Goal: Task Accomplishment & Management: Use online tool/utility

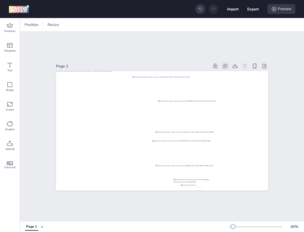
click at [226, 66] on icon at bounding box center [224, 66] width 3 height 3
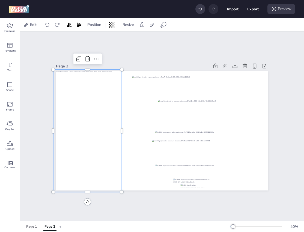
click at [108, 116] on div at bounding box center [87, 131] width 69 height 122
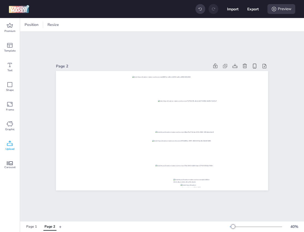
click at [10, 144] on icon at bounding box center [10, 143] width 6 height 5
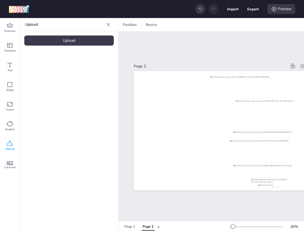
click at [73, 39] on div "Upload" at bounding box center [68, 40] width 89 height 10
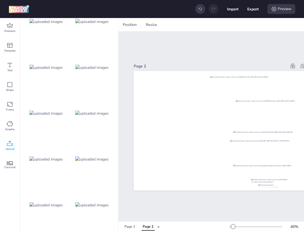
scroll to position [420, 0]
click at [101, 112] on img at bounding box center [91, 114] width 33 height 6
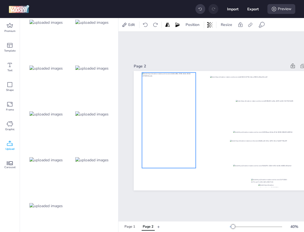
drag, startPoint x: 236, startPoint y: 120, endPoint x: 161, endPoint y: 109, distance: 75.9
click at [161, 109] on div at bounding box center [169, 121] width 54 height 96
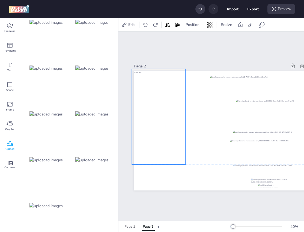
drag, startPoint x: 161, startPoint y: 109, endPoint x: 155, endPoint y: 107, distance: 6.2
click at [155, 107] on div at bounding box center [159, 117] width 54 height 96
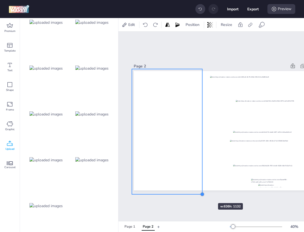
drag, startPoint x: 185, startPoint y: 164, endPoint x: 202, endPoint y: 193, distance: 33.4
click at [202, 193] on div at bounding box center [202, 194] width 4 height 4
click at [223, 204] on div "Page 2" at bounding box center [239, 126] width 243 height 189
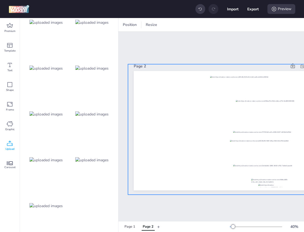
click at [223, 182] on div at bounding box center [239, 129] width 223 height 130
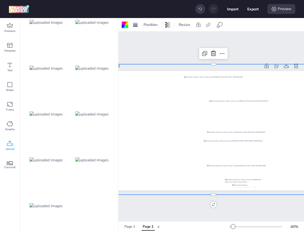
scroll to position [0, 29]
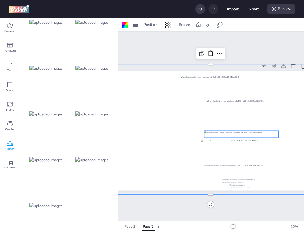
click at [238, 136] on div at bounding box center [241, 134] width 74 height 7
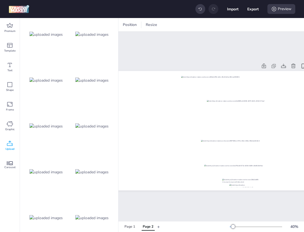
scroll to position [177, 0]
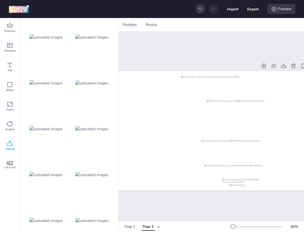
click at [54, 84] on img at bounding box center [45, 83] width 33 height 6
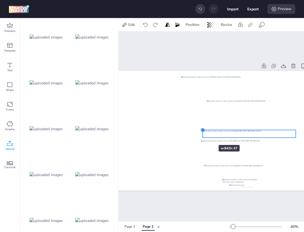
drag, startPoint x: 126, startPoint y: 124, endPoint x: 203, endPoint y: 135, distance: 78.5
click at [203, 135] on div at bounding box center [211, 130] width 212 height 119
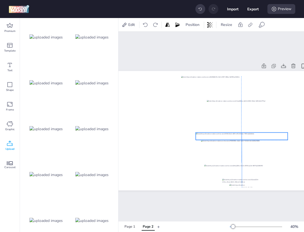
drag, startPoint x: 272, startPoint y: 131, endPoint x: 264, endPoint y: 134, distance: 8.2
click at [264, 134] on div at bounding box center [242, 136] width 92 height 7
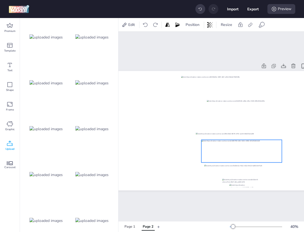
click at [264, 148] on div at bounding box center [241, 151] width 80 height 23
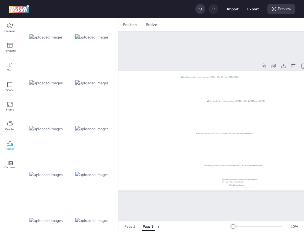
click at [48, 174] on img at bounding box center [45, 175] width 33 height 6
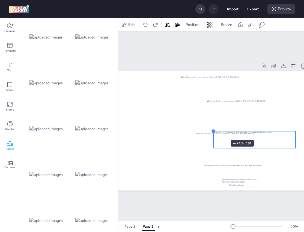
drag, startPoint x: 126, startPoint y: 112, endPoint x: 217, endPoint y: 132, distance: 92.6
click at [216, 132] on div at bounding box center [213, 131] width 4 height 4
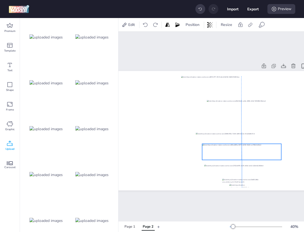
drag, startPoint x: 255, startPoint y: 136, endPoint x: 240, endPoint y: 147, distance: 18.5
click at [240, 147] on div at bounding box center [241, 152] width 79 height 16
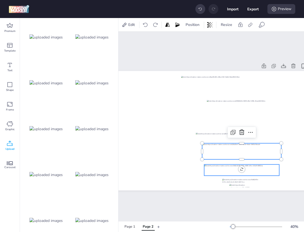
click at [257, 171] on div at bounding box center [241, 170] width 75 height 11
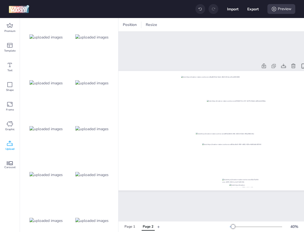
click at [199, 9] on icon at bounding box center [200, 9] width 4 height 4
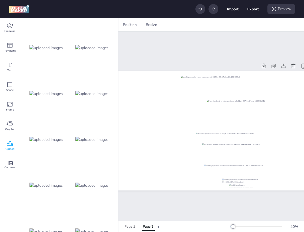
scroll to position [251, 0]
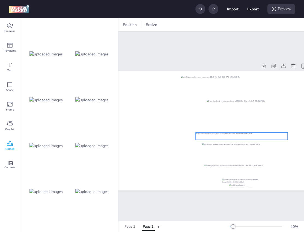
click at [205, 135] on div at bounding box center [242, 136] width 92 height 7
click at [62, 190] on img at bounding box center [45, 192] width 33 height 6
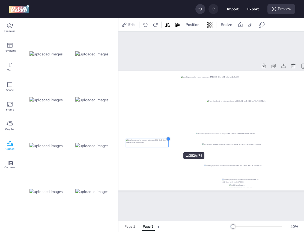
drag, startPoint x: 294, startPoint y: 114, endPoint x: 167, endPoint y: 142, distance: 130.8
click at [167, 142] on div at bounding box center [211, 130] width 212 height 119
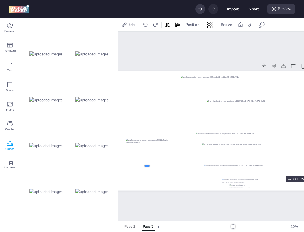
drag, startPoint x: 153, startPoint y: 147, endPoint x: 250, endPoint y: 160, distance: 97.4
click at [250, 160] on div at bounding box center [211, 130] width 212 height 119
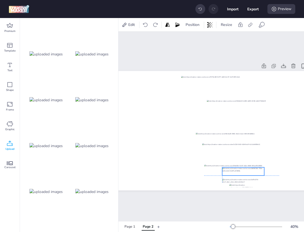
drag, startPoint x: 156, startPoint y: 143, endPoint x: 251, endPoint y: 171, distance: 98.8
click at [251, 171] on div at bounding box center [243, 172] width 42 height 8
drag, startPoint x: 244, startPoint y: 167, endPoint x: 244, endPoint y: 164, distance: 3.0
click at [244, 165] on div at bounding box center [243, 169] width 42 height 8
drag, startPoint x: 223, startPoint y: 172, endPoint x: 219, endPoint y: 175, distance: 4.3
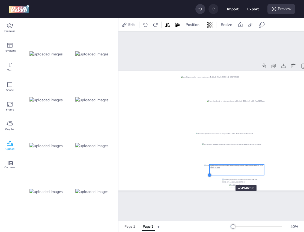
click at [219, 175] on div at bounding box center [211, 130] width 212 height 119
drag, startPoint x: 231, startPoint y: 169, endPoint x: 237, endPoint y: 168, distance: 5.5
click at [237, 168] on div at bounding box center [241, 170] width 55 height 11
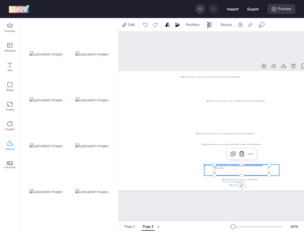
click at [208, 170] on div at bounding box center [241, 170] width 75 height 11
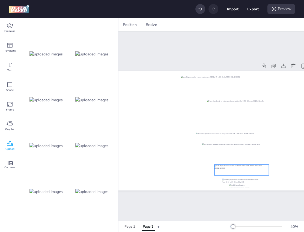
click at [225, 173] on div at bounding box center [241, 170] width 55 height 11
click at [260, 28] on icon at bounding box center [261, 25] width 7 height 7
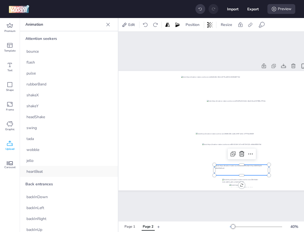
click at [45, 171] on div "heartBeat" at bounding box center [69, 171] width 98 height 11
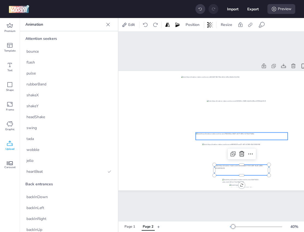
click at [203, 136] on div at bounding box center [242, 136] width 92 height 7
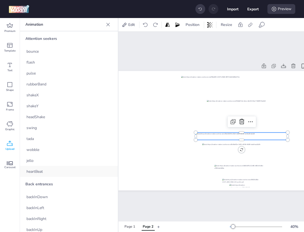
click at [57, 169] on div "heartBeat" at bounding box center [69, 171] width 98 height 11
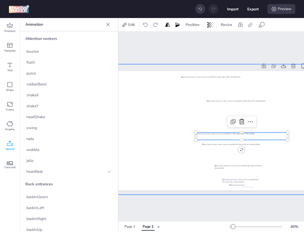
click at [197, 185] on div at bounding box center [210, 129] width 223 height 130
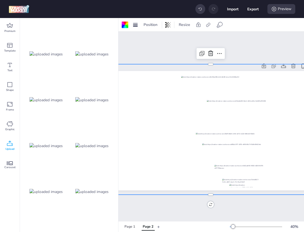
click at [168, 46] on div "Page 2" at bounding box center [210, 126] width 243 height 189
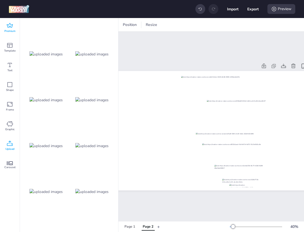
click at [8, 31] on span "Premium" at bounding box center [9, 31] width 11 height 4
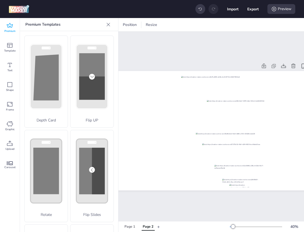
click at [111, 25] on div at bounding box center [108, 24] width 9 height 9
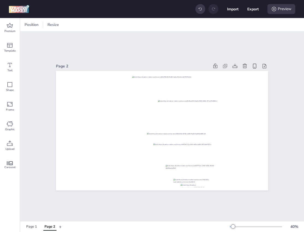
scroll to position [0, 0]
click at [226, 67] on icon at bounding box center [224, 65] width 5 height 5
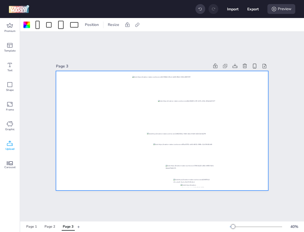
click at [11, 144] on icon at bounding box center [10, 143] width 7 height 7
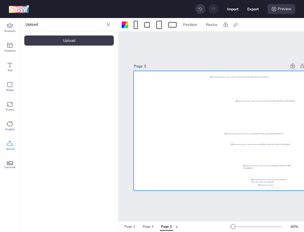
click at [71, 40] on div "Upload" at bounding box center [68, 40] width 89 height 10
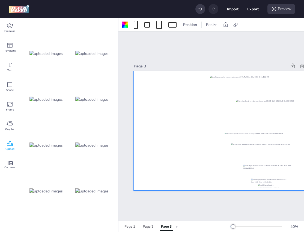
scroll to position [420, 0]
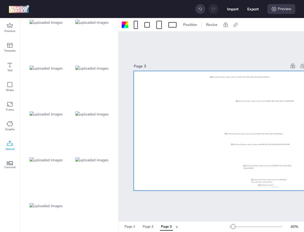
click at [55, 203] on img at bounding box center [45, 206] width 33 height 6
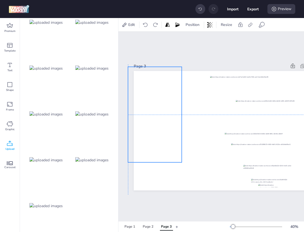
drag, startPoint x: 256, startPoint y: 121, endPoint x: 173, endPoint y: 105, distance: 83.8
click at [173, 105] on div at bounding box center [155, 115] width 54 height 96
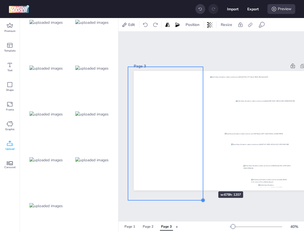
drag, startPoint x: 181, startPoint y: 162, endPoint x: 202, endPoint y: 181, distance: 29.0
click at [202, 181] on div at bounding box center [240, 130] width 212 height 119
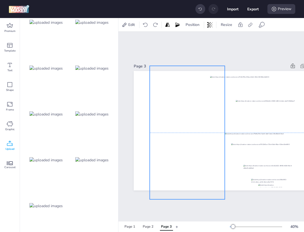
drag, startPoint x: 170, startPoint y: 135, endPoint x: 192, endPoint y: 135, distance: 22.4
click at [192, 135] on div at bounding box center [187, 132] width 75 height 133
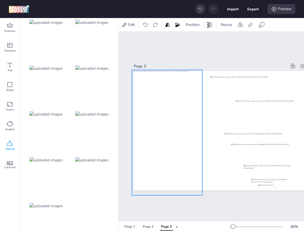
click at [139, 118] on div at bounding box center [167, 132] width 70 height 125
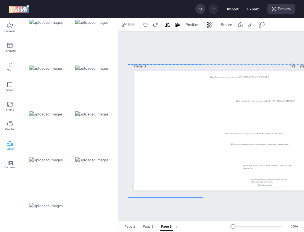
drag, startPoint x: 169, startPoint y: 115, endPoint x: 147, endPoint y: 113, distance: 21.9
click at [147, 113] on div at bounding box center [165, 130] width 75 height 133
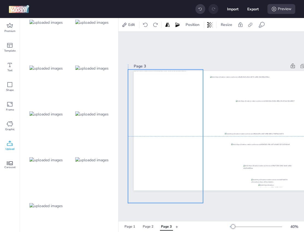
drag, startPoint x: 147, startPoint y: 113, endPoint x: 147, endPoint y: 119, distance: 6.0
click at [147, 119] on div at bounding box center [165, 136] width 75 height 133
click at [202, 64] on div "Page 3" at bounding box center [210, 66] width 153 height 6
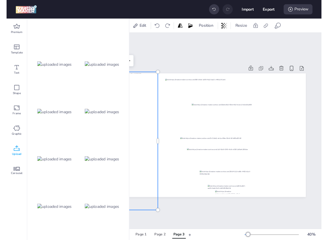
scroll to position [58, 0]
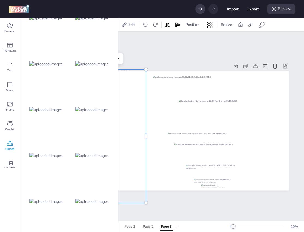
click at [99, 106] on div at bounding box center [92, 110] width 44 height 44
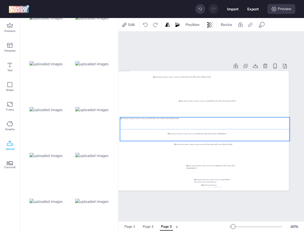
drag, startPoint x: 209, startPoint y: 135, endPoint x: 231, endPoint y: 132, distance: 22.2
click at [231, 132] on div at bounding box center [205, 129] width 170 height 24
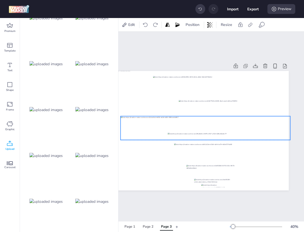
click at [232, 131] on div at bounding box center [206, 128] width 170 height 24
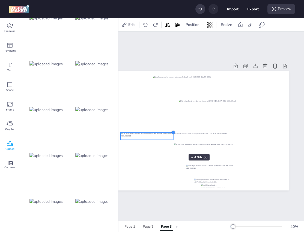
drag, startPoint x: 289, startPoint y: 116, endPoint x: 172, endPoint y: 144, distance: 120.1
click at [172, 144] on div at bounding box center [183, 130] width 212 height 119
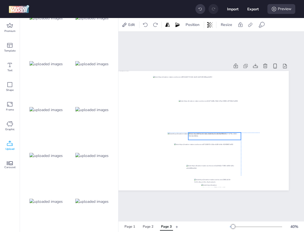
drag, startPoint x: 156, startPoint y: 138, endPoint x: 225, endPoint y: 138, distance: 68.2
click at [225, 138] on div at bounding box center [214, 136] width 53 height 7
click at [257, 135] on div at bounding box center [214, 136] width 92 height 7
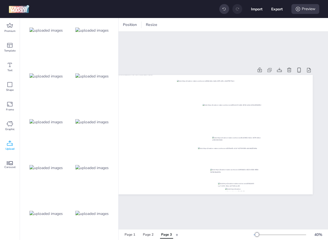
scroll to position [190, 0]
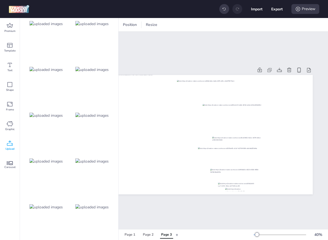
click at [51, 113] on img at bounding box center [45, 116] width 33 height 6
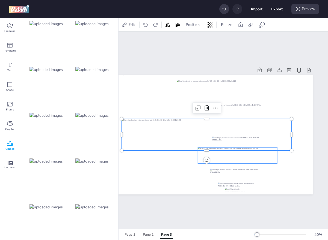
click at [220, 162] on div at bounding box center [237, 155] width 79 height 16
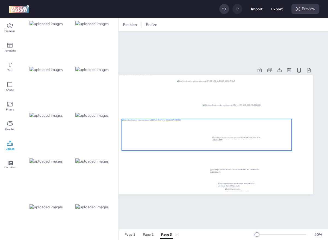
click at [201, 132] on div at bounding box center [207, 134] width 170 height 31
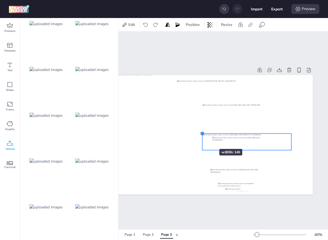
drag, startPoint x: 122, startPoint y: 119, endPoint x: 205, endPoint y: 139, distance: 85.2
click at [205, 139] on div at bounding box center [206, 134] width 212 height 119
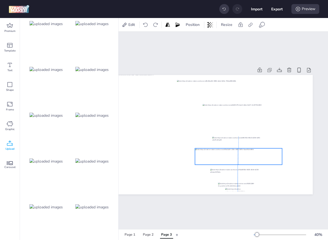
drag, startPoint x: 252, startPoint y: 139, endPoint x: 243, endPoint y: 153, distance: 17.3
click at [243, 153] on div at bounding box center [238, 156] width 87 height 16
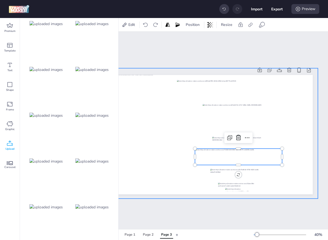
click at [300, 143] on div at bounding box center [206, 133] width 223 height 130
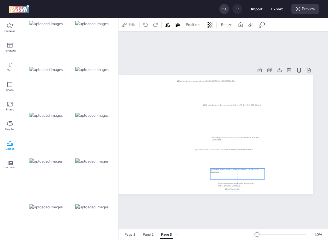
click at [260, 173] on div at bounding box center [237, 174] width 55 height 11
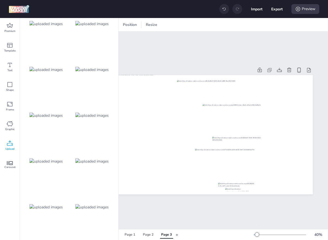
click at [222, 7] on icon at bounding box center [224, 9] width 4 height 4
click at [93, 208] on img at bounding box center [91, 207] width 33 height 6
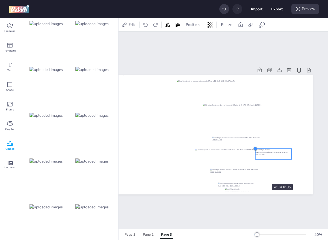
drag, startPoint x: 122, startPoint y: 111, endPoint x: 255, endPoint y: 174, distance: 147.7
click at [255, 174] on div at bounding box center [206, 134] width 212 height 119
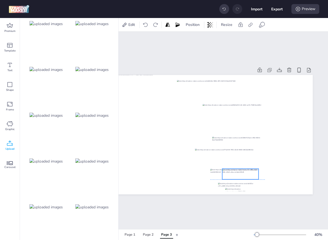
drag, startPoint x: 271, startPoint y: 152, endPoint x: 238, endPoint y: 173, distance: 38.9
click at [238, 173] on div at bounding box center [240, 174] width 36 height 10
drag, startPoint x: 243, startPoint y: 173, endPoint x: 239, endPoint y: 173, distance: 3.8
click at [239, 173] on div at bounding box center [237, 174] width 36 height 10
click at [261, 174] on div at bounding box center [237, 174] width 55 height 11
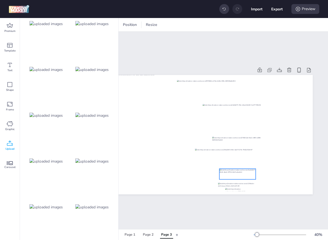
click at [245, 172] on div at bounding box center [237, 174] width 36 height 10
click at [245, 175] on div at bounding box center [237, 174] width 36 height 10
click at [259, 25] on icon at bounding box center [260, 25] width 3 height 3
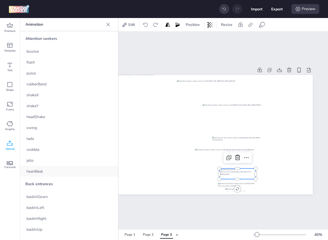
click at [61, 170] on div "heartBeat" at bounding box center [69, 171] width 98 height 11
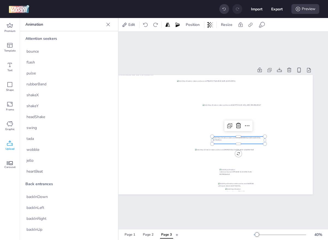
click at [233, 141] on div at bounding box center [238, 140] width 53 height 7
click at [59, 169] on div "heartBeat" at bounding box center [69, 171] width 98 height 11
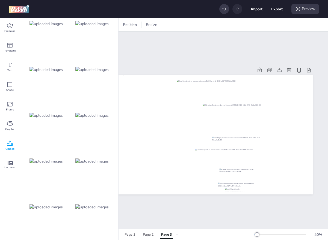
click at [177, 232] on button "+" at bounding box center [176, 235] width 3 height 10
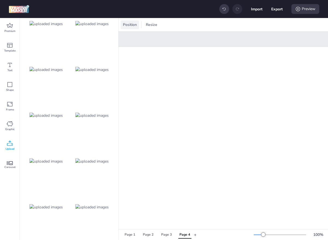
click at [129, 25] on span "Position" at bounding box center [130, 25] width 16 height 6
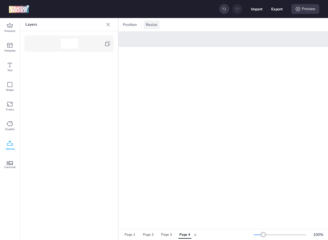
click at [148, 25] on span "Resize" at bounding box center [152, 25] width 14 height 6
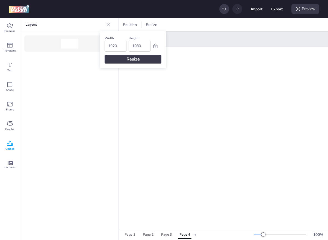
click at [112, 48] on input "1920" at bounding box center [115, 46] width 15 height 10
type input "1080"
type input "1920"
click at [136, 58] on div "Resize" at bounding box center [133, 59] width 57 height 9
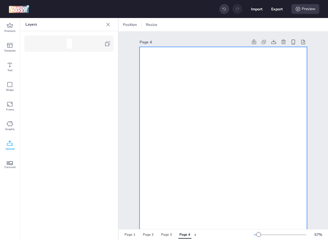
scroll to position [0, 0]
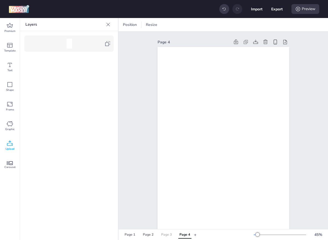
click at [169, 232] on div "Page 3" at bounding box center [166, 234] width 11 height 5
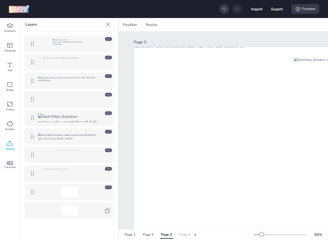
click at [186, 232] on div "Page 4" at bounding box center [184, 234] width 11 height 5
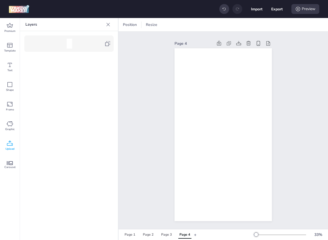
click at [10, 143] on icon at bounding box center [10, 143] width 7 height 7
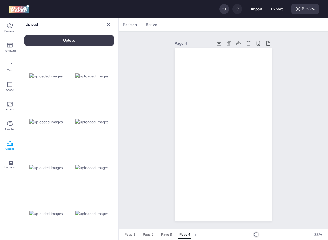
click at [73, 40] on div "Upload" at bounding box center [68, 40] width 89 height 10
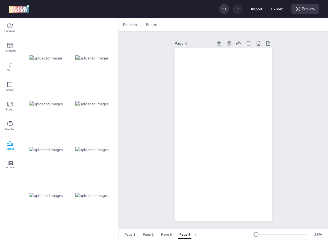
scroll to position [962, 0]
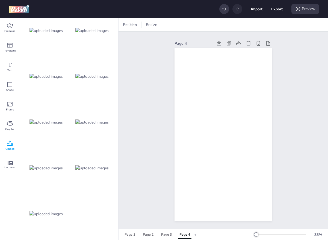
click at [91, 165] on img at bounding box center [91, 168] width 33 height 6
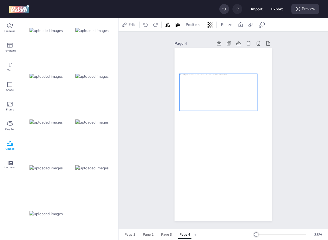
drag, startPoint x: 216, startPoint y: 136, endPoint x: 211, endPoint y: 92, distance: 44.2
click at [211, 92] on div at bounding box center [218, 92] width 78 height 37
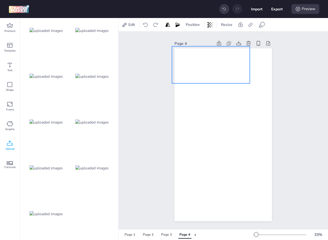
drag, startPoint x: 211, startPoint y: 92, endPoint x: 204, endPoint y: 66, distance: 27.2
click at [204, 66] on div at bounding box center [211, 64] width 78 height 37
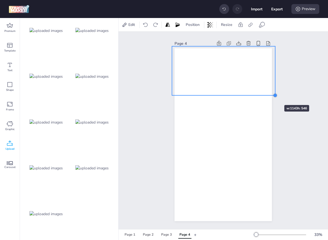
drag, startPoint x: 250, startPoint y: 83, endPoint x: 268, endPoint y: 95, distance: 21.6
click at [268, 95] on div at bounding box center [222, 134] width 97 height 173
click at [101, 123] on img at bounding box center [91, 123] width 33 height 6
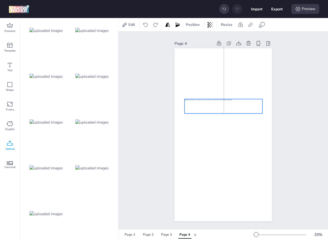
drag, startPoint x: 225, startPoint y: 139, endPoint x: 224, endPoint y: 110, distance: 28.4
click at [224, 110] on div at bounding box center [223, 106] width 78 height 14
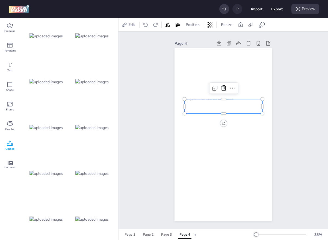
scroll to position [817, 0]
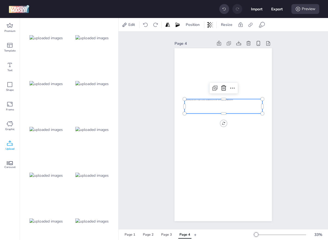
click at [50, 94] on div at bounding box center [46, 84] width 44 height 44
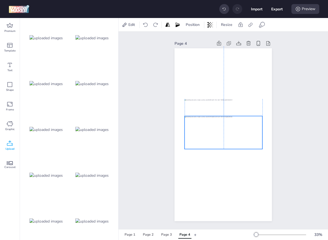
click at [218, 137] on div at bounding box center [223, 132] width 78 height 33
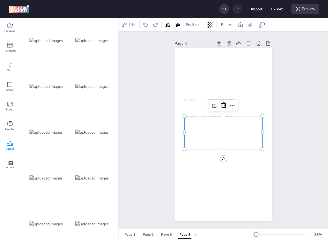
scroll to position [864, 0]
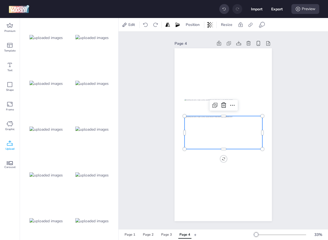
click at [59, 174] on img at bounding box center [45, 175] width 33 height 6
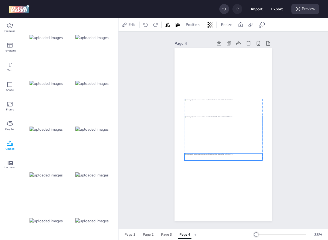
drag, startPoint x: 211, startPoint y: 133, endPoint x: 211, endPoint y: 156, distance: 22.1
click at [211, 156] on div at bounding box center [223, 156] width 78 height 7
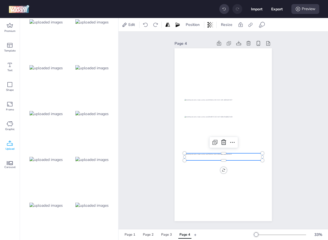
scroll to position [568, 0]
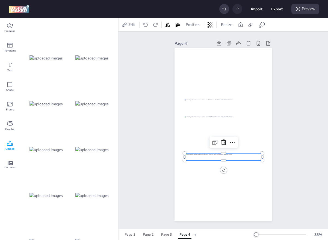
click at [58, 104] on img at bounding box center [45, 104] width 33 height 6
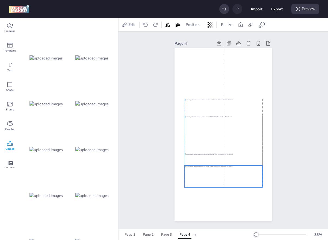
drag, startPoint x: 223, startPoint y: 130, endPoint x: 223, endPoint y: 171, distance: 41.2
click at [223, 171] on div at bounding box center [223, 177] width 78 height 22
click at [62, 194] on img at bounding box center [45, 196] width 33 height 6
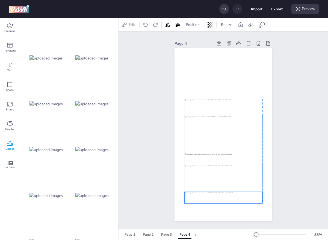
drag, startPoint x: 233, startPoint y: 132, endPoint x: 234, endPoint y: 195, distance: 63.0
click at [234, 195] on div at bounding box center [223, 197] width 78 height 11
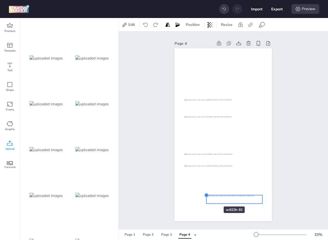
drag, startPoint x: 185, startPoint y: 192, endPoint x: 207, endPoint y: 197, distance: 22.4
click at [207, 197] on div at bounding box center [206, 195] width 4 height 4
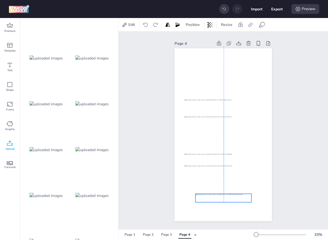
drag, startPoint x: 234, startPoint y: 199, endPoint x: 224, endPoint y: 198, distance: 9.9
click at [224, 198] on div at bounding box center [223, 198] width 56 height 8
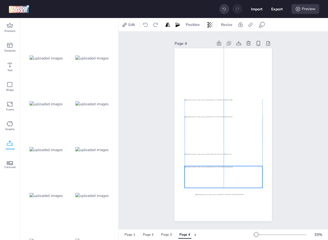
click at [232, 174] on div at bounding box center [223, 177] width 78 height 22
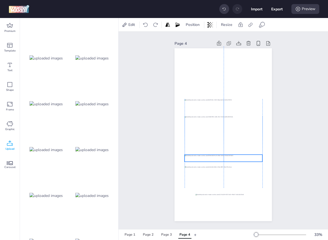
click at [246, 158] on div at bounding box center [223, 158] width 78 height 7
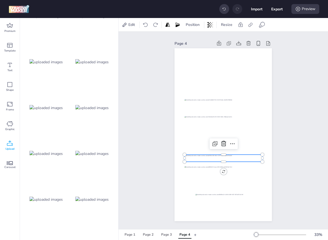
scroll to position [833, 0]
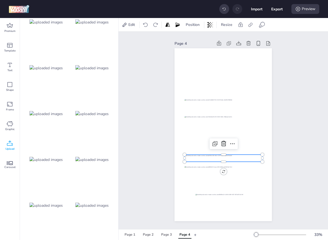
click at [55, 115] on img at bounding box center [45, 114] width 33 height 6
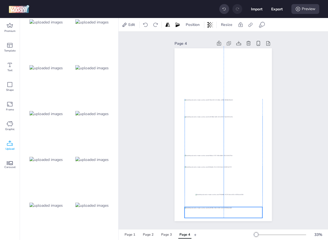
drag, startPoint x: 219, startPoint y: 136, endPoint x: 219, endPoint y: 214, distance: 78.0
click at [219, 214] on div at bounding box center [223, 212] width 78 height 11
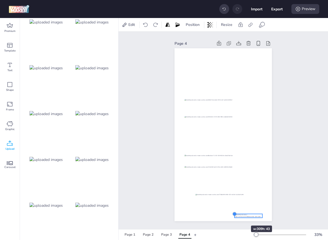
drag, startPoint x: 184, startPoint y: 207, endPoint x: 234, endPoint y: 216, distance: 50.7
click at [234, 216] on div at bounding box center [234, 214] width 4 height 4
drag, startPoint x: 244, startPoint y: 216, endPoint x: 220, endPoint y: 217, distance: 24.3
click at [220, 217] on div at bounding box center [223, 217] width 28 height 4
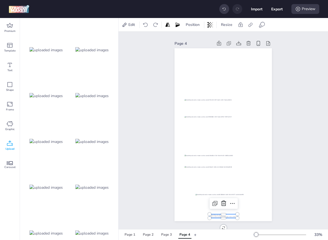
scroll to position [711, 0]
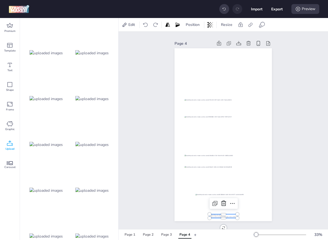
click at [99, 147] on div at bounding box center [92, 145] width 44 height 44
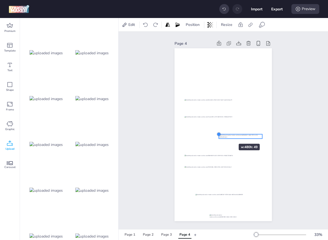
drag, startPoint x: 185, startPoint y: 130, endPoint x: 222, endPoint y: 134, distance: 37.3
click at [222, 134] on div at bounding box center [222, 134] width 97 height 173
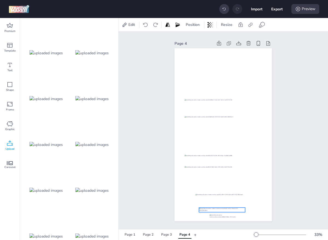
drag, startPoint x: 232, startPoint y: 135, endPoint x: 215, endPoint y: 209, distance: 75.7
click at [215, 209] on div at bounding box center [222, 210] width 46 height 5
click at [223, 210] on div at bounding box center [223, 212] width 46 height 5
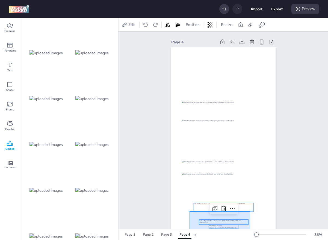
drag, startPoint x: 189, startPoint y: 211, endPoint x: 250, endPoint y: 232, distance: 63.9
click at [250, 232] on div "Edit Position Resize Page 4 Page 1 Page 2 Page 3 Page 4 + 35 %" at bounding box center [222, 129] width 209 height 222
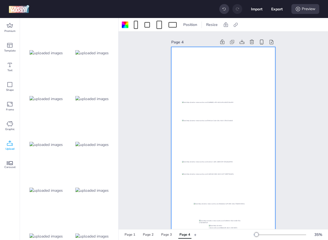
scroll to position [10, 0]
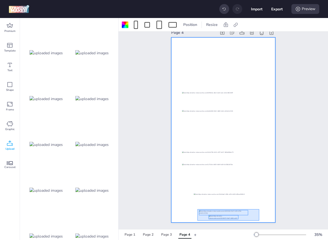
drag, startPoint x: 258, startPoint y: 209, endPoint x: 196, endPoint y: 222, distance: 63.1
click at [196, 222] on div at bounding box center [223, 129] width 104 height 185
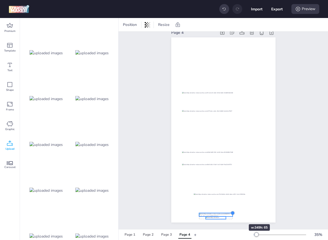
drag, startPoint x: 248, startPoint y: 209, endPoint x: 232, endPoint y: 214, distance: 16.4
click at [232, 214] on div at bounding box center [232, 213] width 4 height 4
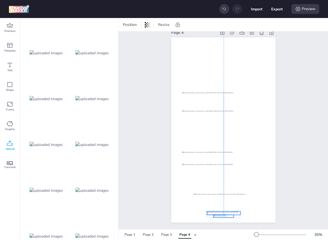
drag, startPoint x: 221, startPoint y: 216, endPoint x: 229, endPoint y: 214, distance: 7.8
click at [229, 214] on div at bounding box center [224, 213] width 34 height 4
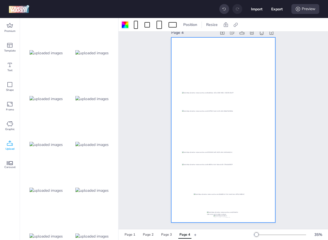
click at [127, 28] on div at bounding box center [125, 25] width 7 height 7
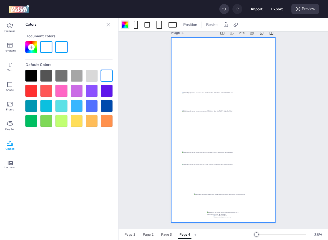
click at [49, 48] on div at bounding box center [46, 47] width 12 height 12
click at [152, 125] on div "Page 4" at bounding box center [222, 125] width 209 height 207
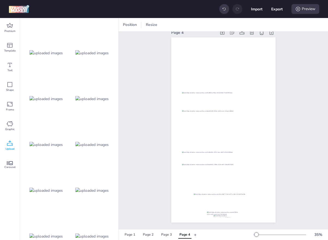
scroll to position [0, 0]
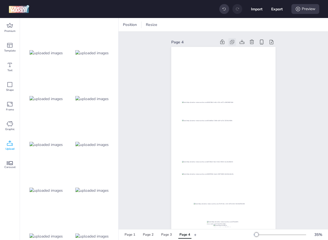
click at [234, 41] on icon at bounding box center [232, 41] width 3 height 3
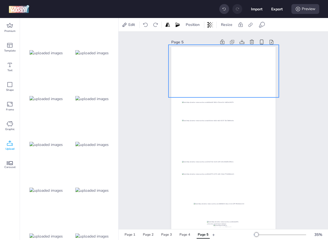
click at [221, 68] on div at bounding box center [223, 71] width 110 height 53
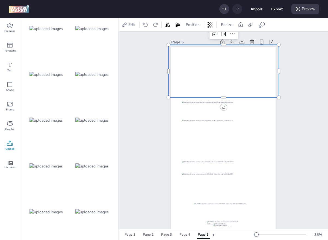
scroll to position [962, 0]
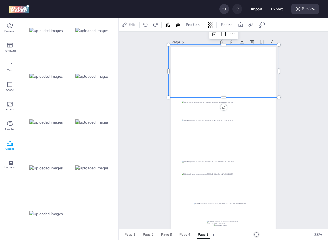
click at [46, 216] on img at bounding box center [45, 214] width 33 height 6
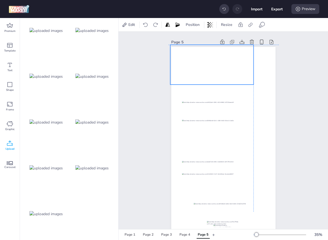
drag, startPoint x: 200, startPoint y: 137, endPoint x: 188, endPoint y: 62, distance: 75.7
click at [188, 62] on div at bounding box center [211, 65] width 83 height 40
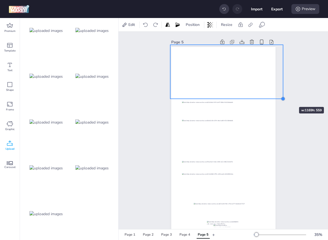
drag, startPoint x: 253, startPoint y: 85, endPoint x: 282, endPoint y: 97, distance: 32.0
click at [282, 97] on div at bounding box center [283, 99] width 4 height 4
drag, startPoint x: 269, startPoint y: 83, endPoint x: 266, endPoint y: 83, distance: 3.1
click at [266, 84] on div at bounding box center [224, 72] width 113 height 54
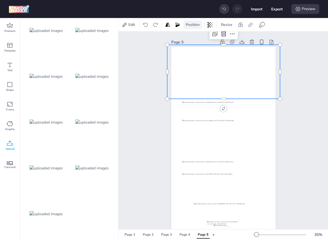
click at [196, 28] on div "Position" at bounding box center [192, 24] width 18 height 9
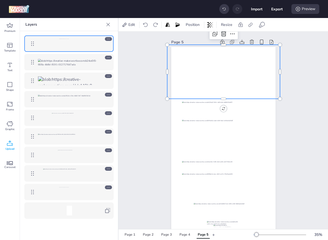
click at [108, 187] on icon at bounding box center [108, 187] width 2 height 1
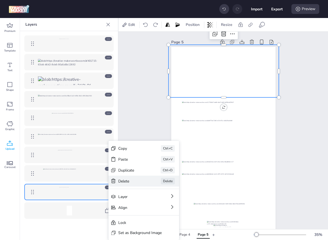
click at [125, 177] on div "Delete Delete" at bounding box center [143, 181] width 71 height 11
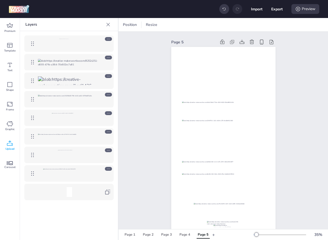
click at [110, 25] on icon at bounding box center [107, 24] width 5 height 5
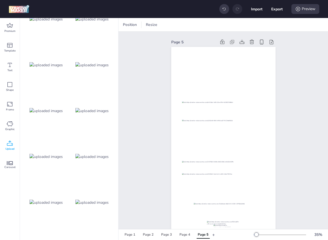
scroll to position [744, 0]
click at [57, 66] on img at bounding box center [45, 66] width 33 height 6
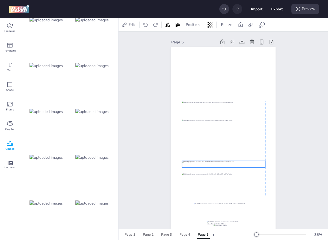
drag, startPoint x: 209, startPoint y: 140, endPoint x: 210, endPoint y: 164, distance: 24.0
click at [210, 164] on div at bounding box center [223, 164] width 83 height 7
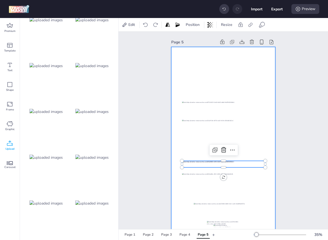
click at [200, 170] on div at bounding box center [223, 139] width 104 height 185
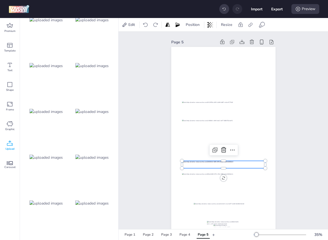
click at [201, 168] on div at bounding box center [223, 164] width 83 height 7
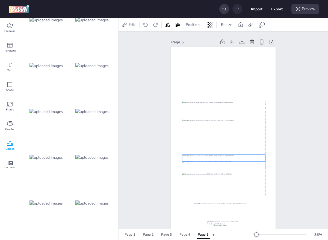
drag, startPoint x: 201, startPoint y: 167, endPoint x: 201, endPoint y: 162, distance: 5.2
click at [201, 47] on div at bounding box center [223, 47] width 104 height 0
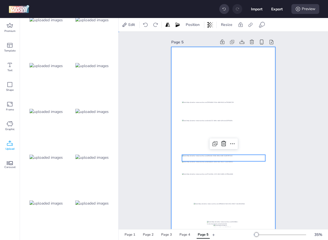
click at [201, 169] on div at bounding box center [223, 139] width 104 height 185
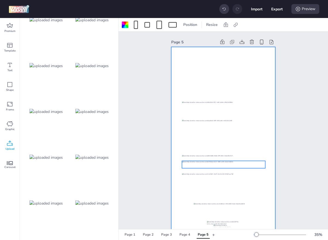
click at [201, 168] on div at bounding box center [223, 164] width 83 height 7
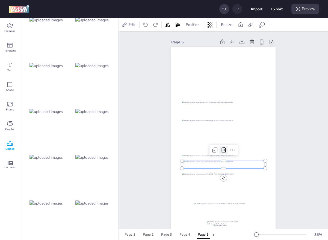
click at [221, 150] on icon at bounding box center [223, 150] width 7 height 7
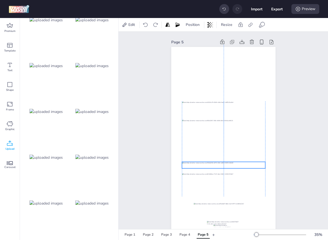
drag, startPoint x: 221, startPoint y: 158, endPoint x: 221, endPoint y: 165, distance: 7.1
click at [221, 165] on div at bounding box center [223, 165] width 83 height 7
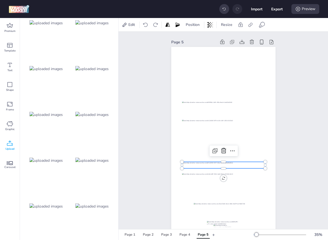
scroll to position [784, 0]
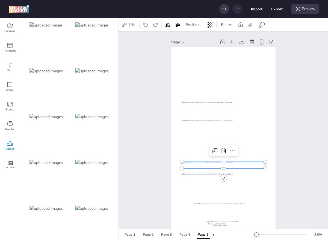
click at [53, 72] on img at bounding box center [45, 71] width 33 height 6
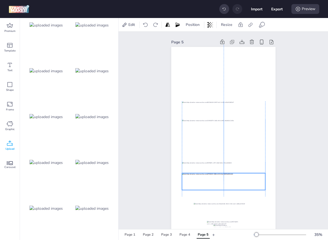
drag, startPoint x: 224, startPoint y: 135, endPoint x: 225, endPoint y: 177, distance: 42.8
click at [225, 177] on div at bounding box center [223, 181] width 83 height 17
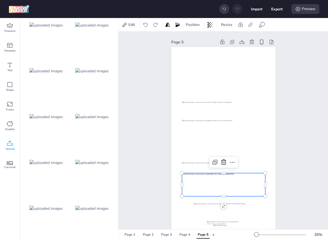
click at [233, 196] on div at bounding box center [223, 184] width 83 height 23
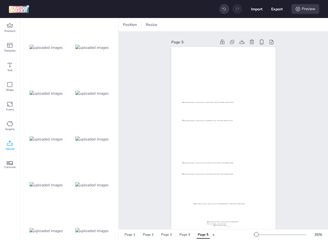
scroll to position [614, 0]
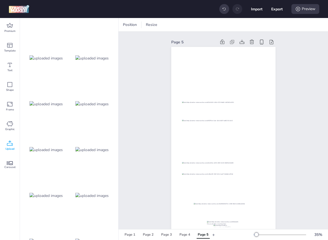
click at [96, 102] on img at bounding box center [91, 104] width 33 height 6
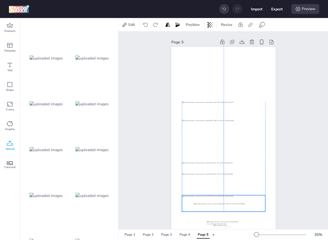
drag, startPoint x: 209, startPoint y: 138, endPoint x: 208, endPoint y: 202, distance: 63.3
click at [208, 202] on div at bounding box center [223, 203] width 83 height 16
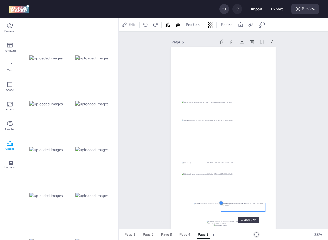
drag, startPoint x: 183, startPoint y: 195, endPoint x: 222, endPoint y: 207, distance: 40.8
click at [222, 207] on div at bounding box center [223, 139] width 104 height 185
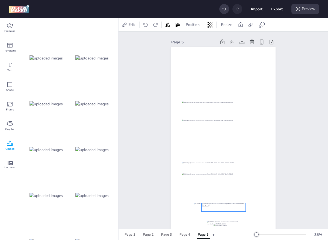
drag, startPoint x: 252, startPoint y: 205, endPoint x: 233, endPoint y: 205, distance: 19.1
click at [233, 205] on div at bounding box center [223, 207] width 44 height 9
click at [253, 208] on div at bounding box center [223, 207] width 60 height 9
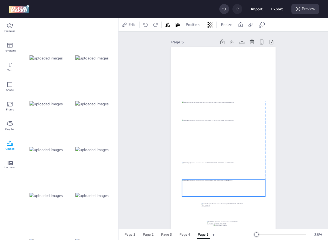
drag, startPoint x: 218, startPoint y: 181, endPoint x: 219, endPoint y: 187, distance: 6.1
click at [219, 187] on div at bounding box center [223, 188] width 83 height 17
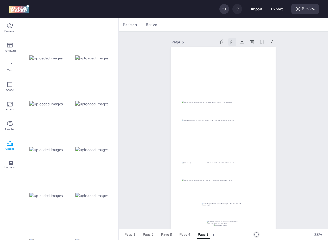
click at [231, 42] on icon at bounding box center [231, 41] width 5 height 5
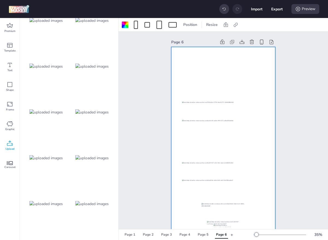
scroll to position [962, 0]
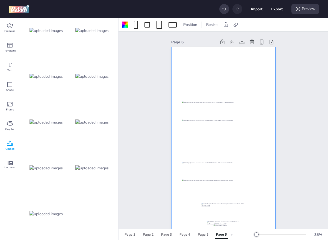
click at [42, 168] on img at bounding box center [45, 168] width 33 height 6
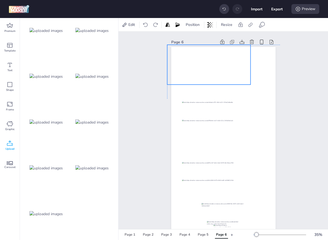
drag, startPoint x: 224, startPoint y: 135, endPoint x: 210, endPoint y: 60, distance: 76.1
click at [210, 60] on div at bounding box center [208, 65] width 83 height 40
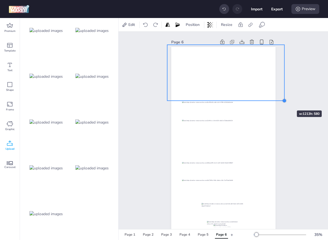
drag, startPoint x: 251, startPoint y: 85, endPoint x: 280, endPoint y: 101, distance: 33.6
click at [280, 101] on div "Page 6" at bounding box center [223, 135] width 135 height 207
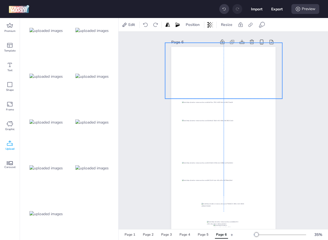
drag, startPoint x: 253, startPoint y: 80, endPoint x: 251, endPoint y: 77, distance: 3.3
click at [251, 77] on div at bounding box center [223, 71] width 117 height 56
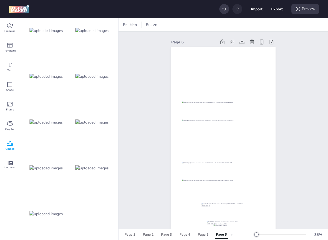
click at [177, 41] on div "Page 6" at bounding box center [193, 42] width 45 height 6
click at [174, 42] on div "Page 6" at bounding box center [193, 42] width 45 height 6
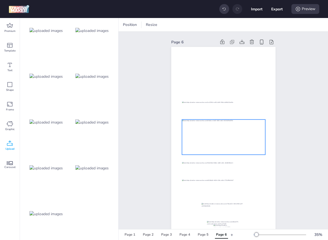
click at [182, 128] on div at bounding box center [223, 137] width 83 height 35
click at [196, 25] on span "Position" at bounding box center [192, 25] width 16 height 6
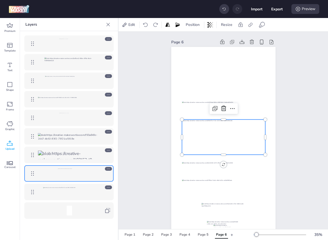
click at [108, 112] on icon at bounding box center [108, 113] width 4 height 4
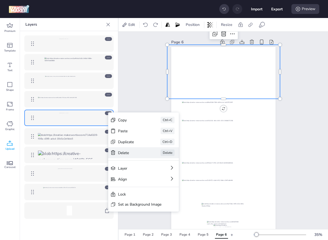
click at [126, 152] on div "Delete" at bounding box center [131, 153] width 27 height 6
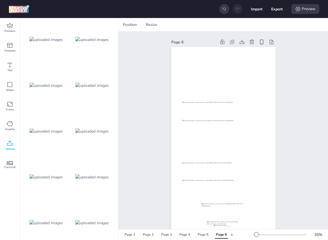
scroll to position [895, 0]
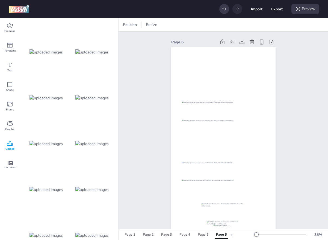
click at [57, 99] on img at bounding box center [45, 98] width 33 height 6
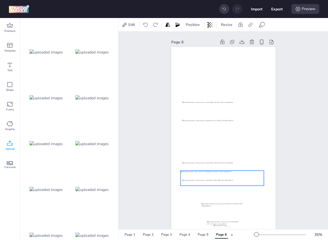
drag, startPoint x: 231, startPoint y: 137, endPoint x: 230, endPoint y: 176, distance: 38.8
click at [230, 176] on div at bounding box center [221, 178] width 83 height 15
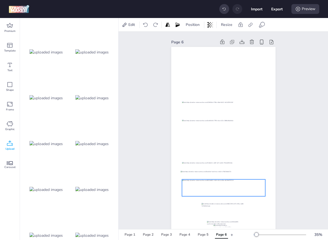
click at [239, 191] on div at bounding box center [223, 188] width 83 height 17
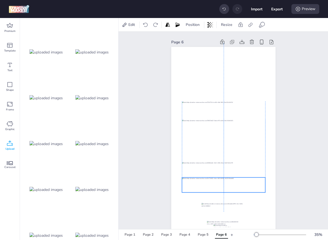
drag, startPoint x: 238, startPoint y: 177, endPoint x: 240, endPoint y: 184, distance: 6.8
click at [240, 184] on div at bounding box center [223, 185] width 83 height 15
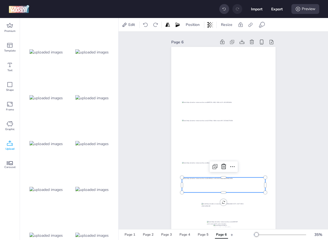
click at [106, 53] on img at bounding box center [91, 52] width 33 height 6
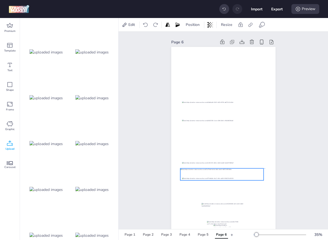
drag, startPoint x: 226, startPoint y: 141, endPoint x: 225, endPoint y: 177, distance: 36.8
click at [225, 177] on div at bounding box center [221, 174] width 83 height 12
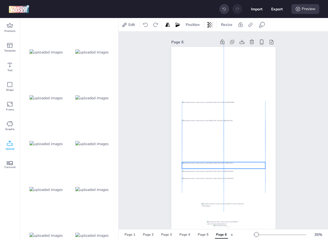
click at [234, 166] on div at bounding box center [223, 165] width 83 height 7
drag, startPoint x: 235, startPoint y: 175, endPoint x: 236, endPoint y: 165, distance: 9.6
click at [236, 165] on div at bounding box center [223, 167] width 83 height 12
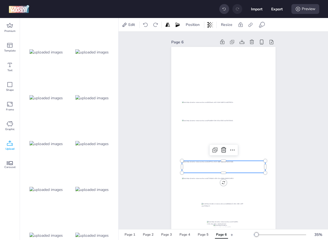
click at [58, 191] on img at bounding box center [45, 190] width 33 height 6
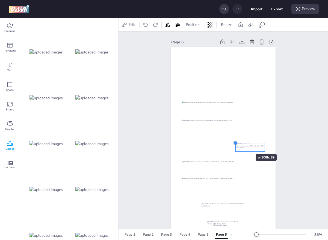
drag, startPoint x: 182, startPoint y: 129, endPoint x: 239, endPoint y: 144, distance: 59.4
click at [239, 144] on div at bounding box center [223, 139] width 104 height 185
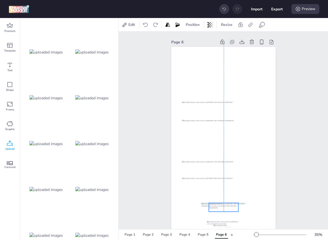
drag, startPoint x: 247, startPoint y: 144, endPoint x: 221, endPoint y: 203, distance: 64.5
click at [221, 203] on div at bounding box center [223, 207] width 30 height 8
click at [198, 201] on div at bounding box center [223, 139] width 104 height 185
click at [202, 205] on div at bounding box center [223, 139] width 104 height 185
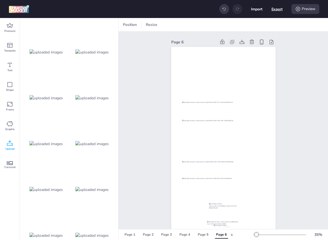
click at [277, 10] on button "Export" at bounding box center [276, 9] width 11 height 11
select select "html"
select select "all"
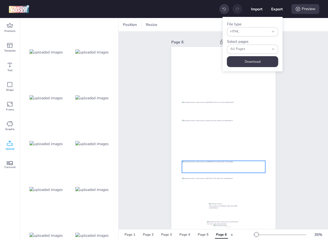
click at [193, 169] on div at bounding box center [223, 167] width 83 height 12
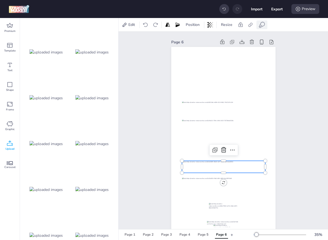
click at [259, 22] on icon at bounding box center [261, 25] width 7 height 7
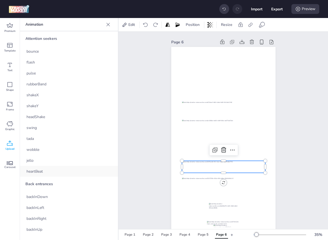
click at [50, 168] on div "heartBeat" at bounding box center [69, 171] width 98 height 11
click at [223, 209] on div at bounding box center [223, 207] width 30 height 8
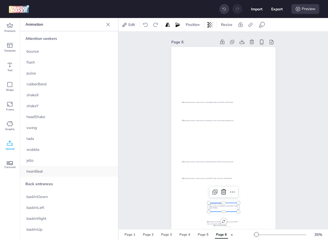
click at [53, 173] on div "heartBeat" at bounding box center [69, 171] width 98 height 11
click at [207, 232] on div "Page 5" at bounding box center [203, 234] width 11 height 5
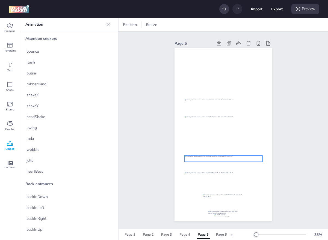
click at [220, 160] on div at bounding box center [223, 159] width 78 height 6
click at [46, 174] on div "heartBeat" at bounding box center [69, 171] width 98 height 11
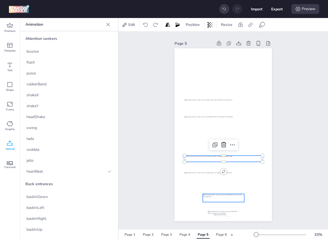
click at [223, 195] on div at bounding box center [223, 198] width 41 height 8
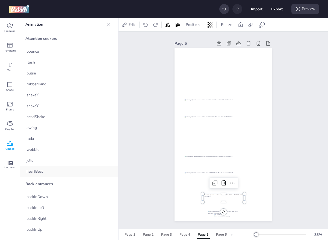
click at [46, 169] on div "heartBeat" at bounding box center [69, 171] width 98 height 11
click at [182, 232] on div "Page 4" at bounding box center [184, 234] width 11 height 5
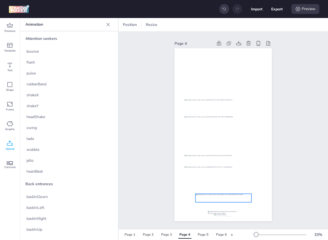
click at [213, 196] on div at bounding box center [223, 198] width 56 height 8
click at [77, 169] on div "heartBeat" at bounding box center [69, 171] width 98 height 11
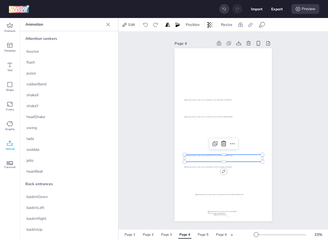
click at [206, 157] on div at bounding box center [223, 158] width 78 height 7
click at [95, 168] on div "heartBeat" at bounding box center [69, 171] width 98 height 11
click at [166, 232] on button "Page 3" at bounding box center [166, 235] width 16 height 8
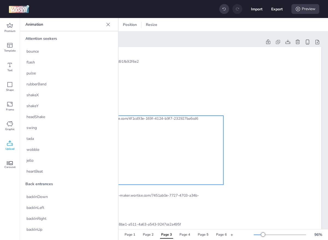
scroll to position [0, 320]
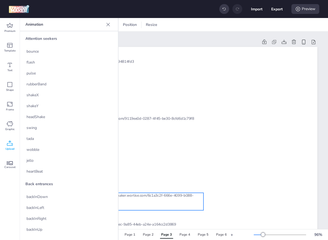
click at [163, 207] on div at bounding box center [141, 201] width 125 height 17
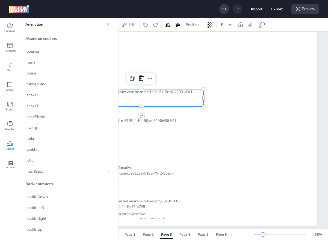
scroll to position [105, 320]
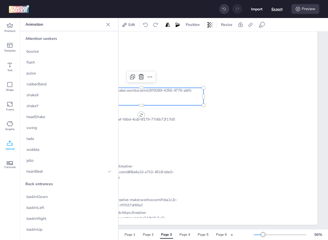
click at [277, 7] on button "Export" at bounding box center [276, 9] width 11 height 11
select select "html"
select select "all"
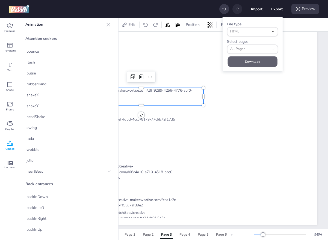
click at [258, 61] on button "Download" at bounding box center [253, 61] width 50 height 11
click at [132, 232] on div "Page 1" at bounding box center [129, 234] width 11 height 5
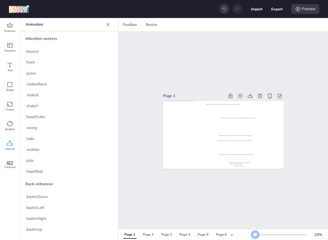
scroll to position [0, 0]
click at [255, 232] on div at bounding box center [279, 235] width 52 height 4
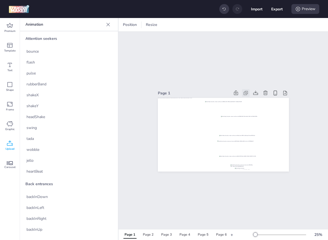
click at [245, 92] on icon at bounding box center [245, 93] width 3 height 3
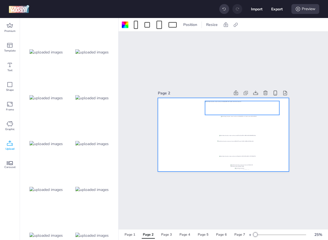
click at [255, 109] on div at bounding box center [242, 108] width 74 height 14
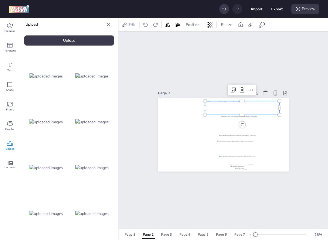
click at [78, 40] on div "Upload" at bounding box center [68, 40] width 89 height 10
click at [154, 232] on button "Page 2" at bounding box center [148, 235] width 16 height 8
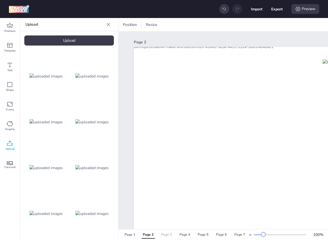
click at [168, 232] on div "Page 3" at bounding box center [166, 234] width 11 height 5
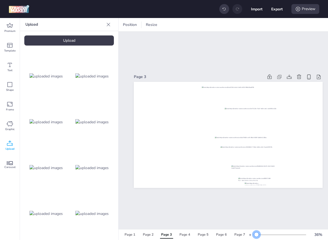
drag, startPoint x: 264, startPoint y: 234, endPoint x: 256, endPoint y: 234, distance: 7.9
click at [256, 232] on div at bounding box center [256, 234] width 4 height 4
click at [143, 232] on div "Page 2" at bounding box center [148, 234] width 11 height 5
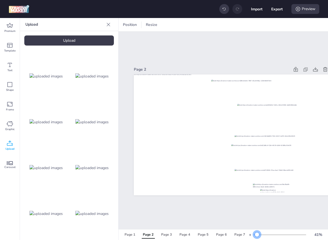
drag, startPoint x: 263, startPoint y: 236, endPoint x: 257, endPoint y: 234, distance: 6.9
click at [257, 232] on div at bounding box center [257, 234] width 4 height 4
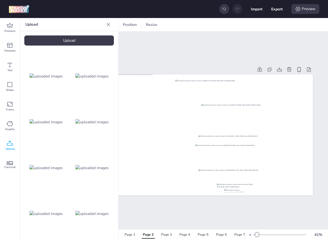
click at [63, 42] on div "Upload" at bounding box center [68, 40] width 89 height 10
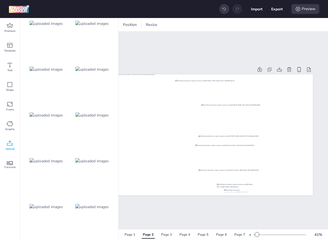
scroll to position [1008, 0]
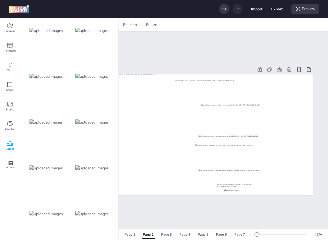
click at [100, 219] on div at bounding box center [92, 214] width 44 height 44
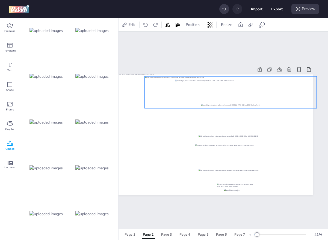
drag, startPoint x: 168, startPoint y: 133, endPoint x: 193, endPoint y: 91, distance: 49.6
click at [193, 91] on div at bounding box center [231, 92] width 172 height 32
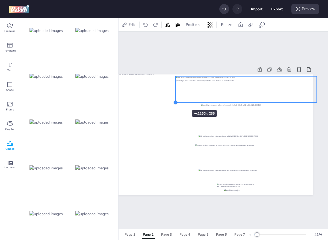
drag, startPoint x: 145, startPoint y: 109, endPoint x: 175, endPoint y: 100, distance: 32.0
click at [175, 100] on div at bounding box center [175, 102] width 4 height 4
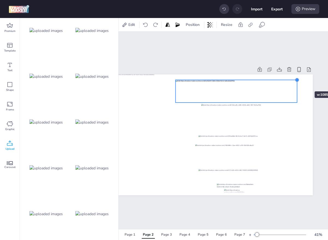
drag, startPoint x: 318, startPoint y: 75, endPoint x: 298, endPoint y: 82, distance: 20.8
click at [298, 82] on div at bounding box center [296, 80] width 4 height 4
click at [189, 26] on span "Position" at bounding box center [192, 25] width 16 height 6
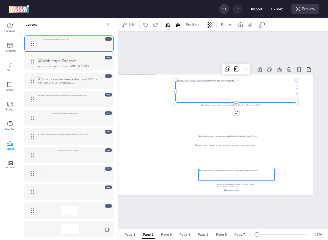
scroll to position [2, 0]
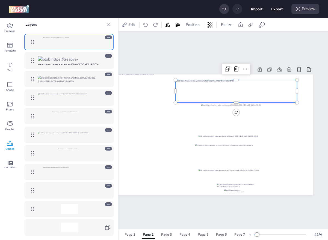
click at [106, 169] on div at bounding box center [108, 167] width 7 height 4
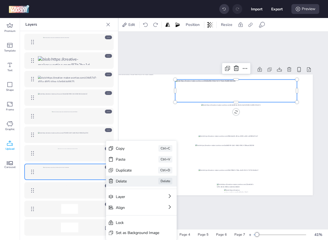
click at [121, 185] on div "Delete Delete" at bounding box center [141, 181] width 71 height 11
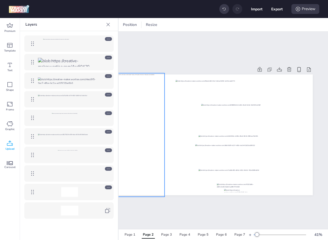
scroll to position [0, 0]
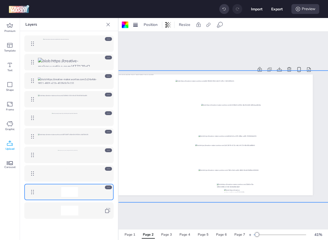
drag, startPoint x: 205, startPoint y: 183, endPoint x: 219, endPoint y: 186, distance: 14.2
click at [219, 74] on div at bounding box center [205, 74] width 215 height 0
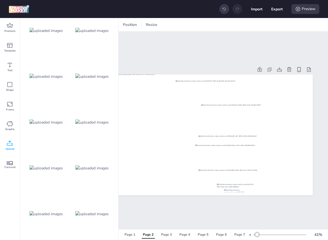
click at [92, 171] on div at bounding box center [92, 168] width 44 height 44
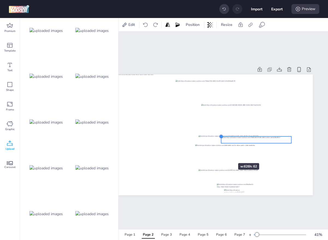
drag, startPoint x: 120, startPoint y: 127, endPoint x: 222, endPoint y: 153, distance: 105.2
click at [222, 153] on div at bounding box center [205, 134] width 215 height 121
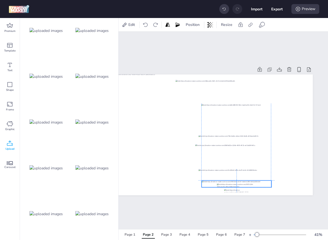
drag, startPoint x: 252, startPoint y: 138, endPoint x: 232, endPoint y: 182, distance: 47.5
click at [232, 182] on div at bounding box center [236, 183] width 70 height 7
drag, startPoint x: 270, startPoint y: 179, endPoint x: 243, endPoint y: 184, distance: 27.9
click at [243, 184] on div at bounding box center [243, 183] width 4 height 4
drag, startPoint x: 231, startPoint y: 186, endPoint x: 245, endPoint y: 186, distance: 13.6
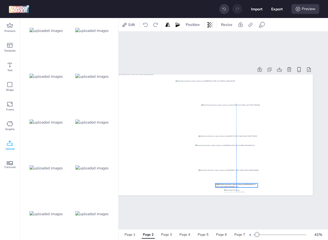
click at [245, 186] on div at bounding box center [236, 185] width 42 height 4
click at [58, 210] on div at bounding box center [46, 214] width 44 height 44
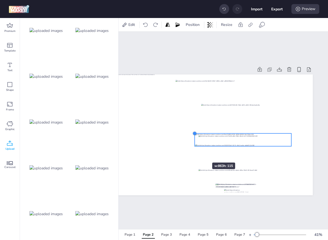
drag, startPoint x: 120, startPoint y: 123, endPoint x: 197, endPoint y: 151, distance: 81.4
click at [197, 151] on div at bounding box center [205, 134] width 215 height 121
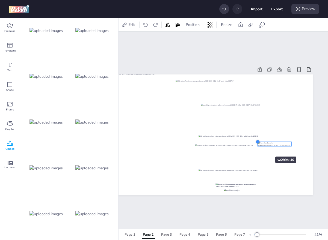
drag, startPoint x: 197, startPoint y: 133, endPoint x: 261, endPoint y: 147, distance: 65.8
click at [261, 147] on div at bounding box center [205, 134] width 215 height 121
drag, startPoint x: 271, startPoint y: 144, endPoint x: 233, endPoint y: 190, distance: 59.6
click at [233, 190] on div at bounding box center [236, 191] width 31 height 4
drag, startPoint x: 220, startPoint y: 188, endPoint x: 226, endPoint y: 190, distance: 7.1
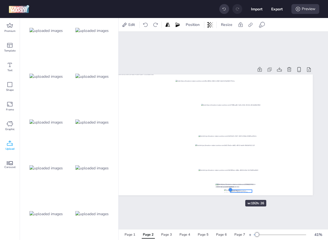
click at [228, 190] on div at bounding box center [230, 189] width 4 height 4
drag, startPoint x: 236, startPoint y: 191, endPoint x: 232, endPoint y: 190, distance: 3.3
click at [232, 190] on div at bounding box center [237, 190] width 24 height 3
click at [200, 23] on span "Position" at bounding box center [192, 25] width 16 height 6
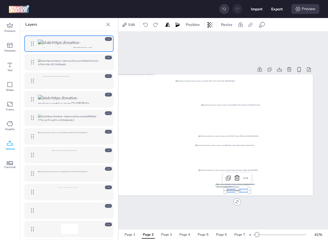
click at [108, 94] on icon at bounding box center [108, 94] width 2 height 1
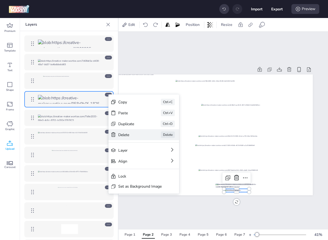
click at [131, 134] on div "Delete" at bounding box center [131, 135] width 27 height 6
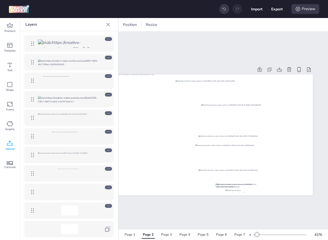
click at [109, 94] on icon at bounding box center [108, 95] width 4 height 4
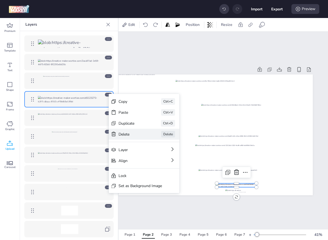
click at [125, 133] on div "Delete" at bounding box center [131, 135] width 27 height 6
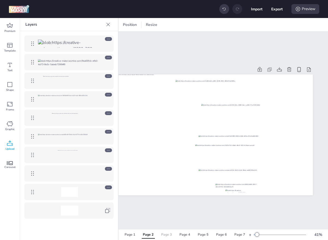
click at [164, 232] on div "Page 3" at bounding box center [166, 234] width 11 height 5
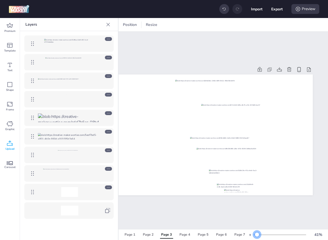
click at [257, 232] on div at bounding box center [257, 234] width 4 height 4
click at [270, 69] on icon at bounding box center [269, 69] width 5 height 5
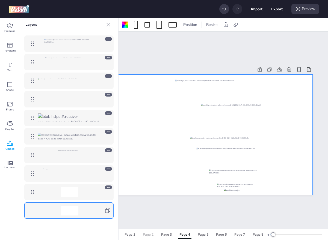
click at [151, 232] on div "Page 2" at bounding box center [148, 234] width 11 height 5
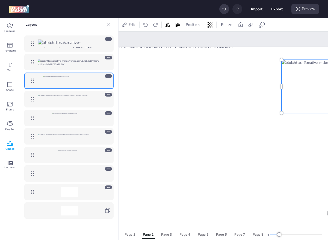
click at [110, 77] on div at bounding box center [108, 76] width 7 height 4
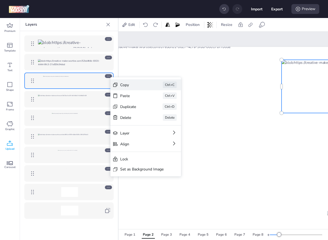
click at [129, 85] on div "Copy" at bounding box center [133, 85] width 27 height 6
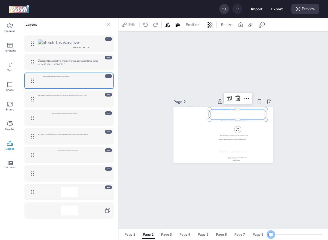
click at [271, 232] on div at bounding box center [296, 235] width 52 height 4
click at [257, 115] on div at bounding box center [238, 113] width 56 height 10
click at [225, 11] on div at bounding box center [224, 9] width 10 height 10
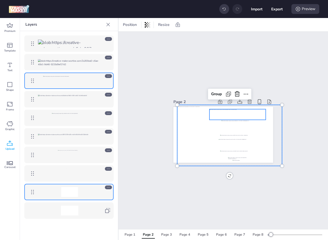
click at [242, 156] on div at bounding box center [229, 135] width 105 height 61
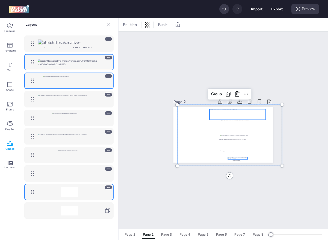
click at [242, 157] on div at bounding box center [238, 158] width 20 height 2
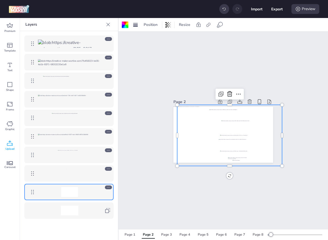
click at [269, 144] on div at bounding box center [229, 135] width 105 height 61
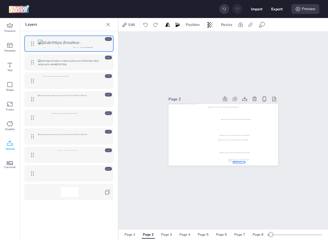
click at [244, 104] on div at bounding box center [222, 104] width 109 height 0
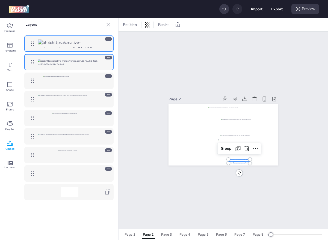
click at [249, 160] on div "Group" at bounding box center [222, 134] width 109 height 61
click at [256, 108] on div at bounding box center [239, 112] width 62 height 11
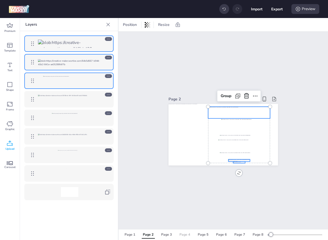
click at [180, 232] on div "Page 4" at bounding box center [184, 234] width 11 height 5
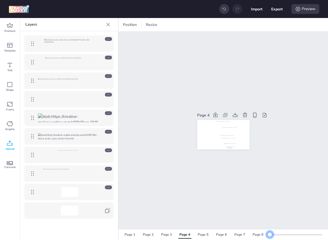
drag, startPoint x: 273, startPoint y: 234, endPoint x: 269, endPoint y: 235, distance: 4.5
click at [269, 232] on div at bounding box center [269, 234] width 4 height 4
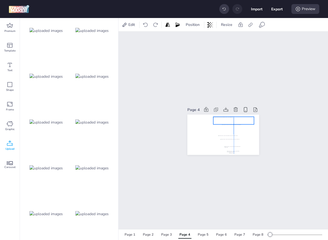
click at [245, 120] on div at bounding box center [233, 121] width 41 height 8
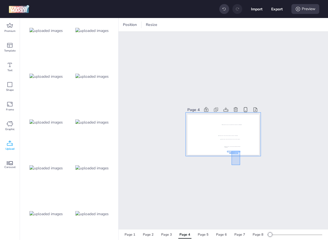
drag, startPoint x: 240, startPoint y: 164, endPoint x: 231, endPoint y: 151, distance: 15.6
click at [103, 216] on img at bounding box center [91, 214] width 33 height 6
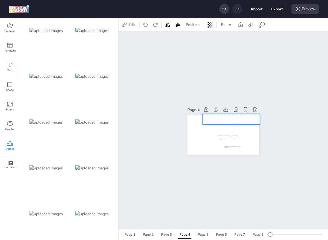
drag, startPoint x: 232, startPoint y: 134, endPoint x: 240, endPoint y: 118, distance: 17.8
click at [240, 118] on div at bounding box center [231, 119] width 57 height 11
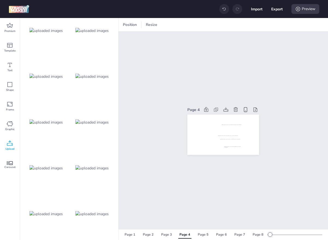
click at [222, 11] on div at bounding box center [224, 9] width 10 height 10
click at [222, 11] on icon at bounding box center [224, 9] width 4 height 4
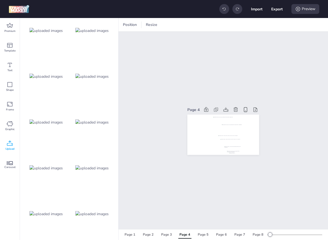
click at [98, 214] on img at bounding box center [91, 214] width 33 height 6
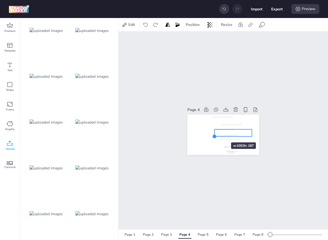
drag, startPoint x: 195, startPoint y: 142, endPoint x: 214, endPoint y: 133, distance: 22.1
click at [214, 133] on div at bounding box center [222, 135] width 71 height 40
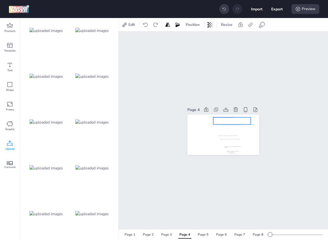
drag, startPoint x: 219, startPoint y: 133, endPoint x: 219, endPoint y: 120, distance: 13.1
click at [219, 120] on div at bounding box center [231, 121] width 37 height 7
drag, startPoint x: 251, startPoint y: 125, endPoint x: 254, endPoint y: 125, distance: 3.3
click at [254, 125] on div at bounding box center [254, 125] width 4 height 4
click at [245, 123] on div at bounding box center [233, 121] width 41 height 8
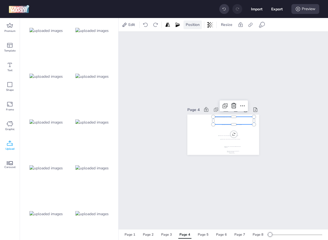
click at [193, 28] on div "Position" at bounding box center [192, 24] width 18 height 9
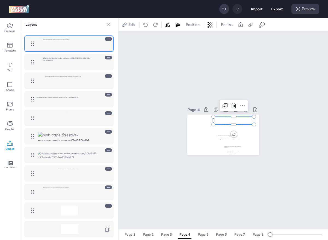
click at [107, 188] on icon at bounding box center [108, 188] width 4 height 4
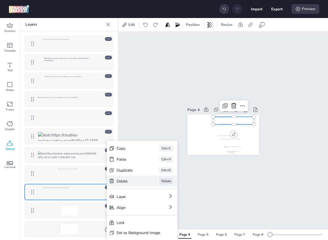
click at [127, 182] on div "Delete" at bounding box center [130, 181] width 27 height 6
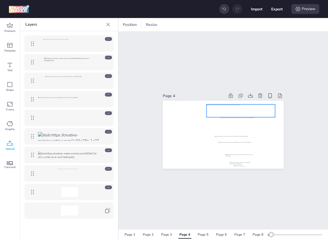
click at [271, 109] on div at bounding box center [240, 111] width 68 height 13
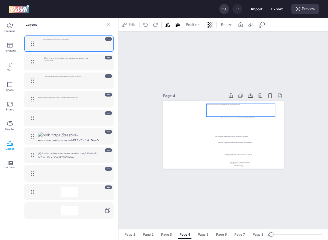
click at [109, 25] on icon at bounding box center [107, 24] width 5 height 5
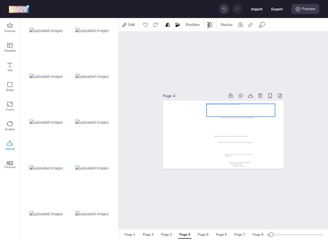
click at [92, 166] on img at bounding box center [91, 168] width 33 height 6
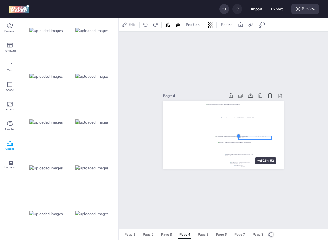
drag, startPoint x: 175, startPoint y: 130, endPoint x: 240, endPoint y: 147, distance: 67.2
click at [240, 147] on div at bounding box center [223, 135] width 121 height 68
drag, startPoint x: 238, startPoint y: 136, endPoint x: 250, endPoint y: 139, distance: 11.5
click at [250, 139] on div at bounding box center [251, 137] width 4 height 4
drag, startPoint x: 267, startPoint y: 138, endPoint x: 245, endPoint y: 162, distance: 32.1
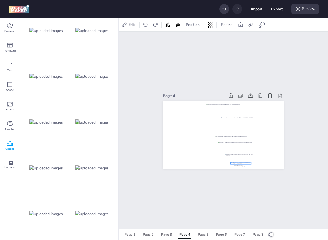
click at [245, 101] on div at bounding box center [223, 101] width 121 height 0
click at [59, 208] on div at bounding box center [46, 214] width 44 height 44
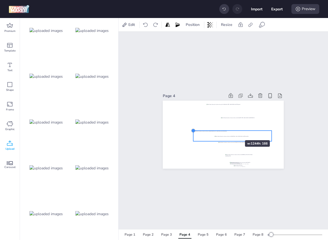
drag, startPoint x: 174, startPoint y: 128, endPoint x: 228, endPoint y: 132, distance: 54.2
click at [228, 132] on div at bounding box center [223, 135] width 121 height 68
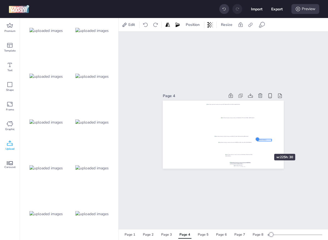
drag, startPoint x: 202, startPoint y: 132, endPoint x: 258, endPoint y: 144, distance: 57.2
click at [258, 144] on div at bounding box center [223, 135] width 121 height 68
drag, startPoint x: 268, startPoint y: 140, endPoint x: 245, endPoint y: 165, distance: 34.0
click at [245, 165] on div at bounding box center [241, 166] width 14 height 2
click at [189, 23] on span "Position" at bounding box center [192, 25] width 16 height 6
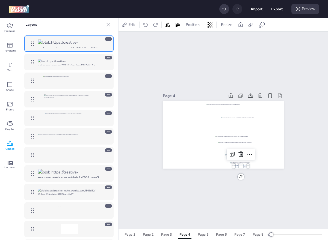
click at [107, 168] on icon at bounding box center [108, 169] width 4 height 4
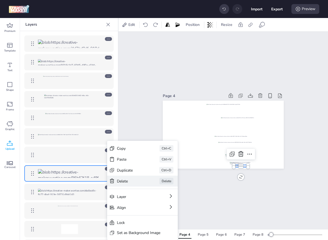
click at [124, 180] on div "Delete" at bounding box center [130, 181] width 27 height 6
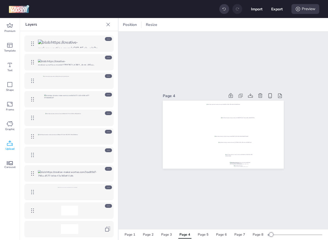
click at [110, 170] on icon at bounding box center [108, 169] width 4 height 4
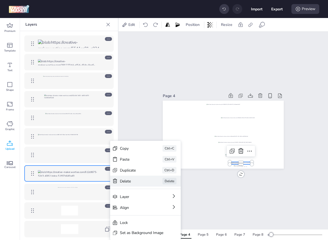
click at [130, 181] on div "Delete" at bounding box center [133, 181] width 27 height 6
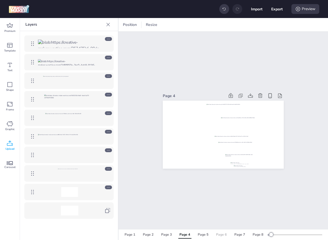
click at [222, 232] on div "Page 6" at bounding box center [221, 234] width 11 height 5
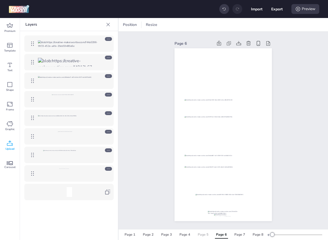
click at [204, 232] on div "Page 5" at bounding box center [203, 234] width 11 height 5
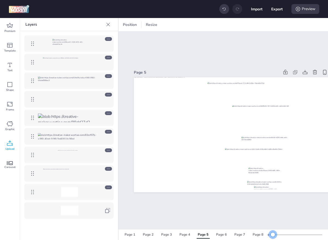
drag, startPoint x: 276, startPoint y: 234, endPoint x: 273, endPoint y: 233, distance: 3.1
click at [273, 232] on div at bounding box center [272, 234] width 4 height 4
click at [293, 72] on icon at bounding box center [294, 72] width 5 height 5
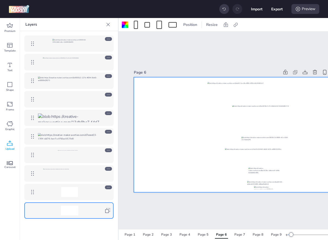
click at [111, 26] on div at bounding box center [108, 24] width 9 height 9
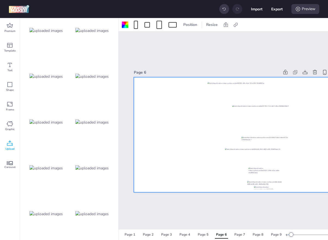
click at [101, 211] on img at bounding box center [91, 214] width 33 height 6
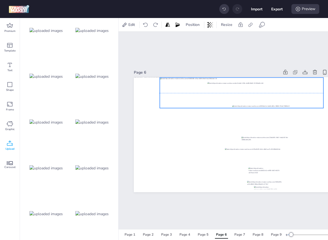
drag, startPoint x: 235, startPoint y: 133, endPoint x: 240, endPoint y: 91, distance: 42.3
click at [240, 91] on div at bounding box center [241, 93] width 163 height 31
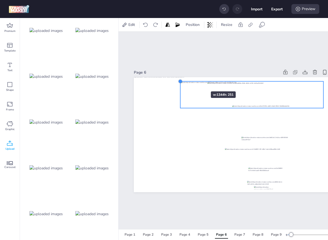
drag, startPoint x: 159, startPoint y: 78, endPoint x: 195, endPoint y: 82, distance: 36.5
click at [195, 82] on div at bounding box center [236, 134] width 204 height 115
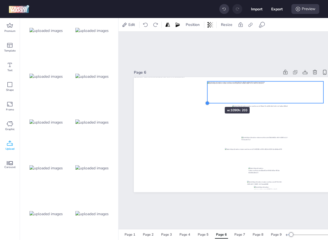
drag, startPoint x: 181, startPoint y: 110, endPoint x: 208, endPoint y: 97, distance: 29.9
click at [208, 97] on div at bounding box center [236, 134] width 204 height 115
click at [182, 54] on div "Page 6" at bounding box center [235, 131] width 235 height 198
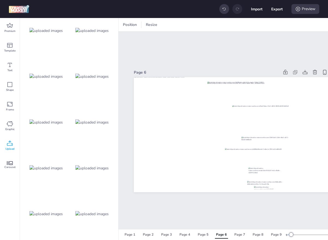
click at [130, 19] on div "Position Resize" at bounding box center [222, 24] width 209 height 13
click at [130, 26] on span "Position" at bounding box center [130, 25] width 16 height 6
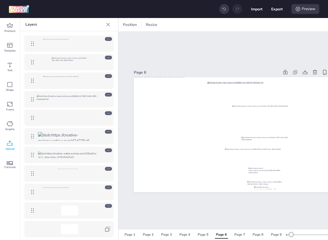
click at [110, 189] on icon at bounding box center [108, 188] width 4 height 4
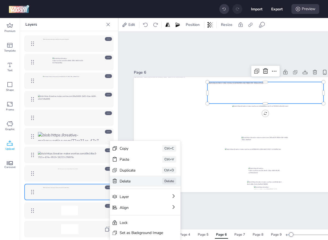
click at [133, 182] on div "Delete" at bounding box center [133, 181] width 27 height 6
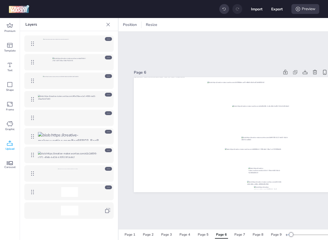
click at [110, 26] on icon at bounding box center [107, 24] width 5 height 5
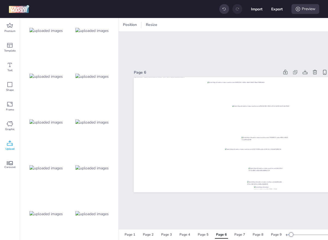
click at [51, 217] on div at bounding box center [46, 214] width 44 height 44
drag, startPoint x: 155, startPoint y: 124, endPoint x: 291, endPoint y: 176, distance: 145.7
click at [291, 176] on div at bounding box center [236, 134] width 204 height 115
drag, startPoint x: 300, startPoint y: 144, endPoint x: 261, endPoint y: 187, distance: 58.4
click at [261, 187] on div at bounding box center [265, 188] width 27 height 4
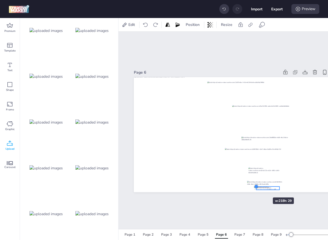
drag, startPoint x: 252, startPoint y: 186, endPoint x: 256, endPoint y: 188, distance: 4.4
click at [256, 188] on div at bounding box center [256, 186] width 4 height 4
drag, startPoint x: 271, startPoint y: 189, endPoint x: 267, endPoint y: 188, distance: 3.9
click at [267, 188] on div at bounding box center [263, 187] width 23 height 3
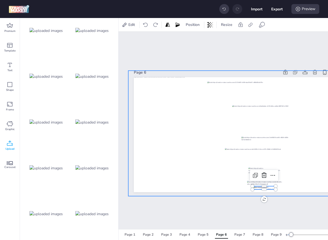
click at [286, 187] on div at bounding box center [235, 134] width 215 height 126
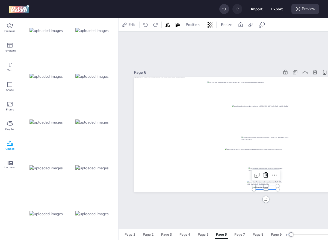
click at [277, 189] on div at bounding box center [236, 134] width 204 height 115
click at [271, 189] on div at bounding box center [265, 187] width 23 height 3
click at [94, 166] on img at bounding box center [91, 168] width 33 height 6
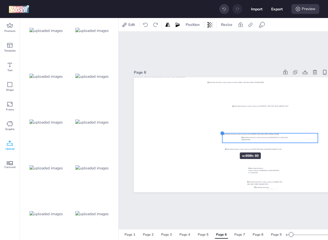
drag, startPoint x: 155, startPoint y: 127, endPoint x: 223, endPoint y: 142, distance: 69.5
click at [223, 142] on div at bounding box center [236, 134] width 204 height 115
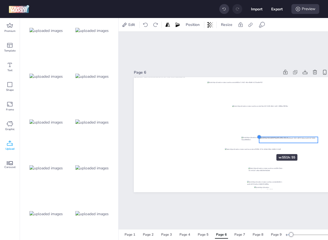
drag, startPoint x: 223, startPoint y: 134, endPoint x: 260, endPoint y: 144, distance: 38.3
click at [260, 144] on div at bounding box center [236, 134] width 204 height 115
drag, startPoint x: 259, startPoint y: 137, endPoint x: 278, endPoint y: 145, distance: 20.2
click at [278, 145] on div at bounding box center [236, 134] width 204 height 115
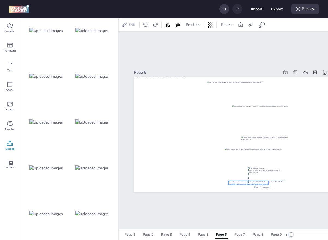
drag, startPoint x: 301, startPoint y: 139, endPoint x: 248, endPoint y: 182, distance: 68.3
click at [248, 77] on div at bounding box center [236, 77] width 204 height 0
click at [274, 181] on div at bounding box center [265, 183] width 37 height 4
drag, startPoint x: 253, startPoint y: 183, endPoint x: 273, endPoint y: 181, distance: 19.5
click at [273, 181] on div at bounding box center [266, 183] width 40 height 4
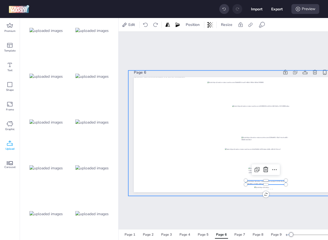
click at [210, 171] on div at bounding box center [235, 134] width 215 height 126
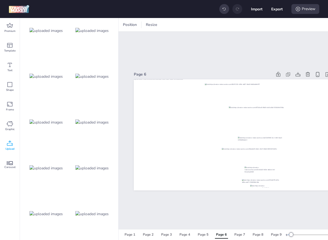
scroll to position [0, 19]
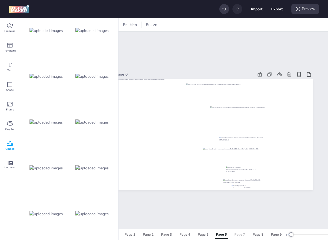
click at [239, 232] on div "Page 7" at bounding box center [239, 234] width 11 height 5
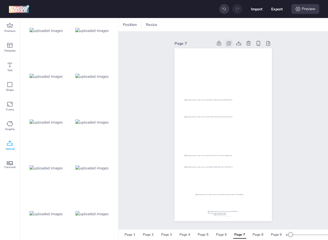
click at [228, 41] on icon at bounding box center [228, 43] width 5 height 5
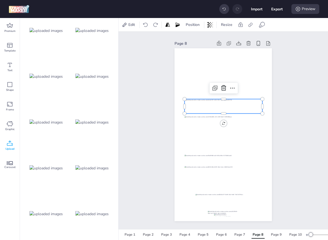
click at [219, 103] on div at bounding box center [223, 106] width 78 height 14
click at [102, 207] on div at bounding box center [92, 214] width 44 height 44
drag, startPoint x: 209, startPoint y: 138, endPoint x: 209, endPoint y: 111, distance: 27.6
click at [209, 111] on div at bounding box center [223, 106] width 78 height 14
click at [196, 27] on span "Position" at bounding box center [192, 25] width 16 height 6
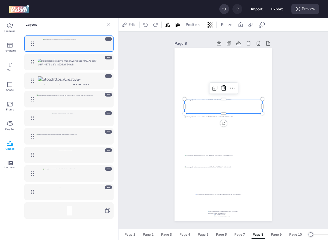
click at [106, 171] on div at bounding box center [108, 169] width 7 height 4
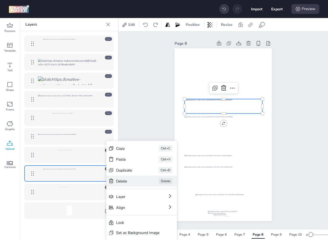
click at [120, 180] on div "Delete" at bounding box center [129, 181] width 27 height 6
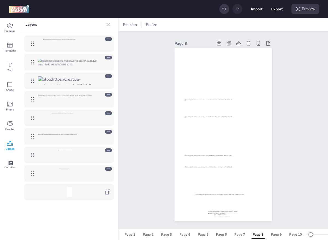
click at [134, 190] on div "Page 8" at bounding box center [222, 131] width 209 height 198
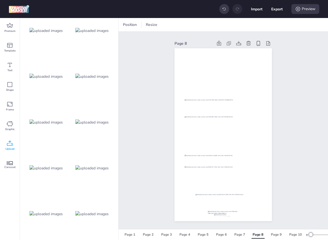
click at [89, 167] on img at bounding box center [91, 168] width 33 height 6
drag, startPoint x: 262, startPoint y: 131, endPoint x: 198, endPoint y: 149, distance: 66.4
click at [198, 149] on div at bounding box center [222, 134] width 97 height 173
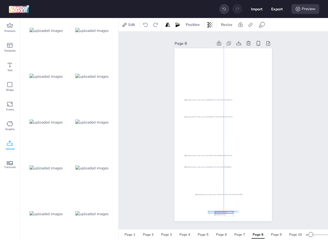
drag, startPoint x: 198, startPoint y: 138, endPoint x: 229, endPoint y: 211, distance: 80.1
click at [229, 211] on div at bounding box center [224, 212] width 18 height 2
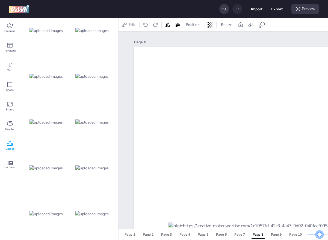
click at [304, 232] on div at bounding box center [334, 235] width 52 height 4
click at [304, 232] on div at bounding box center [319, 234] width 4 height 4
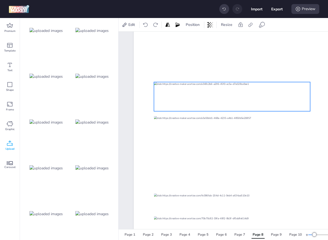
scroll to position [171, 0]
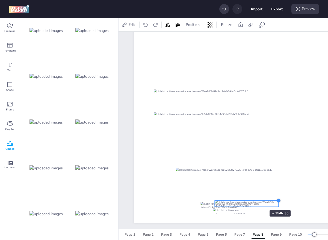
drag, startPoint x: 250, startPoint y: 203, endPoint x: 253, endPoint y: 200, distance: 3.7
click at [253, 200] on div at bounding box center [231, 49] width 195 height 347
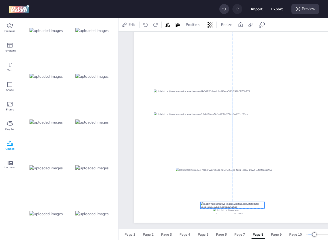
drag, startPoint x: 255, startPoint y: 202, endPoint x: 240, endPoint y: 204, distance: 14.6
click at [240, 204] on div at bounding box center [232, 205] width 64 height 6
click at [248, 211] on div at bounding box center [232, 210] width 38 height 5
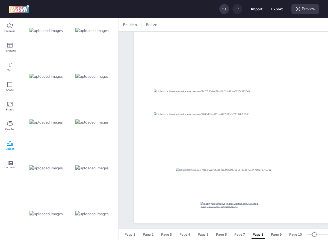
click at [57, 213] on img at bounding box center [45, 214] width 33 height 6
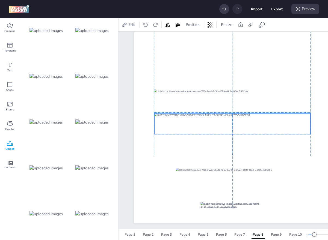
drag, startPoint x: 237, startPoint y: 47, endPoint x: 239, endPoint y: 126, distance: 79.1
click at [239, 126] on div at bounding box center [232, 124] width 156 height 21
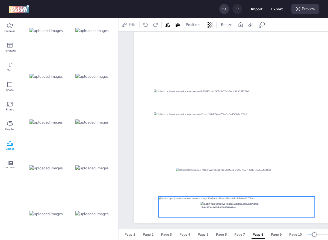
drag, startPoint x: 239, startPoint y: 126, endPoint x: 243, endPoint y: 205, distance: 78.7
click at [243, 205] on div at bounding box center [236, 207] width 156 height 21
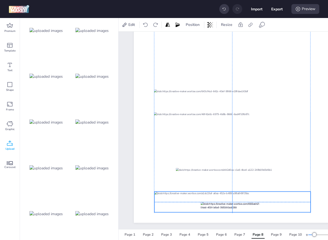
drag, startPoint x: 243, startPoint y: 205, endPoint x: 238, endPoint y: 200, distance: 6.6
click at [238, 200] on div at bounding box center [232, 202] width 156 height 21
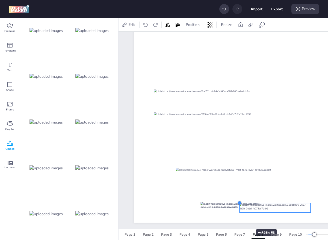
drag, startPoint x: 154, startPoint y: 191, endPoint x: 240, endPoint y: 219, distance: 90.0
click at [240, 219] on div at bounding box center [231, 49] width 195 height 347
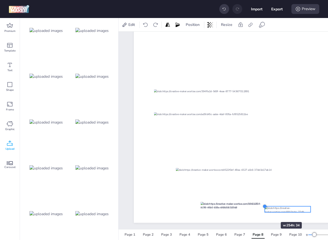
drag, startPoint x: 239, startPoint y: 204, endPoint x: 264, endPoint y: 212, distance: 26.4
click at [264, 212] on div at bounding box center [231, 49] width 195 height 347
drag, startPoint x: 265, startPoint y: 205, endPoint x: 272, endPoint y: 208, distance: 7.8
click at [272, 208] on div at bounding box center [272, 207] width 4 height 4
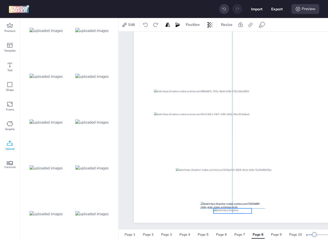
drag, startPoint x: 285, startPoint y: 210, endPoint x: 227, endPoint y: 211, distance: 58.4
click at [227, 211] on div at bounding box center [232, 210] width 38 height 5
click at [202, 206] on div at bounding box center [231, 49] width 195 height 347
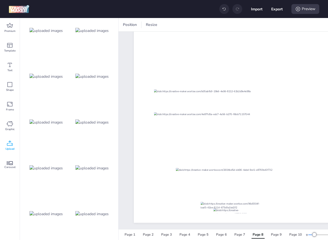
click at [223, 11] on icon at bounding box center [224, 9] width 4 height 4
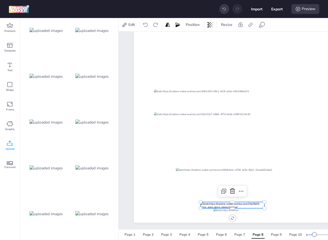
click at [246, 205] on div at bounding box center [232, 205] width 64 height 6
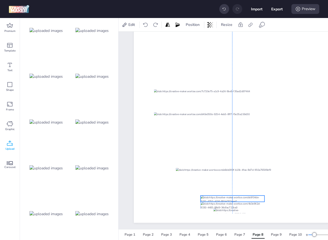
drag, startPoint x: 246, startPoint y: 205, endPoint x: 246, endPoint y: 198, distance: 7.4
click at [246, 198] on div at bounding box center [232, 199] width 64 height 6
click at [251, 205] on div at bounding box center [231, 205] width 63 height 7
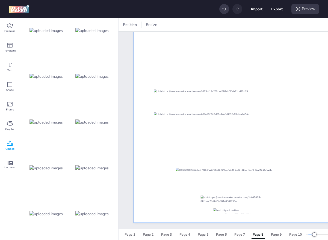
click at [251, 195] on div at bounding box center [231, 49] width 195 height 347
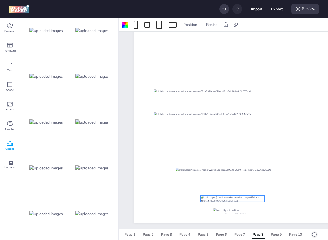
click at [249, 197] on div at bounding box center [232, 199] width 64 height 6
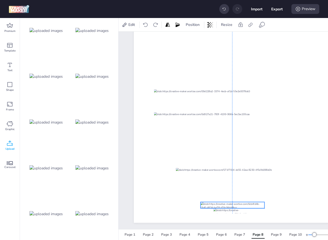
drag, startPoint x: 249, startPoint y: 198, endPoint x: 250, endPoint y: 203, distance: 5.7
click at [250, 203] on div at bounding box center [232, 205] width 64 height 6
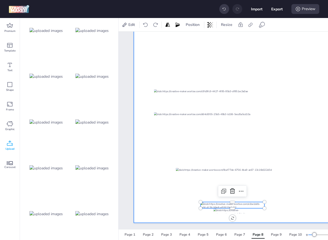
click at [255, 198] on div at bounding box center [231, 49] width 195 height 347
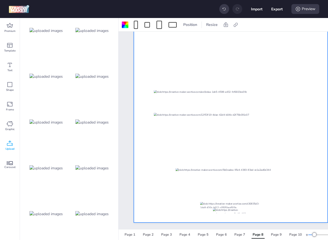
scroll to position [162, 0]
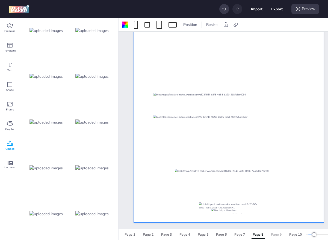
click at [276, 232] on div "Page 9" at bounding box center [276, 234] width 11 height 5
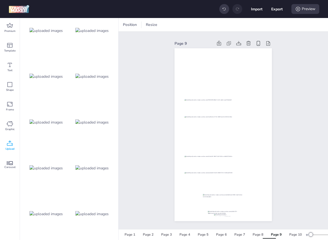
scroll to position [0, 0]
click at [228, 42] on icon at bounding box center [228, 43] width 5 height 5
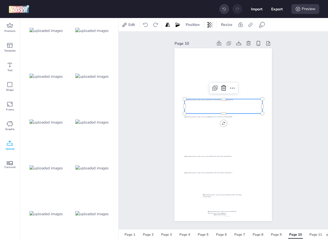
click at [218, 108] on div at bounding box center [223, 106] width 78 height 14
click at [84, 218] on div at bounding box center [92, 214] width 44 height 44
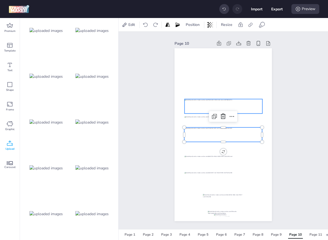
click at [220, 106] on div at bounding box center [223, 106] width 78 height 14
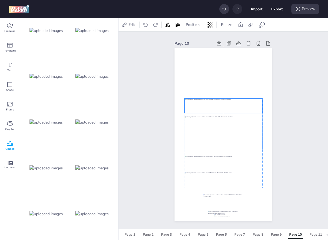
drag, startPoint x: 219, startPoint y: 139, endPoint x: 220, endPoint y: 110, distance: 29.0
click at [220, 110] on div at bounding box center [223, 106] width 78 height 14
click at [100, 171] on div at bounding box center [92, 168] width 44 height 44
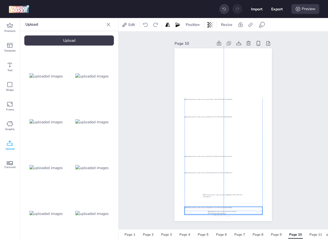
scroll to position [1008, 0]
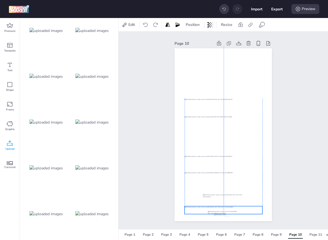
click at [225, 210] on div at bounding box center [223, 210] width 78 height 8
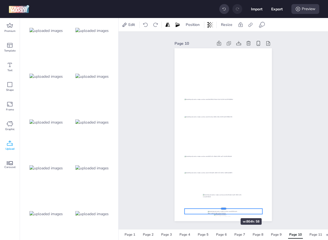
drag, startPoint x: 224, startPoint y: 206, endPoint x: 224, endPoint y: 209, distance: 3.3
click at [224, 209] on div at bounding box center [223, 206] width 78 height 4
click at [217, 8] on div "Import Export Preview" at bounding box center [164, 9] width 328 height 18
click at [220, 8] on div at bounding box center [224, 9] width 10 height 10
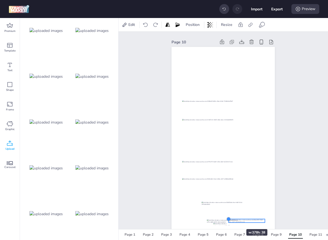
drag, startPoint x: 183, startPoint y: 214, endPoint x: 230, endPoint y: 219, distance: 46.7
click at [230, 219] on div at bounding box center [228, 219] width 4 height 4
click at [220, 221] on div at bounding box center [223, 221] width 33 height 4
drag, startPoint x: 238, startPoint y: 220, endPoint x: 216, endPoint y: 220, distance: 21.8
click at [216, 220] on div at bounding box center [225, 221] width 36 height 4
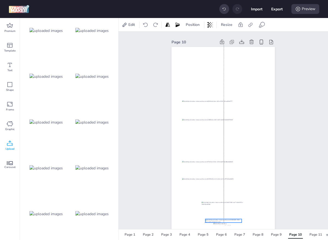
click at [229, 219] on div at bounding box center [223, 221] width 36 height 4
click at [56, 217] on img at bounding box center [45, 214] width 33 height 6
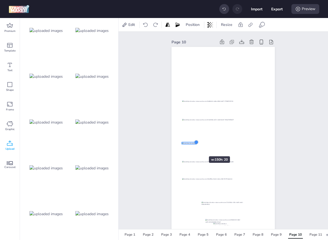
drag, startPoint x: 265, startPoint y: 132, endPoint x: 192, endPoint y: 147, distance: 73.8
click at [192, 147] on div at bounding box center [222, 138] width 103 height 183
drag, startPoint x: 193, startPoint y: 144, endPoint x: 224, endPoint y: 217, distance: 80.1
click at [218, 199] on div at bounding box center [211, 198] width 14 height 2
drag, startPoint x: 225, startPoint y: 217, endPoint x: 235, endPoint y: 218, distance: 9.9
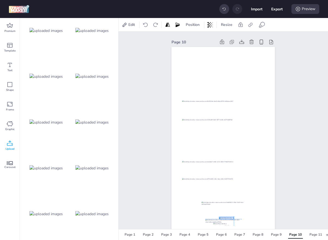
click at [233, 218] on div at bounding box center [226, 218] width 14 height 2
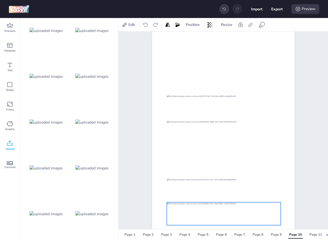
scroll to position [77, 0]
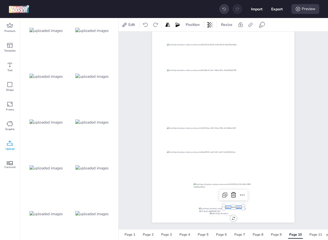
click at [241, 207] on div at bounding box center [223, 96] width 142 height 253
click at [243, 204] on div at bounding box center [223, 96] width 142 height 253
drag, startPoint x: 244, startPoint y: 207, endPoint x: 230, endPoint y: 214, distance: 15.6
click at [230, 214] on div at bounding box center [224, 214] width 28 height 4
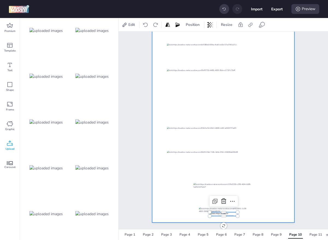
click at [248, 214] on div at bounding box center [223, 96] width 142 height 253
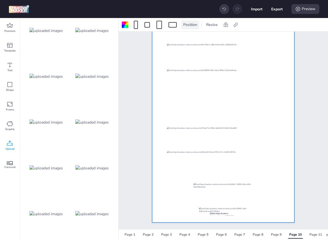
click at [194, 23] on span "Position" at bounding box center [190, 25] width 16 height 6
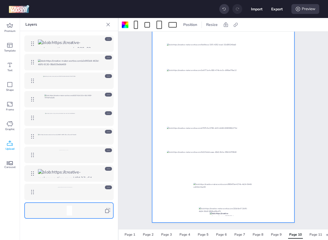
click at [107, 171] on div at bounding box center [74, 174] width 73 height 10
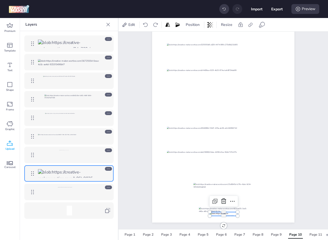
click at [108, 168] on icon at bounding box center [108, 169] width 4 height 4
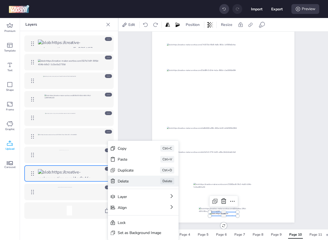
click at [129, 179] on div "Delete" at bounding box center [131, 181] width 27 height 6
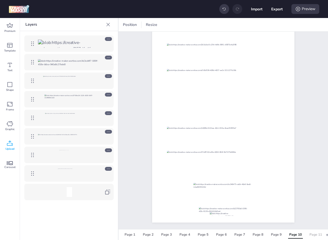
click at [317, 234] on div "Page 11" at bounding box center [315, 234] width 13 height 5
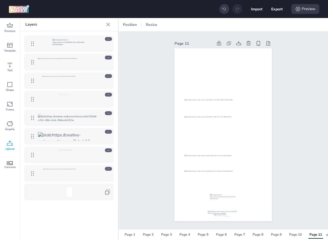
click at [108, 23] on icon at bounding box center [107, 24] width 5 height 5
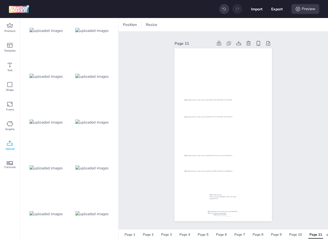
click at [95, 215] on img at bounding box center [91, 214] width 33 height 6
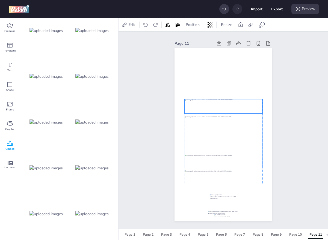
drag, startPoint x: 201, startPoint y: 140, endPoint x: 201, endPoint y: 112, distance: 28.1
click at [201, 112] on div at bounding box center [223, 106] width 78 height 14
click at [192, 27] on span "Position" at bounding box center [192, 25] width 16 height 6
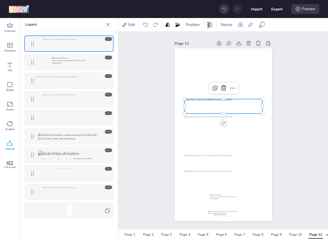
click at [108, 187] on icon at bounding box center [108, 188] width 4 height 4
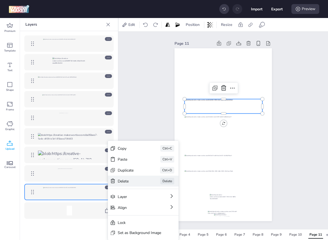
click at [124, 180] on div "Delete" at bounding box center [131, 181] width 27 height 6
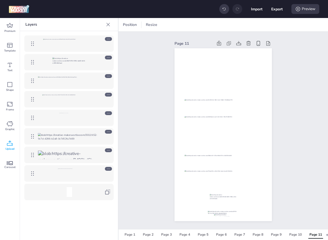
click at [108, 24] on icon at bounding box center [108, 25] width 4 height 4
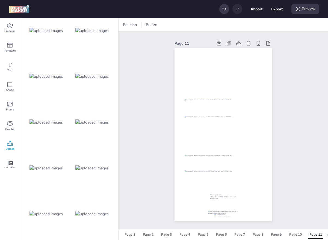
click at [98, 171] on div at bounding box center [92, 168] width 44 height 44
drag, startPoint x: 184, startPoint y: 130, endPoint x: 231, endPoint y: 138, distance: 47.5
click at [231, 138] on div at bounding box center [222, 134] width 97 height 173
drag, startPoint x: 241, startPoint y: 136, endPoint x: 217, endPoint y: 209, distance: 77.4
click at [217, 209] on div at bounding box center [223, 207] width 31 height 3
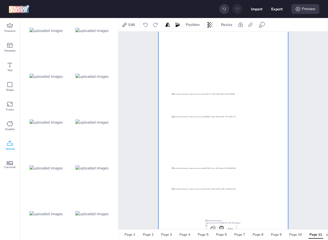
scroll to position [55, 0]
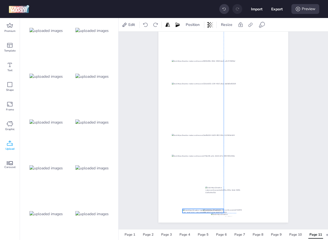
drag, startPoint x: 235, startPoint y: 209, endPoint x: 216, endPoint y: 211, distance: 18.9
click at [216, 211] on div at bounding box center [202, 211] width 41 height 4
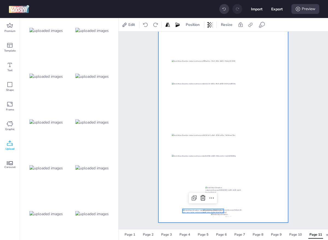
click at [237, 208] on div at bounding box center [223, 107] width 130 height 231
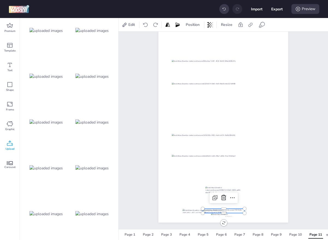
click at [237, 210] on div at bounding box center [223, 211] width 42 height 4
drag, startPoint x: 218, startPoint y: 210, endPoint x: 236, endPoint y: 209, distance: 18.6
click at [236, 209] on div at bounding box center [221, 209] width 41 height 4
click at [235, 210] on div at bounding box center [223, 210] width 41 height 4
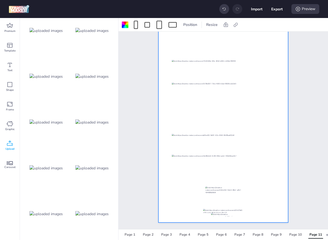
click at [61, 213] on img at bounding box center [45, 214] width 33 height 6
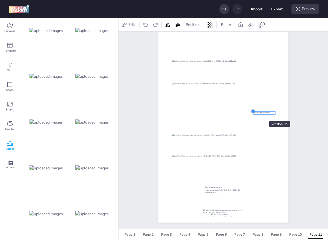
drag, startPoint x: 171, startPoint y: 100, endPoint x: 253, endPoint y: 111, distance: 82.4
click at [253, 111] on div at bounding box center [252, 111] width 4 height 4
drag, startPoint x: 269, startPoint y: 112, endPoint x: 214, endPoint y: 199, distance: 102.8
click at [214, 199] on div at bounding box center [211, 200] width 22 height 3
drag, startPoint x: 214, startPoint y: 199, endPoint x: 228, endPoint y: 213, distance: 19.7
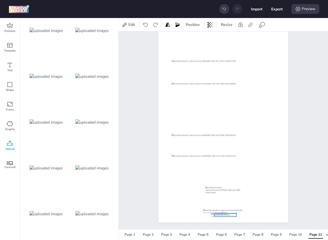
click at [228, 214] on div at bounding box center [225, 215] width 22 height 3
drag, startPoint x: 232, startPoint y: 214, endPoint x: 229, endPoint y: 214, distance: 2.7
click at [229, 214] on div at bounding box center [223, 215] width 22 height 3
click at [236, 215] on div at bounding box center [223, 107] width 130 height 231
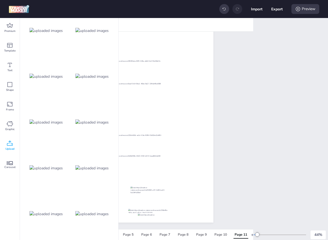
scroll to position [0, 0]
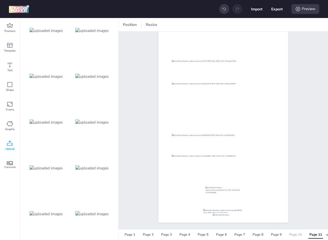
click at [298, 236] on div "Page 10" at bounding box center [295, 234] width 13 height 5
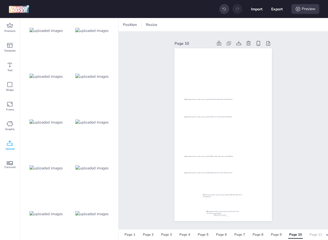
click at [315, 238] on button "Page 11" at bounding box center [315, 235] width 18 height 8
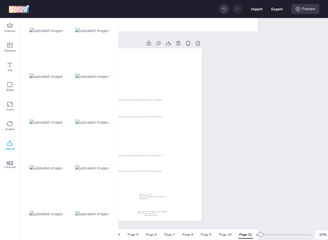
scroll to position [0, 75]
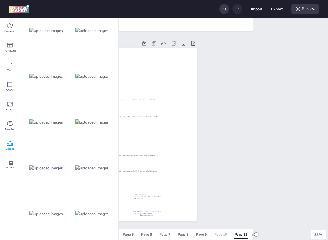
click at [225, 237] on div "Page 1 Page 2 Page 3 Page 4 Page 5 Page 6 Page 7 Page 8 Page 9 Page 10 Page 11" at bounding box center [148, 235] width 205 height 10
click at [225, 237] on div "Page 10" at bounding box center [220, 234] width 13 height 5
click at [281, 10] on button "Export" at bounding box center [276, 9] width 11 height 11
select select "html"
select select "all"
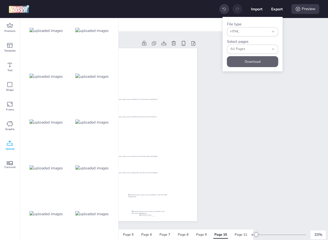
click at [258, 61] on button "Download" at bounding box center [252, 61] width 51 height 11
click at [267, 49] on span "All Pages" at bounding box center [249, 49] width 39 height 5
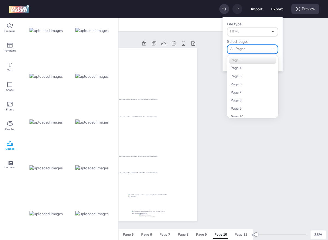
scroll to position [38, 0]
click at [300, 175] on div "Position Resize Page 10 Page 1 Page 2 Page 3 Page 4 Page 5 Page 6 Page 7 Page 8…" at bounding box center [222, 129] width 209 height 222
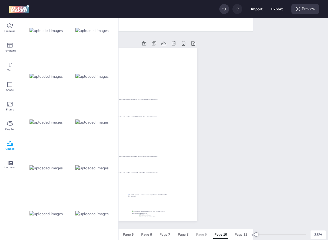
click at [204, 234] on div "Page 9" at bounding box center [201, 234] width 11 height 5
click at [184, 234] on div "Page 8" at bounding box center [183, 234] width 11 height 5
click at [165, 234] on div "Page 7" at bounding box center [164, 234] width 11 height 5
click at [244, 235] on div "Page 11" at bounding box center [240, 234] width 13 height 5
click at [154, 45] on icon at bounding box center [153, 43] width 5 height 5
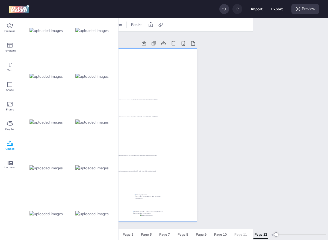
click at [240, 234] on div "Page 11" at bounding box center [240, 234] width 13 height 5
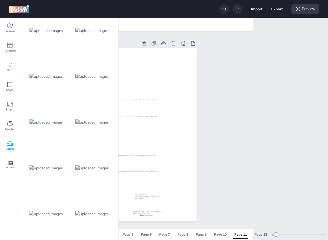
click at [223, 8] on icon at bounding box center [224, 9] width 4 height 4
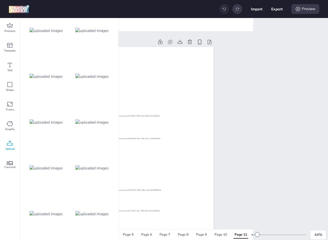
click at [223, 8] on icon at bounding box center [224, 9] width 4 height 4
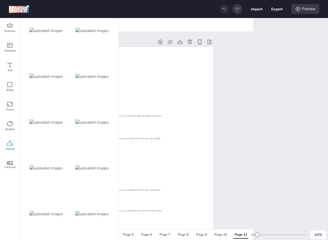
click at [223, 8] on icon at bounding box center [224, 9] width 4 height 4
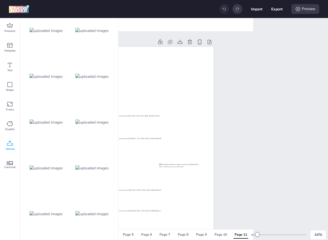
click at [223, 11] on icon at bounding box center [224, 9] width 4 height 4
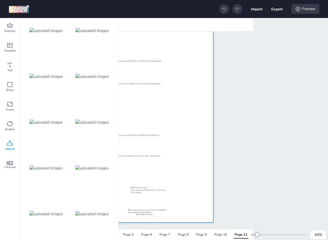
scroll to position [0, 0]
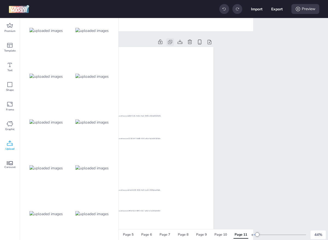
click at [169, 41] on icon at bounding box center [169, 42] width 3 height 3
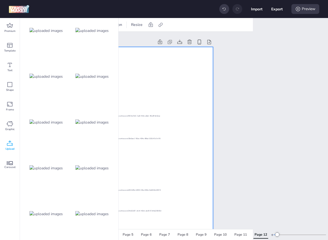
click at [103, 211] on img at bounding box center [91, 214] width 33 height 6
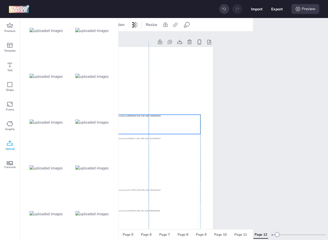
drag, startPoint x: 163, startPoint y: 162, endPoint x: 164, endPoint y: 125, distance: 36.8
click at [164, 125] on div at bounding box center [149, 124] width 104 height 19
click at [118, 27] on div "Premium Template Text Shape Frame Graphic Upload Carousel Upload Upload" at bounding box center [59, 129] width 118 height 222
click at [122, 26] on span "Position" at bounding box center [117, 25] width 16 height 6
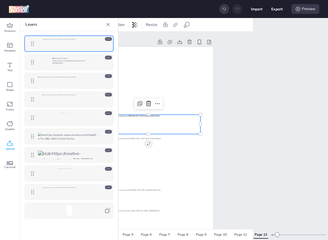
drag, startPoint x: 105, startPoint y: 56, endPoint x: 105, endPoint y: 97, distance: 41.5
click at [105, 57] on div at bounding box center [108, 58] width 7 height 4
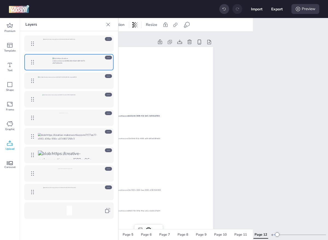
click at [111, 188] on div at bounding box center [108, 188] width 7 height 4
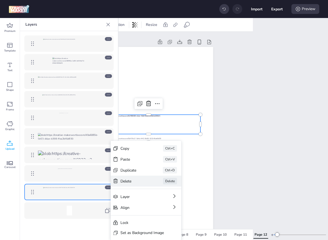
click at [129, 181] on div "Delete" at bounding box center [133, 181] width 27 height 6
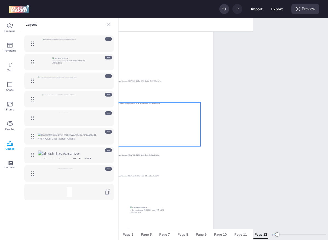
scroll to position [55, 0]
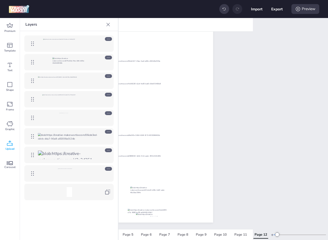
click at [108, 22] on icon at bounding box center [107, 24] width 5 height 5
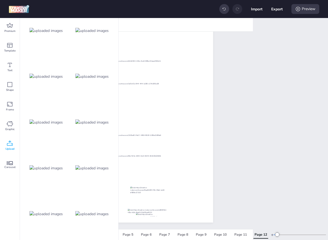
click at [83, 165] on div at bounding box center [92, 168] width 44 height 44
drag, startPoint x: 150, startPoint y: 109, endPoint x: 152, endPoint y: 211, distance: 101.2
click at [152, 211] on div at bounding box center [150, 210] width 104 height 10
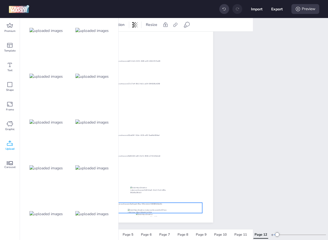
click at [153, 208] on div at bounding box center [150, 208] width 104 height 10
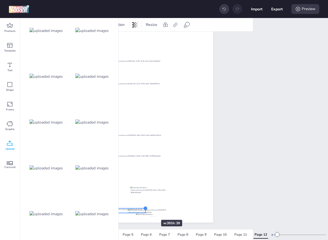
drag, startPoint x: 201, startPoint y: 203, endPoint x: 145, endPoint y: 210, distance: 57.2
click at [145, 210] on div at bounding box center [145, 208] width 4 height 4
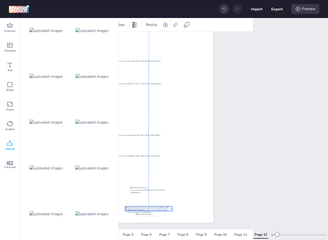
drag, startPoint x: 132, startPoint y: 211, endPoint x: 159, endPoint y: 209, distance: 27.3
click at [159, 209] on div at bounding box center [148, 209] width 47 height 5
click at [159, 210] on div at bounding box center [148, 210] width 47 height 5
click at [61, 211] on div at bounding box center [46, 214] width 44 height 44
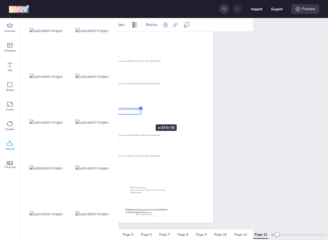
drag, startPoint x: 198, startPoint y: 101, endPoint x: 138, endPoint y: 115, distance: 61.7
click at [138, 115] on div at bounding box center [148, 107] width 130 height 231
drag, startPoint x: 134, startPoint y: 112, endPoint x: 186, endPoint y: 195, distance: 98.4
click at [186, 195] on div at bounding box center [164, 194] width 44 height 6
drag, startPoint x: 191, startPoint y: 192, endPoint x: 169, endPoint y: 197, distance: 23.0
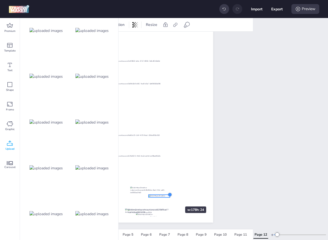
click at [169, 197] on div at bounding box center [170, 195] width 4 height 4
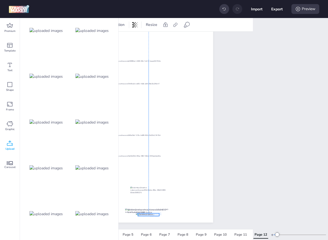
drag, startPoint x: 166, startPoint y: 197, endPoint x: 155, endPoint y: 214, distance: 20.8
click at [155, 214] on div at bounding box center [148, 214] width 21 height 3
click at [121, 27] on span "Position" at bounding box center [117, 25] width 16 height 6
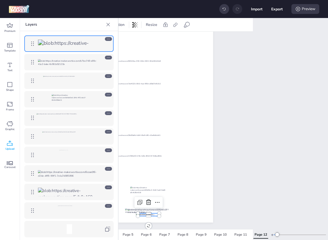
drag, startPoint x: 109, startPoint y: 122, endPoint x: 109, endPoint y: 104, distance: 18.0
click at [109, 104] on div at bounding box center [69, 136] width 98 height 211
click at [110, 132] on icon at bounding box center [108, 132] width 4 height 4
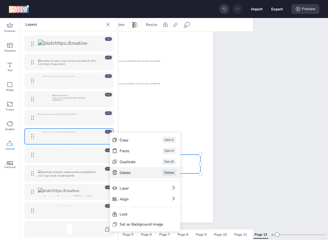
click at [126, 172] on div "Delete" at bounding box center [133, 173] width 27 height 6
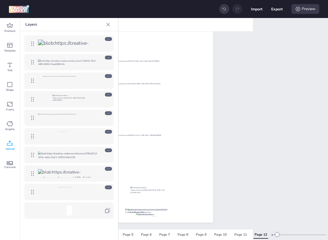
click at [109, 168] on icon at bounding box center [108, 169] width 4 height 4
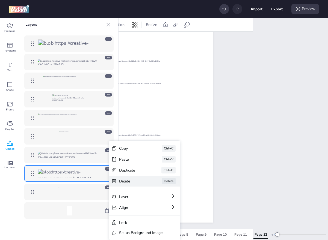
click at [121, 179] on div "Delete" at bounding box center [132, 181] width 27 height 6
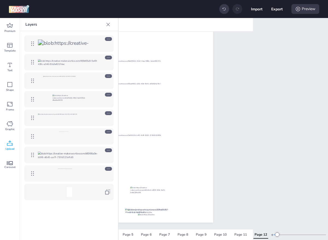
click at [109, 152] on icon at bounding box center [108, 150] width 4 height 4
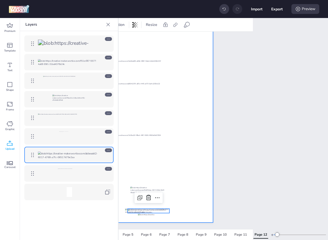
click at [196, 188] on div at bounding box center [148, 107] width 130 height 231
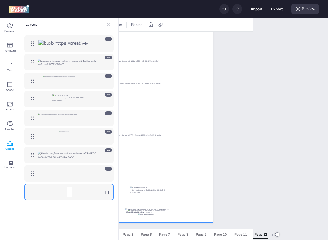
click at [223, 6] on div at bounding box center [224, 9] width 10 height 10
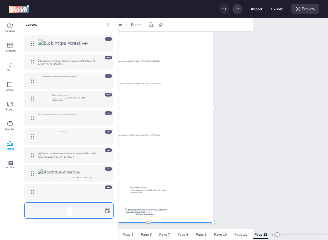
click at [223, 6] on div at bounding box center [224, 9] width 10 height 10
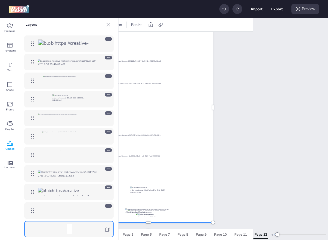
click at [108, 171] on icon at bounding box center [108, 169] width 4 height 4
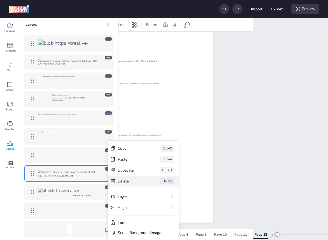
click at [121, 180] on div "Delete" at bounding box center [131, 181] width 27 height 6
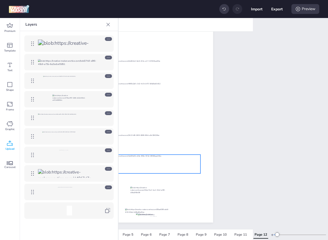
click at [174, 172] on div at bounding box center [149, 164] width 104 height 19
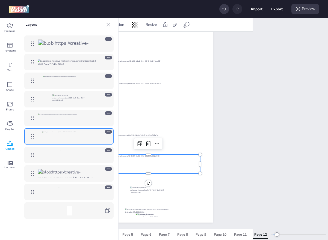
scroll to position [0, 96]
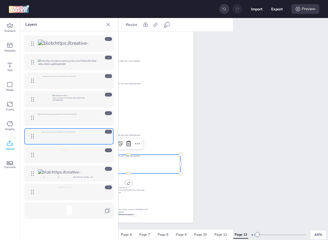
click at [107, 171] on icon at bounding box center [108, 169] width 4 height 4
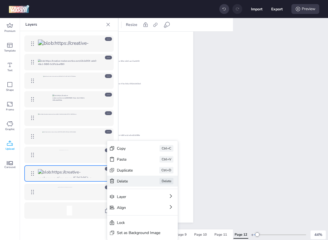
click at [120, 182] on div "Delete" at bounding box center [130, 181] width 27 height 6
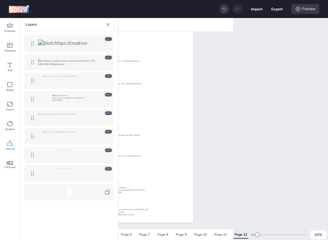
click at [106, 25] on icon at bounding box center [107, 24] width 5 height 5
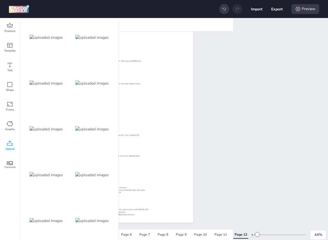
scroll to position [0, 0]
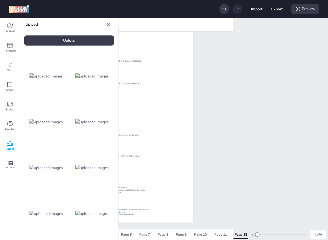
click at [59, 40] on div "Upload" at bounding box center [68, 40] width 89 height 10
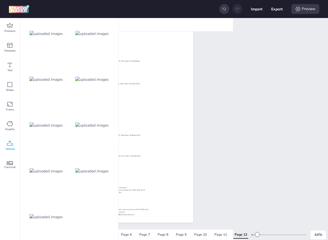
scroll to position [1054, 0]
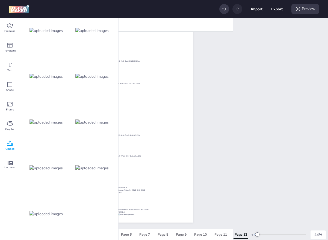
click at [58, 201] on div at bounding box center [46, 214] width 44 height 44
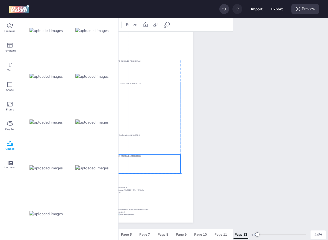
drag, startPoint x: 148, startPoint y: 104, endPoint x: 150, endPoint y: 160, distance: 56.0
click at [150, 160] on div at bounding box center [129, 164] width 104 height 19
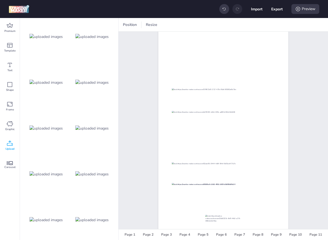
scroll to position [0, 0]
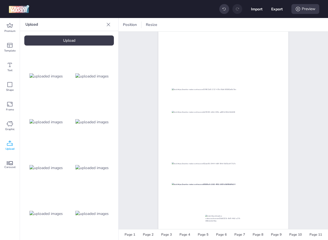
click at [107, 26] on icon at bounding box center [108, 24] width 5 height 5
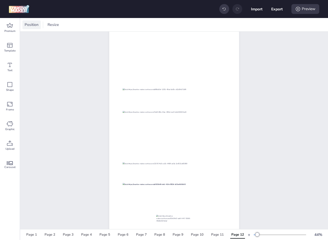
click at [33, 26] on span "Position" at bounding box center [31, 25] width 16 height 6
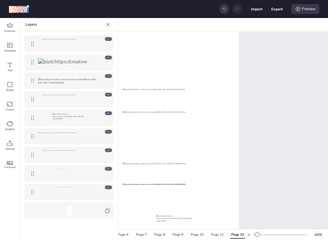
click at [109, 150] on icon at bounding box center [108, 150] width 4 height 4
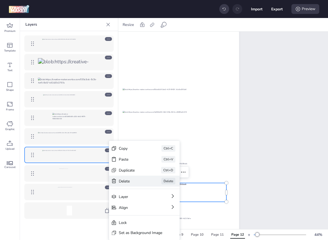
click at [127, 182] on div "Delete" at bounding box center [132, 181] width 27 height 6
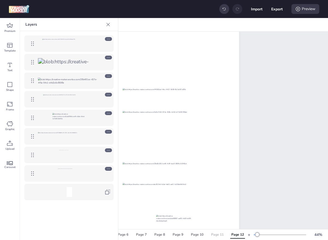
click at [211, 235] on div "Page 11" at bounding box center [217, 234] width 13 height 5
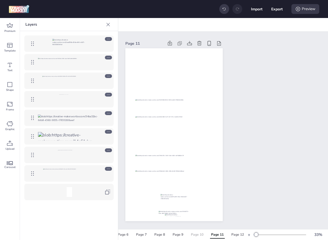
click at [197, 235] on div "Page 10" at bounding box center [197, 234] width 13 height 5
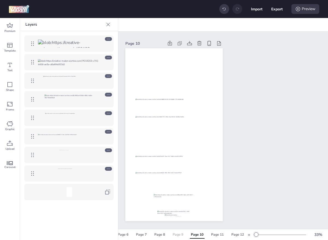
click at [175, 234] on div "Page 9" at bounding box center [177, 234] width 11 height 5
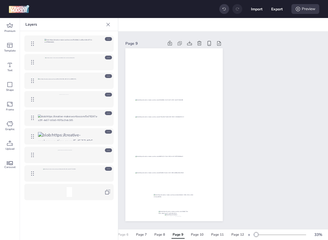
click at [127, 235] on div "Page 6" at bounding box center [123, 234] width 11 height 5
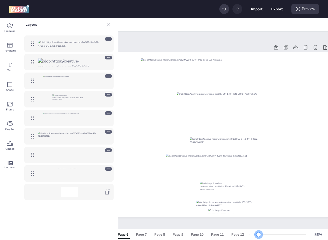
drag, startPoint x: 264, startPoint y: 236, endPoint x: 258, endPoint y: 236, distance: 5.7
click at [258, 236] on div at bounding box center [258, 234] width 4 height 4
click at [108, 25] on icon at bounding box center [108, 25] width 4 height 4
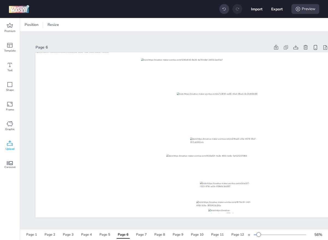
click at [8, 145] on icon at bounding box center [10, 143] width 7 height 7
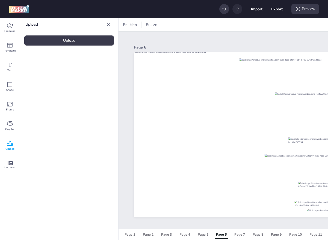
click at [75, 31] on div "Upload Upload" at bounding box center [69, 129] width 98 height 222
click at [73, 42] on div "Upload" at bounding box center [68, 40] width 89 height 10
click at [57, 74] on img at bounding box center [45, 76] width 33 height 6
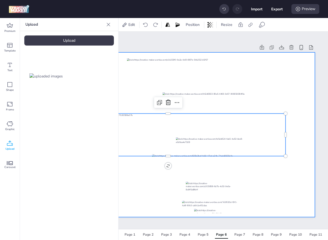
scroll to position [0, 115]
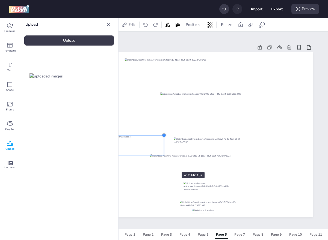
drag, startPoint x: 284, startPoint y: 113, endPoint x: 165, endPoint y: 162, distance: 129.0
click at [165, 162] on div at bounding box center [165, 134] width 293 height 165
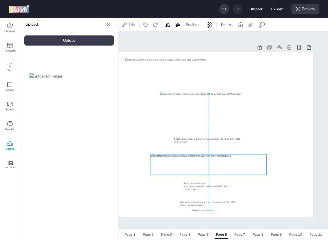
drag, startPoint x: 129, startPoint y: 142, endPoint x: 231, endPoint y: 160, distance: 103.5
click at [231, 160] on div at bounding box center [208, 164] width 115 height 21
click at [250, 163] on div at bounding box center [209, 164] width 115 height 21
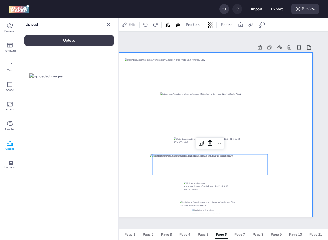
click at [273, 160] on div at bounding box center [165, 134] width 293 height 165
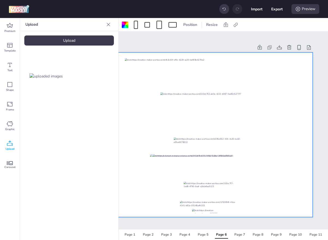
click at [270, 160] on div at bounding box center [165, 134] width 293 height 165
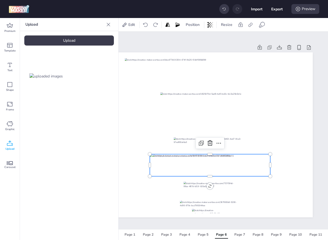
click at [269, 160] on div at bounding box center [210, 165] width 120 height 22
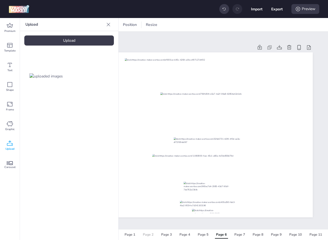
click at [147, 236] on div "Page 2" at bounding box center [148, 234] width 11 height 5
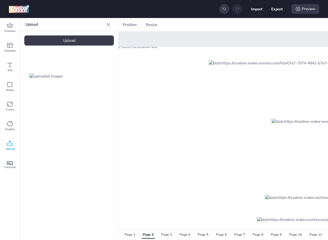
click at [108, 25] on icon at bounding box center [108, 24] width 5 height 5
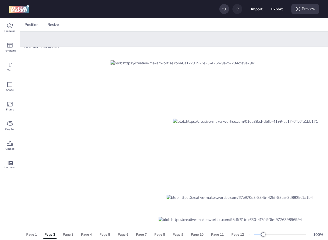
scroll to position [0, 1]
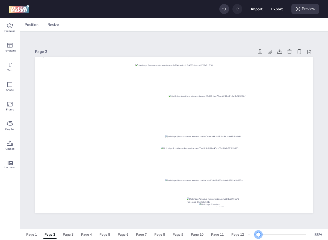
click at [258, 234] on div at bounding box center [279, 235] width 52 height 4
click at [271, 52] on icon at bounding box center [269, 51] width 5 height 5
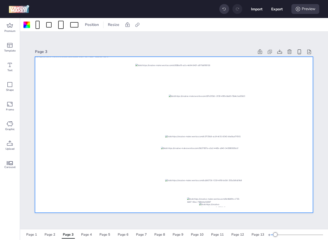
click at [207, 159] on div at bounding box center [214, 161] width 106 height 29
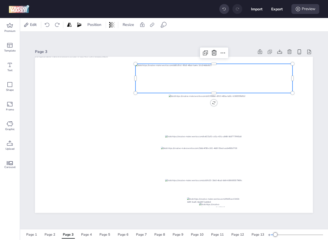
click at [229, 70] on div at bounding box center [213, 78] width 157 height 29
click at [14, 144] on div "Upload" at bounding box center [10, 146] width 20 height 20
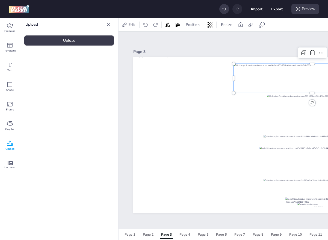
click at [65, 42] on div "Upload" at bounding box center [68, 40] width 89 height 10
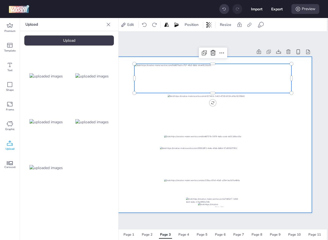
scroll to position [0, 0]
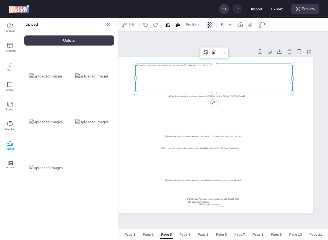
click at [58, 167] on img at bounding box center [45, 168] width 33 height 6
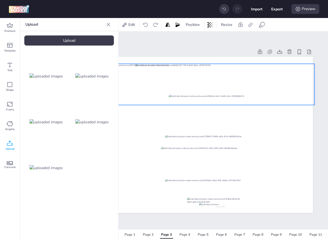
drag, startPoint x: 203, startPoint y: 136, endPoint x: 233, endPoint y: 85, distance: 59.1
click at [233, 85] on div at bounding box center [203, 84] width 222 height 41
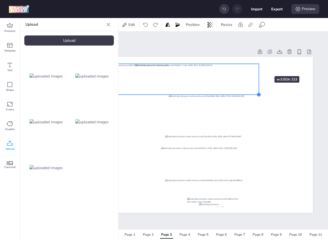
drag, startPoint x: 314, startPoint y: 103, endPoint x: 258, endPoint y: 67, distance: 66.4
click at [258, 67] on div at bounding box center [174, 135] width 278 height 156
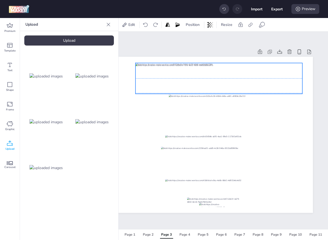
drag, startPoint x: 234, startPoint y: 69, endPoint x: 277, endPoint y: 68, distance: 42.9
click at [277, 68] on div at bounding box center [218, 78] width 167 height 31
click at [197, 23] on span "Position" at bounding box center [192, 25] width 16 height 6
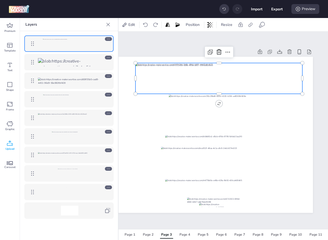
click at [109, 96] on icon at bounding box center [108, 95] width 4 height 4
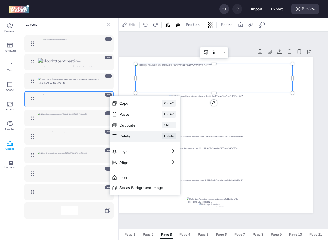
click at [138, 136] on div "Delete" at bounding box center [132, 136] width 27 height 6
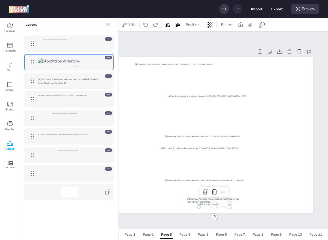
click at [208, 205] on div at bounding box center [214, 205] width 31 height 4
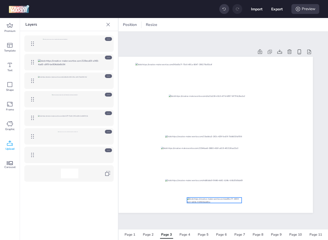
click at [212, 201] on div at bounding box center [214, 200] width 55 height 5
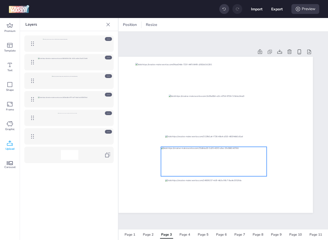
click at [220, 154] on div at bounding box center [214, 161] width 106 height 29
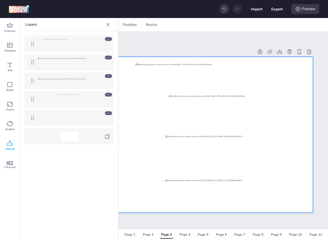
click at [221, 145] on div at bounding box center [174, 135] width 278 height 156
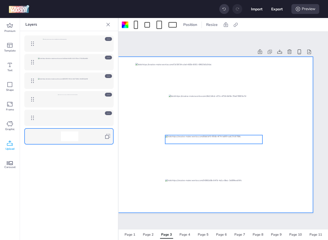
click at [221, 143] on div at bounding box center [213, 139] width 97 height 9
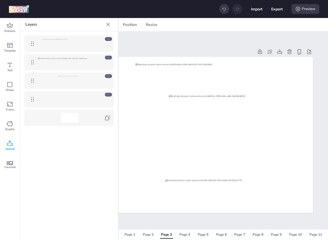
click at [133, 49] on div "Page 3" at bounding box center [144, 52] width 219 height 6
click at [110, 25] on icon at bounding box center [107, 24] width 5 height 5
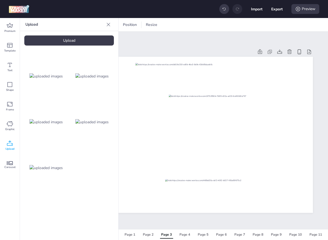
click at [53, 79] on img at bounding box center [45, 76] width 33 height 6
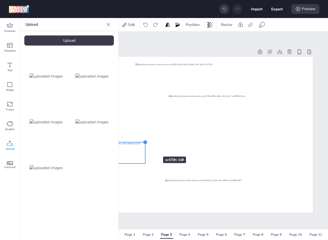
drag, startPoint x: 286, startPoint y: 105, endPoint x: 145, endPoint y: 147, distance: 147.1
click at [145, 147] on div at bounding box center [174, 135] width 278 height 156
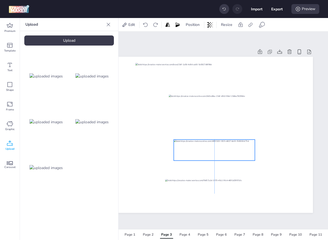
drag, startPoint x: 126, startPoint y: 153, endPoint x: 238, endPoint y: 150, distance: 112.2
click at [238, 150] on div at bounding box center [214, 150] width 81 height 21
click at [260, 24] on icon at bounding box center [262, 24] width 4 height 4
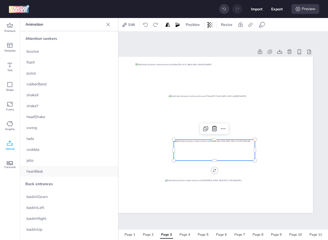
click at [34, 175] on div "heartBeat" at bounding box center [69, 171] width 98 height 11
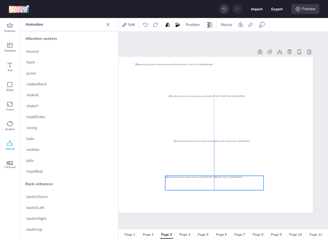
drag, startPoint x: 191, startPoint y: 184, endPoint x: 191, endPoint y: 180, distance: 3.3
click at [191, 180] on div at bounding box center [214, 183] width 98 height 14
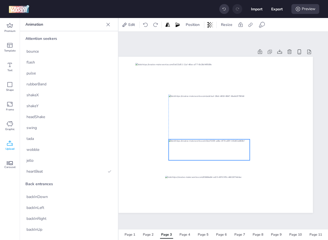
drag, startPoint x: 197, startPoint y: 156, endPoint x: 192, endPoint y: 155, distance: 5.5
click at [192, 155] on div at bounding box center [208, 149] width 81 height 21
click at [250, 160] on div at bounding box center [251, 161] width 4 height 4
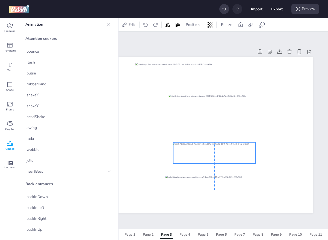
drag, startPoint x: 227, startPoint y: 155, endPoint x: 232, endPoint y: 158, distance: 5.8
click at [232, 158] on div at bounding box center [214, 152] width 82 height 21
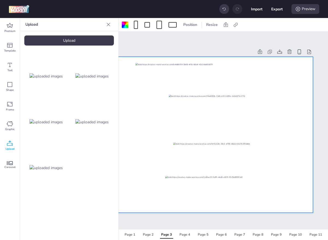
click at [102, 74] on img at bounding box center [91, 76] width 33 height 6
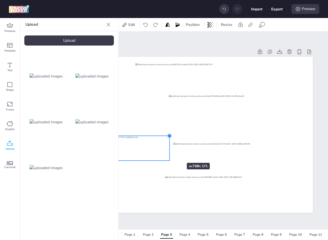
drag, startPoint x: 286, startPoint y: 108, endPoint x: 164, endPoint y: 157, distance: 131.0
click at [164, 157] on div at bounding box center [174, 135] width 278 height 156
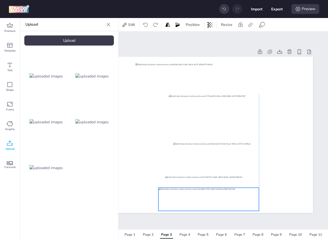
drag, startPoint x: 139, startPoint y: 155, endPoint x: 240, endPoint y: 205, distance: 112.1
click at [240, 205] on div at bounding box center [208, 199] width 100 height 23
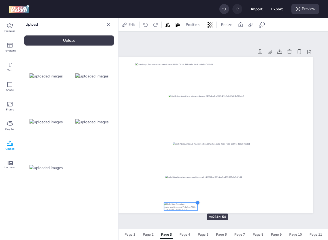
drag, startPoint x: 263, startPoint y: 188, endPoint x: 190, endPoint y: 204, distance: 74.5
click at [190, 204] on div at bounding box center [174, 135] width 278 height 156
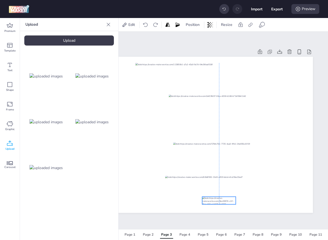
drag, startPoint x: 187, startPoint y: 206, endPoint x: 225, endPoint y: 200, distance: 38.4
click at [225, 200] on div at bounding box center [219, 201] width 34 height 8
click at [185, 233] on div "Page 4" at bounding box center [184, 234] width 11 height 5
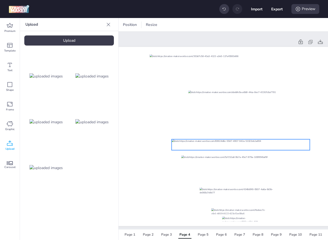
click at [232, 145] on div at bounding box center [240, 144] width 138 height 11
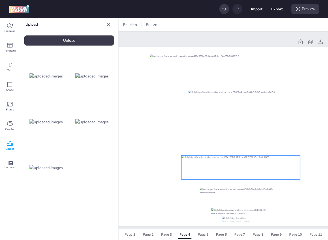
click at [230, 165] on div at bounding box center [240, 168] width 119 height 24
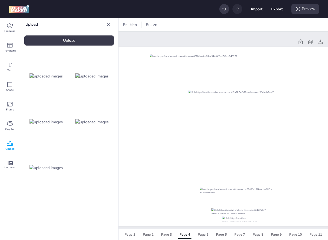
click at [99, 123] on img at bounding box center [91, 122] width 33 height 6
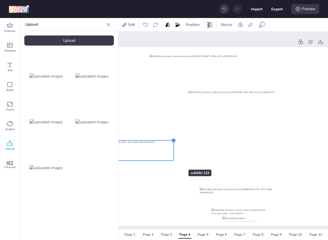
drag, startPoint x: 320, startPoint y: 112, endPoint x: 172, endPoint y: 160, distance: 155.7
click at [172, 160] on div at bounding box center [194, 136] width 318 height 179
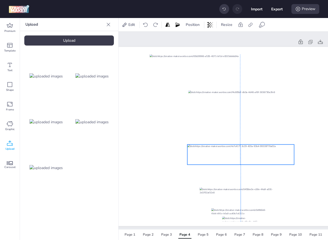
drag, startPoint x: 171, startPoint y: 152, endPoint x: 273, endPoint y: 154, distance: 102.6
click at [273, 154] on div at bounding box center [240, 155] width 107 height 20
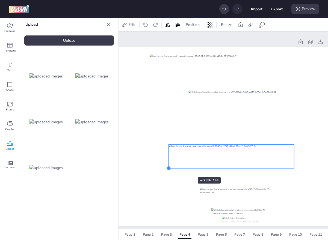
drag, startPoint x: 187, startPoint y: 164, endPoint x: 181, endPoint y: 167, distance: 6.5
click at [181, 167] on div at bounding box center [194, 136] width 318 height 179
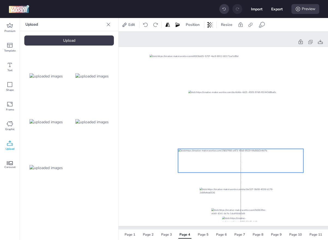
drag, startPoint x: 228, startPoint y: 159, endPoint x: 238, endPoint y: 163, distance: 10.6
click at [238, 163] on div at bounding box center [240, 161] width 125 height 24
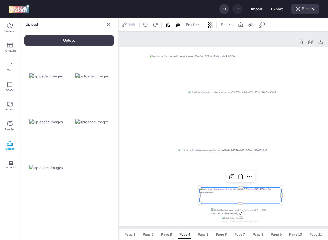
click at [230, 198] on div at bounding box center [240, 196] width 82 height 16
click at [89, 36] on div "Upload" at bounding box center [68, 40] width 89 height 10
click at [104, 163] on div at bounding box center [92, 168] width 44 height 44
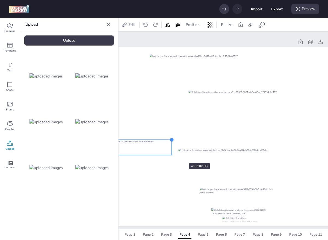
drag, startPoint x: 322, startPoint y: 117, endPoint x: 172, endPoint y: 153, distance: 154.9
click at [172, 153] on div at bounding box center [194, 136] width 318 height 179
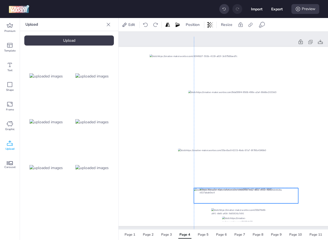
drag, startPoint x: 144, startPoint y: 150, endPoint x: 270, endPoint y: 197, distance: 135.2
click at [270, 197] on div at bounding box center [246, 195] width 104 height 15
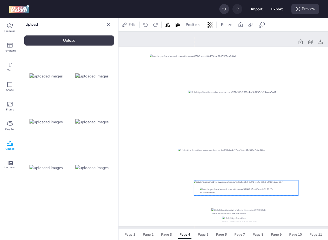
drag, startPoint x: 267, startPoint y: 196, endPoint x: 267, endPoint y: 186, distance: 10.4
click at [267, 186] on div at bounding box center [246, 187] width 104 height 15
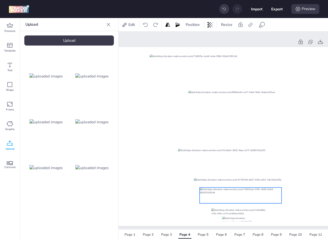
click at [266, 200] on div at bounding box center [240, 196] width 82 height 16
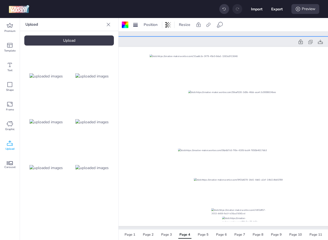
click at [260, 216] on div at bounding box center [193, 134] width 335 height 195
click at [260, 213] on div at bounding box center [240, 211] width 58 height 6
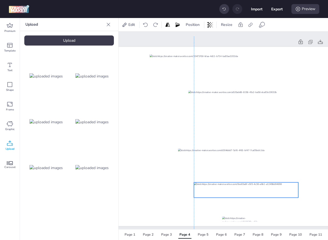
drag, startPoint x: 255, startPoint y: 185, endPoint x: 255, endPoint y: 190, distance: 4.4
click at [255, 190] on div at bounding box center [246, 190] width 104 height 15
click at [107, 76] on img at bounding box center [91, 76] width 33 height 6
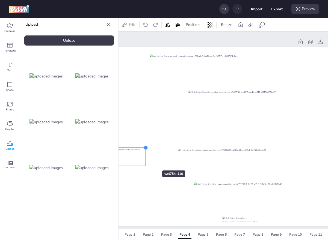
drag, startPoint x: 322, startPoint y: 108, endPoint x: 141, endPoint y: 162, distance: 188.5
click at [141, 162] on div at bounding box center [194, 136] width 318 height 179
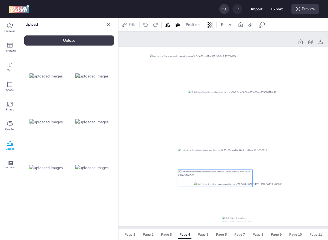
drag, startPoint x: 127, startPoint y: 158, endPoint x: 240, endPoint y: 177, distance: 114.1
click at [240, 177] on div at bounding box center [215, 178] width 74 height 17
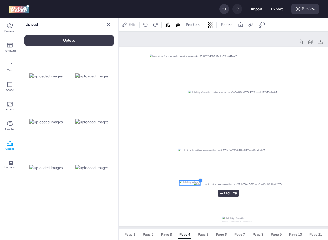
drag, startPoint x: 255, startPoint y: 167, endPoint x: 201, endPoint y: 180, distance: 55.2
click at [201, 180] on div at bounding box center [200, 180] width 4 height 4
drag, startPoint x: 190, startPoint y: 184, endPoint x: 248, endPoint y: 213, distance: 64.4
click at [248, 213] on div at bounding box center [247, 212] width 21 height 5
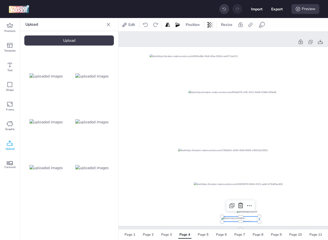
click at [243, 220] on div at bounding box center [240, 219] width 37 height 5
click at [147, 235] on div "Page 2" at bounding box center [148, 234] width 11 height 5
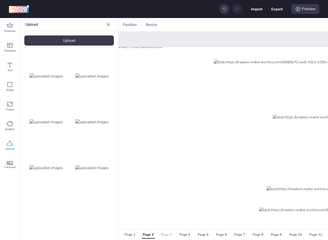
click at [165, 236] on div "Page 3" at bounding box center [166, 234] width 11 height 5
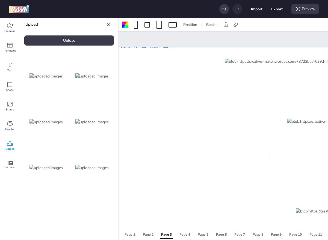
drag, startPoint x: 270, startPoint y: 153, endPoint x: 267, endPoint y: 158, distance: 5.4
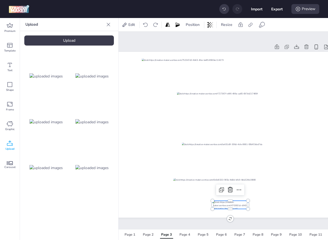
click at [237, 203] on div at bounding box center [229, 205] width 35 height 8
drag, startPoint x: 248, startPoint y: 200, endPoint x: 236, endPoint y: 205, distance: 13.1
click at [236, 205] on div at bounding box center [236, 203] width 4 height 4
drag, startPoint x: 229, startPoint y: 207, endPoint x: 236, endPoint y: 210, distance: 7.2
click at [236, 210] on div at bounding box center [229, 208] width 23 height 5
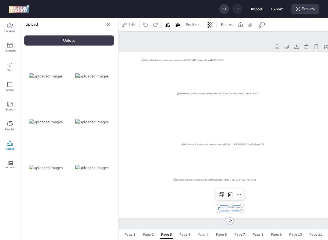
click at [204, 237] on div "Page 5" at bounding box center [203, 234] width 11 height 5
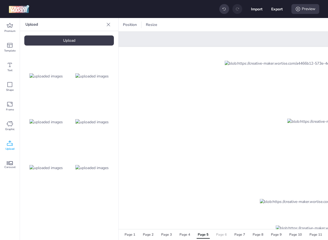
click at [218, 235] on div "Page 6" at bounding box center [221, 234] width 11 height 5
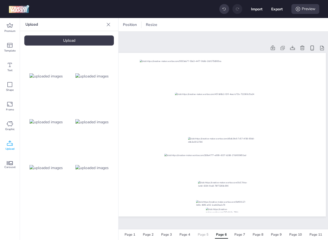
click at [199, 234] on div "Page 5" at bounding box center [203, 234] width 11 height 5
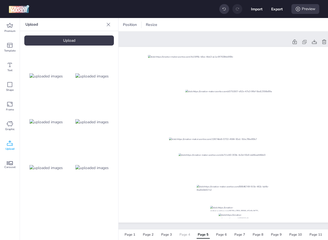
click at [185, 236] on div "Page 4" at bounding box center [184, 234] width 11 height 5
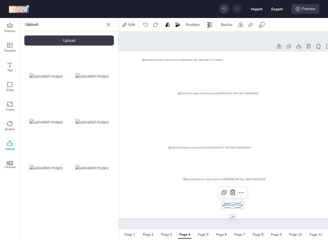
click at [229, 207] on div at bounding box center [232, 206] width 19 height 4
drag, startPoint x: 223, startPoint y: 207, endPoint x: 218, endPoint y: 211, distance: 6.3
click at [218, 211] on div at bounding box center [183, 134] width 297 height 167
drag, startPoint x: 226, startPoint y: 206, endPoint x: 233, endPoint y: 204, distance: 6.8
click at [233, 204] on div at bounding box center [231, 205] width 34 height 8
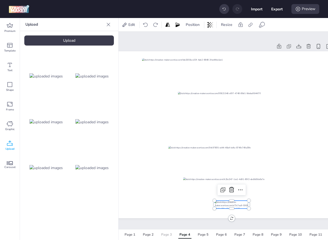
click at [170, 235] on div "Page 3" at bounding box center [166, 234] width 11 height 5
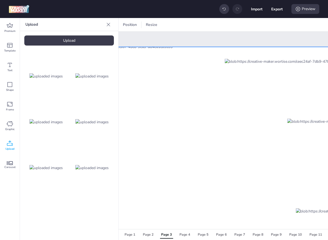
click at [207, 188] on div at bounding box center [297, 194] width 524 height 295
click at [184, 231] on button "Page 4" at bounding box center [185, 235] width 16 height 8
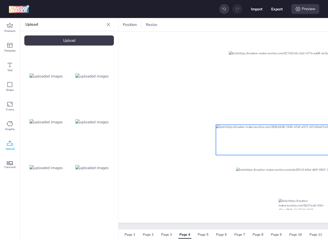
scroll to position [51, 115]
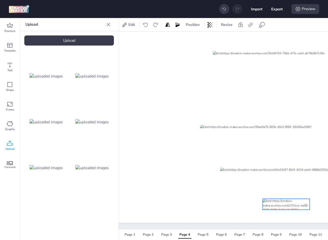
click at [270, 207] on div at bounding box center [285, 204] width 47 height 11
click at [290, 187] on div at bounding box center [294, 188] width 9 height 9
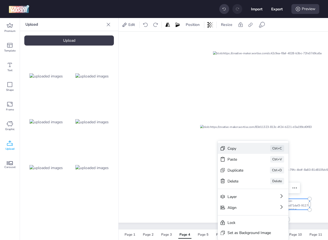
click at [252, 145] on div "Copy Ctrl+C" at bounding box center [252, 148] width 71 height 11
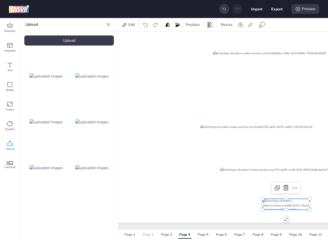
click at [152, 232] on button "Page 2" at bounding box center [148, 235] width 16 height 8
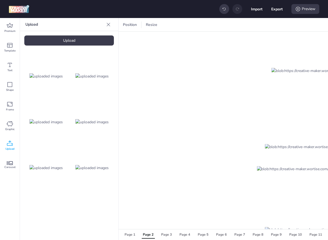
click at [210, 199] on div at bounding box center [281, 143] width 524 height 295
drag, startPoint x: 210, startPoint y: 199, endPoint x: 216, endPoint y: 202, distance: 6.8
click at [216, 202] on div at bounding box center [281, 143] width 524 height 295
click at [217, 203] on div at bounding box center [281, 143] width 524 height 295
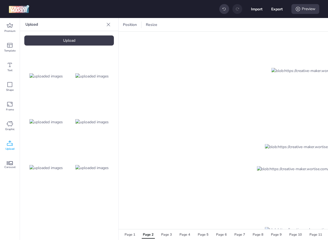
click at [216, 203] on div at bounding box center [281, 143] width 524 height 295
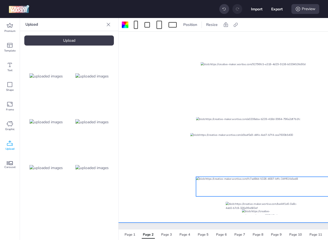
scroll to position [36, 115]
click at [160, 236] on button "Page 3" at bounding box center [166, 235] width 16 height 8
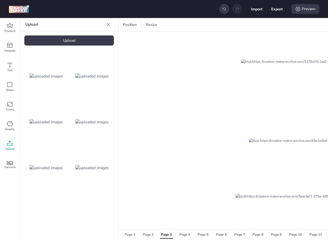
scroll to position [83, 115]
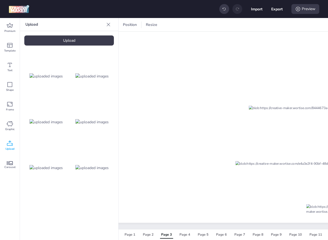
click at [109, 25] on icon at bounding box center [108, 24] width 5 height 5
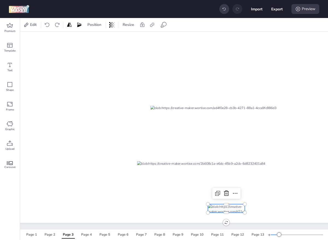
click at [219, 209] on div at bounding box center [226, 208] width 37 height 8
click at [235, 192] on icon at bounding box center [235, 193] width 7 height 7
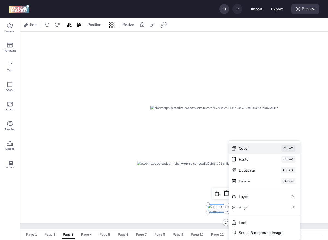
click at [254, 147] on div "Copy" at bounding box center [251, 149] width 27 height 6
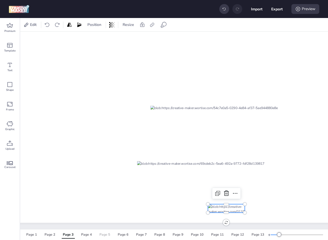
click at [108, 235] on div "Page 5" at bounding box center [104, 234] width 11 height 5
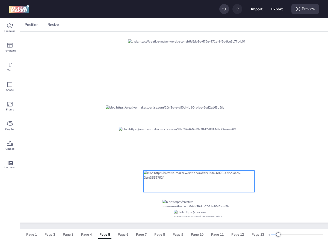
scroll to position [67, 115]
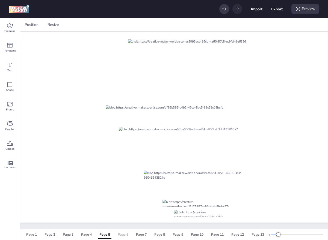
click at [123, 238] on button "Page 6" at bounding box center [123, 235] width 16 height 8
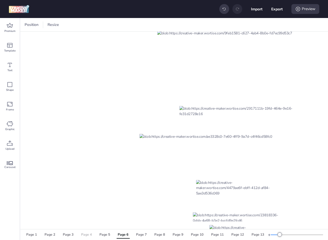
click at [81, 235] on button "Page 4" at bounding box center [86, 235] width 16 height 8
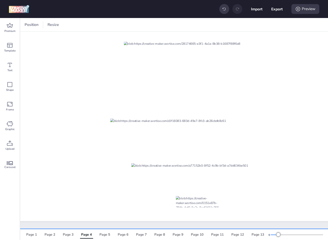
scroll to position [44, 111]
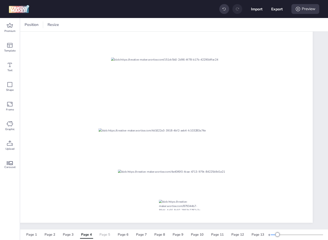
click at [102, 236] on div "Page 5" at bounding box center [104, 234] width 11 height 5
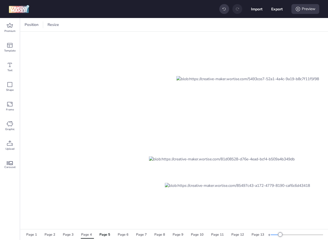
scroll to position [83, 111]
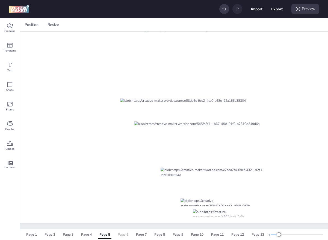
click at [121, 234] on div "Page 6" at bounding box center [123, 234] width 11 height 5
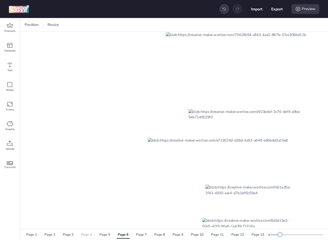
click at [83, 232] on div "Page 4" at bounding box center [86, 234] width 11 height 5
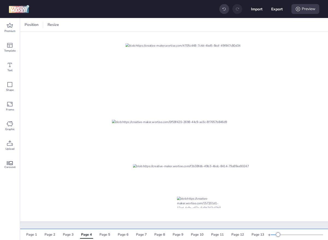
click at [162, 204] on div at bounding box center [133, 100] width 440 height 257
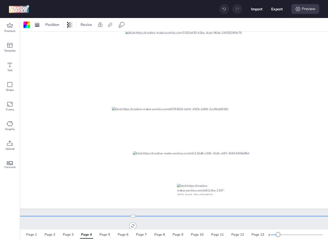
click at [219, 9] on div at bounding box center [224, 9] width 10 height 10
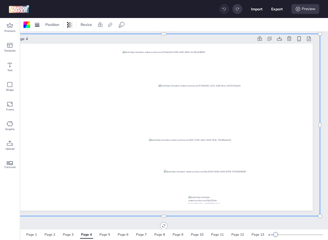
scroll to position [8, 20]
click at [219, 9] on div at bounding box center [224, 9] width 10 height 10
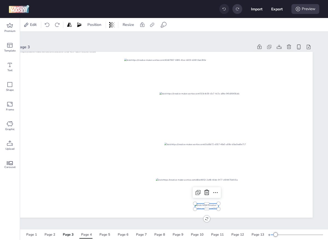
scroll to position [0, 18]
click at [219, 9] on div at bounding box center [224, 9] width 10 height 10
click at [50, 234] on div "Page 2" at bounding box center [49, 234] width 11 height 5
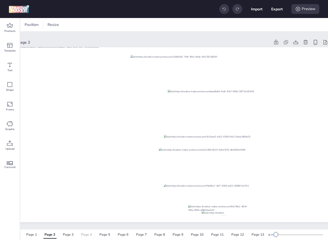
click at [89, 235] on div "Page 4" at bounding box center [86, 234] width 11 height 5
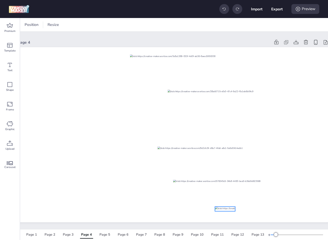
click at [223, 209] on div at bounding box center [225, 209] width 20 height 5
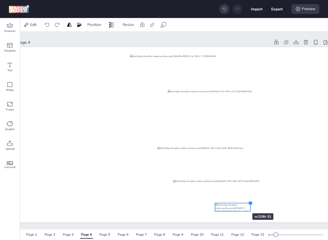
drag, startPoint x: 233, startPoint y: 207, endPoint x: 236, endPoint y: 204, distance: 4.6
click at [236, 204] on div at bounding box center [173, 134] width 311 height 175
drag, startPoint x: 231, startPoint y: 207, endPoint x: 224, endPoint y: 209, distance: 7.1
click at [224, 209] on div at bounding box center [225, 209] width 35 height 8
click at [228, 210] on div at bounding box center [226, 210] width 35 height 8
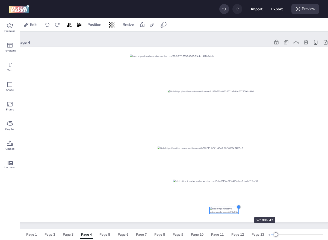
drag, startPoint x: 244, startPoint y: 205, endPoint x: 238, endPoint y: 207, distance: 6.6
click at [238, 207] on div at bounding box center [238, 207] width 4 height 4
click at [229, 211] on div at bounding box center [223, 210] width 29 height 7
click at [223, 5] on div at bounding box center [224, 9] width 10 height 10
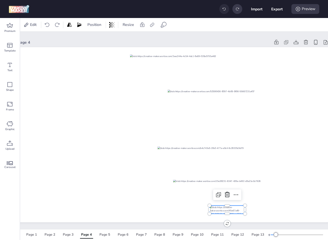
click at [223, 5] on div at bounding box center [224, 9] width 10 height 10
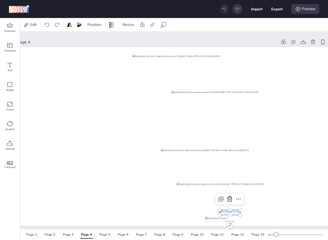
click at [223, 5] on div at bounding box center [224, 9] width 10 height 10
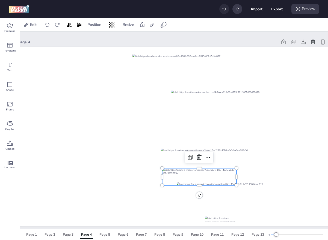
click at [223, 5] on div at bounding box center [224, 9] width 10 height 10
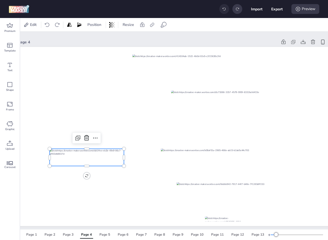
click at [223, 5] on div at bounding box center [224, 9] width 10 height 10
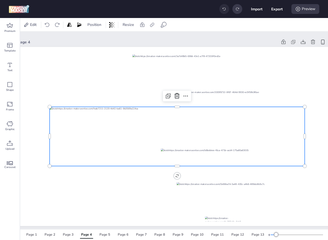
click at [223, 5] on div at bounding box center [224, 9] width 10 height 10
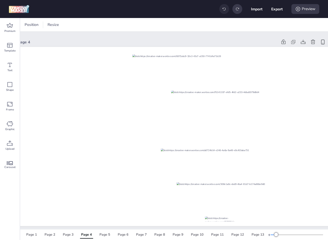
click at [223, 5] on div at bounding box center [224, 9] width 10 height 10
click at [50, 235] on div "Page 2" at bounding box center [49, 234] width 11 height 5
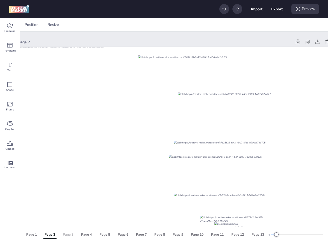
click at [68, 235] on div "Page 3" at bounding box center [68, 234] width 11 height 5
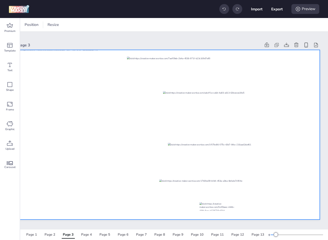
scroll to position [0, 15]
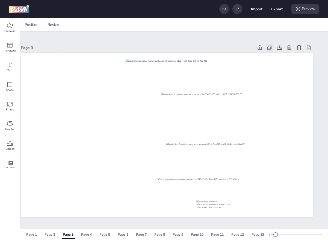
click at [270, 47] on icon at bounding box center [269, 47] width 5 height 5
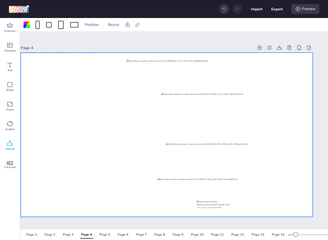
click at [11, 140] on icon at bounding box center [10, 143] width 7 height 7
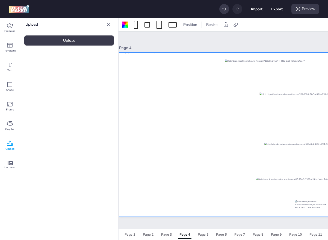
click at [71, 42] on div "Upload" at bounding box center [68, 40] width 89 height 10
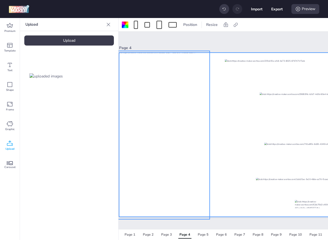
click at [168, 132] on div at bounding box center [162, 135] width 94 height 168
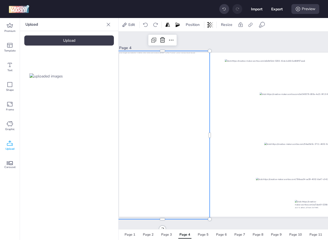
click at [49, 79] on img at bounding box center [45, 76] width 33 height 6
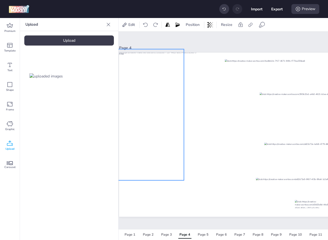
drag, startPoint x: 217, startPoint y: 127, endPoint x: 122, endPoint y: 107, distance: 97.3
click at [122, 107] on div at bounding box center [147, 114] width 74 height 131
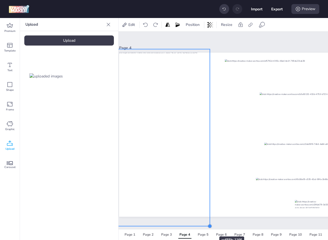
drag, startPoint x: 184, startPoint y: 181, endPoint x: 203, endPoint y: 226, distance: 48.9
click at [203, 226] on div "Page 4" at bounding box center [265, 131] width 322 height 198
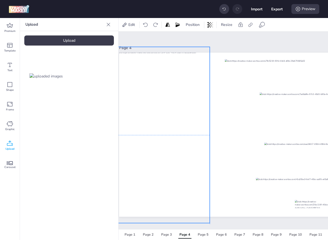
click at [184, 182] on div at bounding box center [160, 135] width 99 height 176
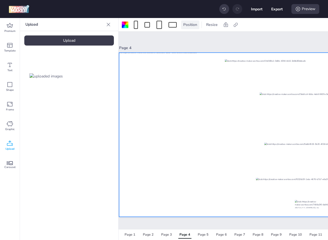
click at [187, 20] on div "Position" at bounding box center [190, 24] width 18 height 9
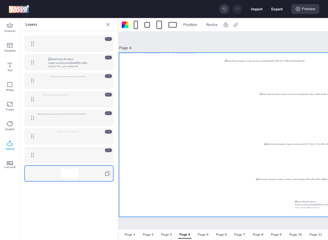
click at [110, 150] on icon at bounding box center [108, 150] width 4 height 4
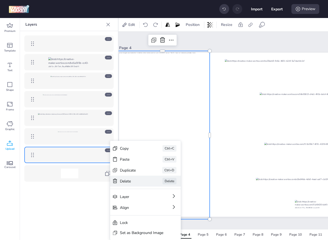
click at [127, 180] on div "Delete" at bounding box center [133, 181] width 27 height 6
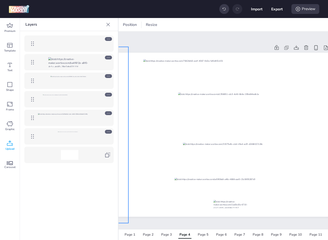
scroll to position [0, 113]
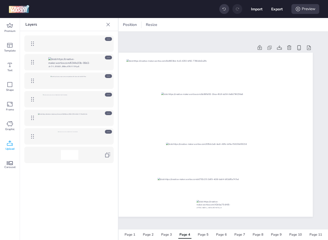
click at [108, 23] on icon at bounding box center [107, 24] width 5 height 5
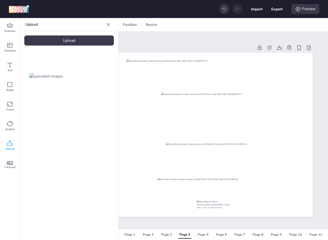
click at [70, 38] on div "Upload" at bounding box center [68, 40] width 89 height 10
click at [95, 168] on img at bounding box center [91, 168] width 33 height 6
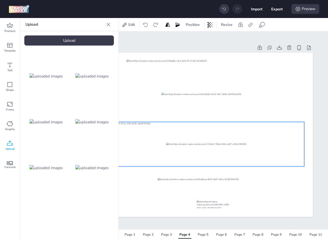
drag, startPoint x: 258, startPoint y: 121, endPoint x: 281, endPoint y: 129, distance: 24.5
click at [281, 129] on div at bounding box center [187, 144] width 233 height 44
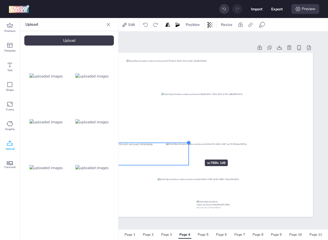
drag, startPoint x: 305, startPoint y: 119, endPoint x: 188, endPoint y: 150, distance: 121.1
click at [188, 150] on div at bounding box center [167, 135] width 292 height 164
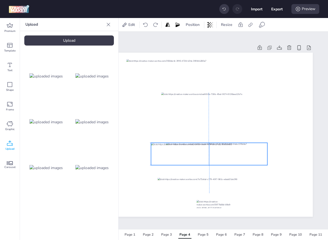
drag, startPoint x: 170, startPoint y: 155, endPoint x: 243, endPoint y: 155, distance: 73.1
click at [243, 155] on div at bounding box center [209, 154] width 116 height 22
click at [196, 24] on span "Position" at bounding box center [192, 25] width 16 height 6
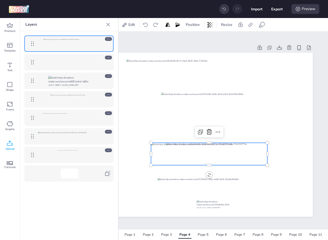
click at [108, 94] on icon at bounding box center [108, 94] width 2 height 1
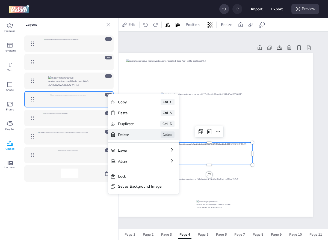
click at [137, 135] on div "Delete" at bounding box center [131, 135] width 27 height 6
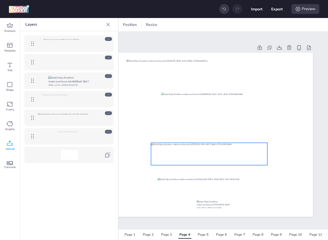
click at [182, 160] on div at bounding box center [209, 154] width 116 height 22
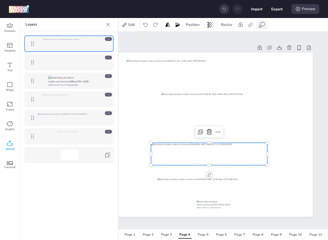
click at [257, 26] on div at bounding box center [261, 24] width 11 height 9
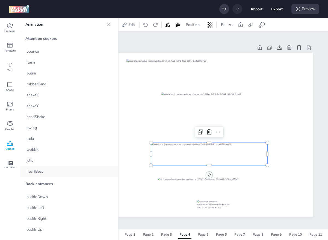
click at [43, 169] on span "heartBeat" at bounding box center [34, 172] width 16 height 6
click at [118, 123] on div "Premium Template Text Shape Frame Graphic Upload Carousel Upload Upload Animati…" at bounding box center [59, 129] width 118 height 222
click at [268, 48] on icon at bounding box center [269, 47] width 5 height 5
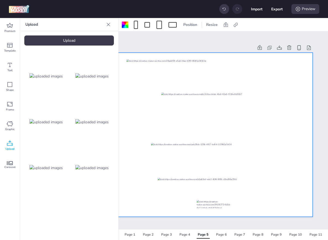
click at [56, 165] on img at bounding box center [45, 168] width 33 height 6
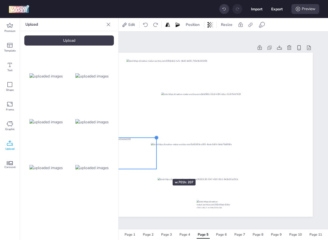
drag, startPoint x: 283, startPoint y: 99, endPoint x: 156, endPoint y: 169, distance: 145.3
click at [156, 169] on div at bounding box center [167, 135] width 292 height 164
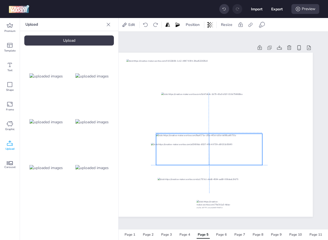
drag, startPoint x: 135, startPoint y: 157, endPoint x: 240, endPoint y: 152, distance: 105.7
click at [240, 152] on div at bounding box center [209, 149] width 106 height 31
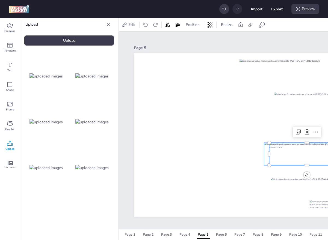
scroll to position [0, 113]
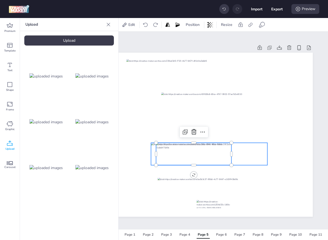
click at [259, 151] on div at bounding box center [209, 154] width 116 height 22
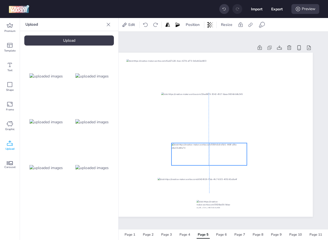
drag, startPoint x: 201, startPoint y: 154, endPoint x: 216, endPoint y: 153, distance: 15.0
click at [216, 154] on div at bounding box center [208, 154] width 75 height 22
click at [81, 41] on div "Upload" at bounding box center [68, 40] width 89 height 10
click at [91, 211] on img at bounding box center [91, 214] width 33 height 6
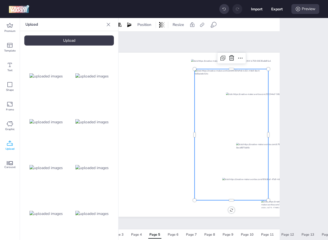
scroll to position [0, 34]
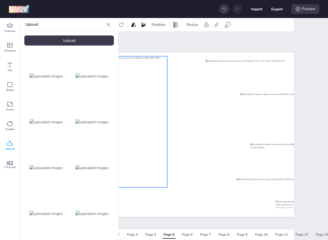
drag, startPoint x: 221, startPoint y: 121, endPoint x: 103, endPoint y: 103, distance: 119.2
click at [103, 103] on div "Premium Template Text Shape Frame Graphic Upload Carousel Upload Upload Edit Po…" at bounding box center [164, 129] width 328 height 222
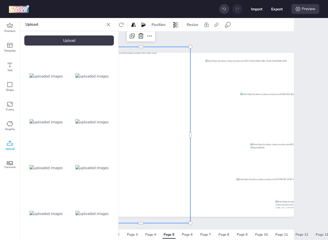
click at [164, 185] on div at bounding box center [140, 135] width 99 height 176
click at [145, 171] on div at bounding box center [128, 116] width 74 height 131
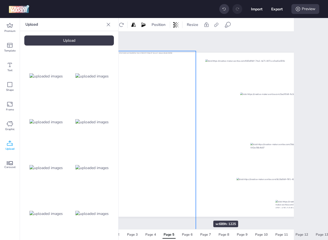
drag, startPoint x: 166, startPoint y: 184, endPoint x: 197, endPoint y: 211, distance: 40.8
click at [197, 211] on div at bounding box center [246, 135] width 292 height 164
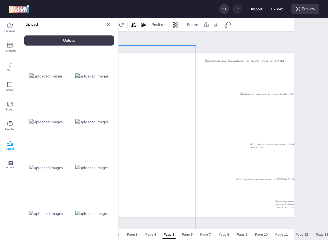
drag, startPoint x: 170, startPoint y: 167, endPoint x: 169, endPoint y: 161, distance: 5.6
click at [169, 161] on div at bounding box center [143, 139] width 105 height 186
click at [63, 216] on img at bounding box center [45, 214] width 33 height 6
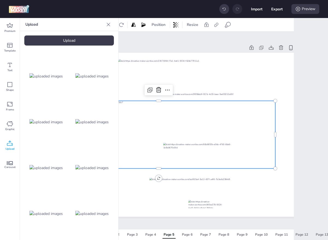
scroll to position [0, 99]
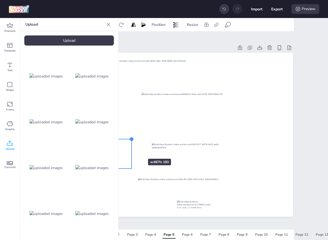
drag, startPoint x: 264, startPoint y: 100, endPoint x: 131, endPoint y: 149, distance: 141.3
click at [131, 149] on div at bounding box center [147, 135] width 292 height 164
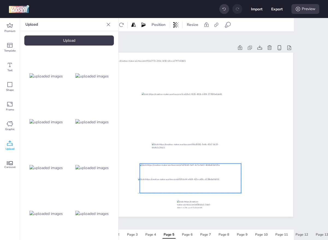
drag, startPoint x: 123, startPoint y: 154, endPoint x: 232, endPoint y: 178, distance: 112.5
click at [232, 178] on div at bounding box center [190, 178] width 101 height 29
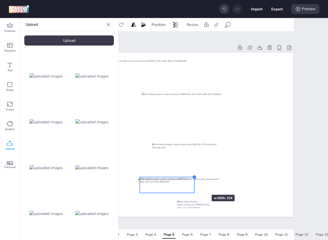
drag, startPoint x: 242, startPoint y: 163, endPoint x: 195, endPoint y: 185, distance: 51.5
click at [195, 185] on div at bounding box center [147, 135] width 292 height 164
drag, startPoint x: 192, startPoint y: 178, endPoint x: 189, endPoint y: 180, distance: 3.6
click at [189, 180] on div at bounding box center [147, 135] width 292 height 164
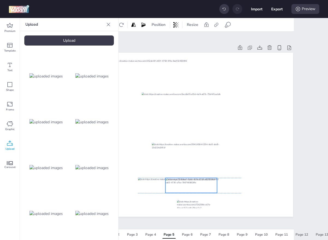
drag, startPoint x: 174, startPoint y: 186, endPoint x: 200, endPoint y: 186, distance: 25.6
click at [200, 186] on div at bounding box center [191, 185] width 52 height 15
click at [234, 186] on div at bounding box center [189, 185] width 103 height 15
click at [200, 190] on div at bounding box center [191, 185] width 52 height 15
click at [228, 22] on icon at bounding box center [227, 25] width 7 height 7
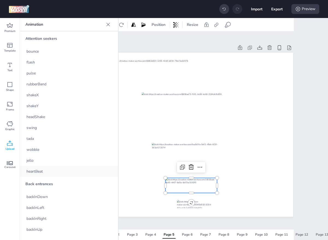
click at [44, 170] on div "heartBeat" at bounding box center [69, 171] width 98 height 11
click at [150, 232] on div "Page 4" at bounding box center [150, 234] width 11 height 5
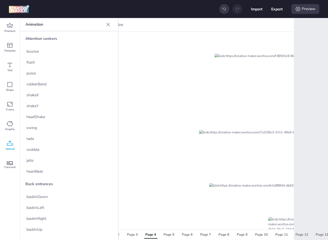
scroll to position [74, 99]
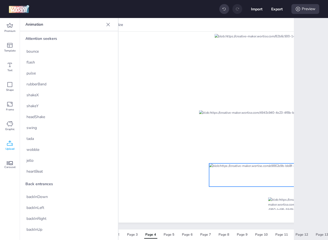
click at [238, 175] on div at bounding box center [287, 174] width 157 height 23
click at [48, 173] on div "heartBeat" at bounding box center [69, 171] width 98 height 11
click at [132, 233] on div "Page 3" at bounding box center [132, 234] width 11 height 5
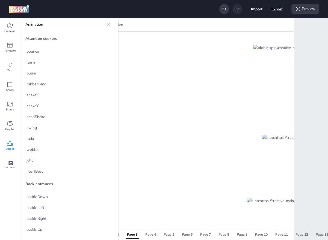
click at [280, 5] on button "Export" at bounding box center [276, 9] width 11 height 11
select select "html"
select select "all"
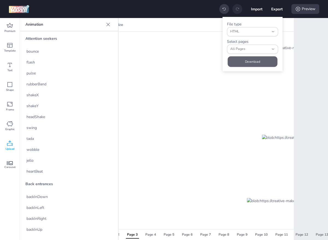
click at [247, 60] on button "Download" at bounding box center [253, 61] width 50 height 11
click at [277, 8] on button "Export" at bounding box center [276, 9] width 11 height 11
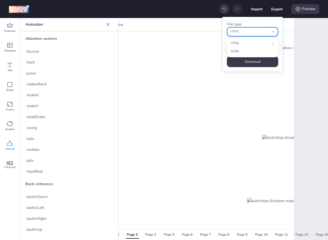
click at [253, 28] on div "HTML" at bounding box center [249, 32] width 39 height 8
click at [246, 63] on button "Download" at bounding box center [252, 61] width 51 height 11
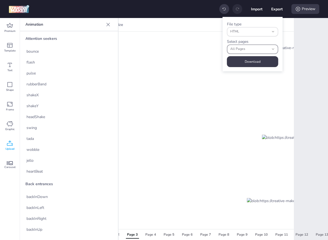
click at [250, 50] on span "All Pages" at bounding box center [249, 49] width 39 height 5
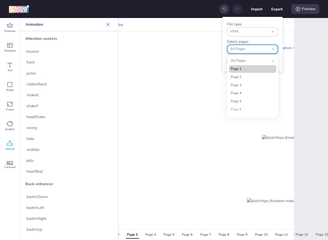
click at [240, 69] on span "Page 1" at bounding box center [250, 69] width 39 height 5
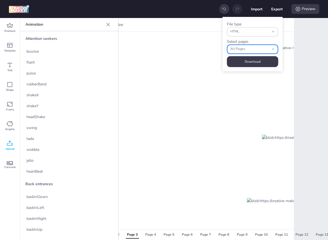
type input "0"
select select "0"
click at [250, 61] on button "Download" at bounding box center [252, 61] width 51 height 11
click at [109, 25] on icon at bounding box center [107, 24] width 5 height 5
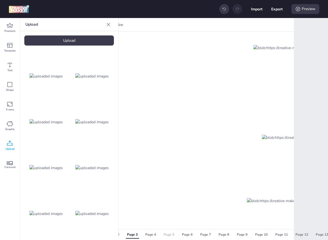
click at [168, 233] on div "Page 1 Page 2 Page 3 Page 4 Page 5 Page 6 Page 7 Page 8 Page 9 Page 10 Page 11 …" at bounding box center [229, 235] width 286 height 10
click at [108, 25] on icon at bounding box center [108, 24] width 5 height 5
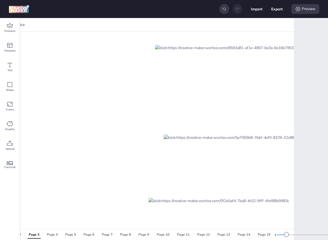
click at [25, 234] on div "Page 1 Page 2 Page 3 Page 4 Page 5 Page 6 Page 7 Page 8 Page 9 Page 10 Page 11 …" at bounding box center [131, 235] width 286 height 10
click at [23, 234] on button "Page 2" at bounding box center [16, 235] width 16 height 8
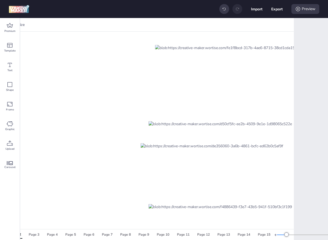
click at [23, 234] on button "Page 2" at bounding box center [16, 235] width 16 height 8
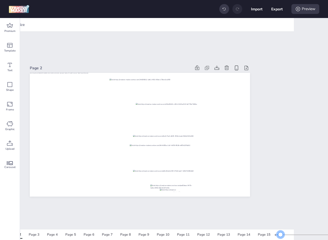
click at [281, 235] on div at bounding box center [303, 235] width 52 height 4
click at [276, 10] on button "Export" at bounding box center [276, 9] width 11 height 11
select select "html"
select select "0"
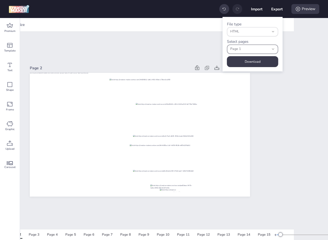
click at [250, 47] on span "Page 1" at bounding box center [249, 49] width 39 height 5
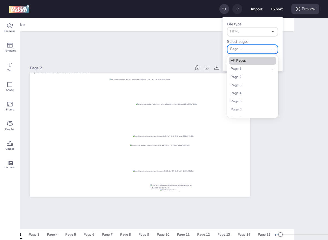
click at [245, 59] on span "All Pages" at bounding box center [250, 60] width 39 height 5
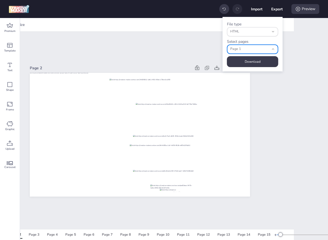
type input "all"
select select "all"
click at [245, 59] on button "Download" at bounding box center [252, 61] width 51 height 11
click at [296, 10] on icon at bounding box center [298, 9] width 4 height 4
select select "1"
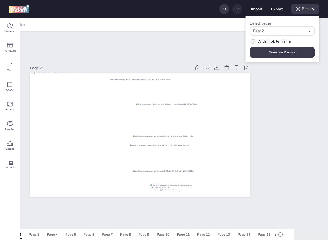
click at [266, 44] on span "With mobile frame" at bounding box center [273, 41] width 33 height 6
click at [254, 44] on input "With mobile frame" at bounding box center [252, 44] width 4 height 4
click at [268, 54] on button "Generate Preview" at bounding box center [282, 52] width 63 height 11
click at [255, 42] on label "With mobile frame" at bounding box center [270, 42] width 45 height 10
click at [254, 42] on input "With mobile frame" at bounding box center [252, 44] width 4 height 4
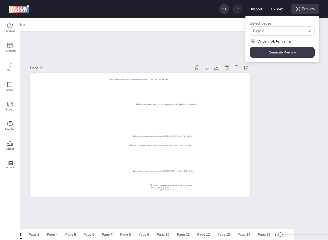
checkbox input "false"
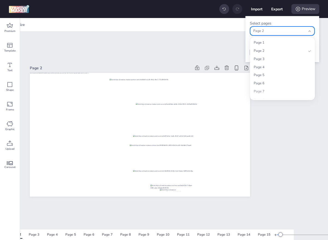
click at [268, 31] on span "Page 2" at bounding box center [279, 31] width 52 height 5
click at [262, 42] on span "Page 1" at bounding box center [279, 42] width 53 height 5
type input "1,0"
select select "0"
click at [274, 42] on span "Page 1" at bounding box center [279, 42] width 53 height 5
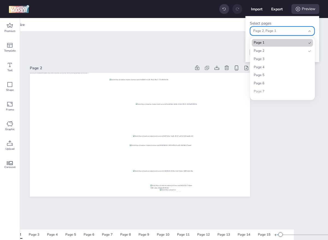
type input "1"
select select "1"
click at [274, 44] on span "Page 1" at bounding box center [279, 42] width 53 height 5
type input "1,0"
select select "0"
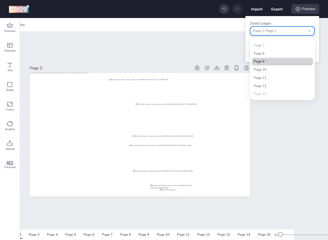
scroll to position [62, 0]
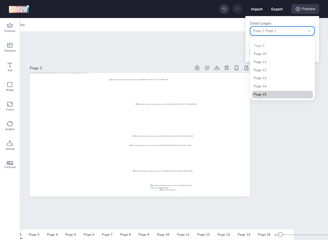
click at [265, 97] on li "Page 15" at bounding box center [282, 95] width 61 height 8
click at [265, 85] on span "Page 14" at bounding box center [279, 86] width 53 height 5
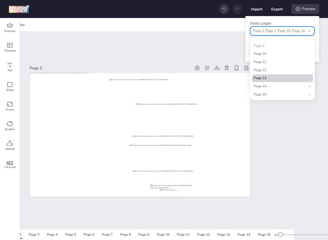
click at [265, 78] on span "Page 13" at bounding box center [279, 78] width 53 height 5
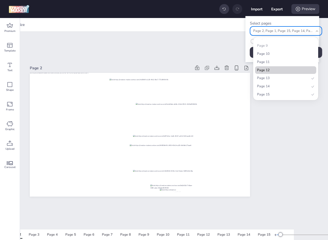
click at [266, 67] on li "Page 12" at bounding box center [285, 70] width 61 height 8
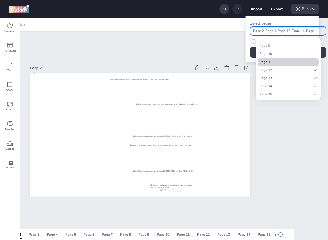
click at [266, 60] on span "Page 11" at bounding box center [285, 62] width 53 height 5
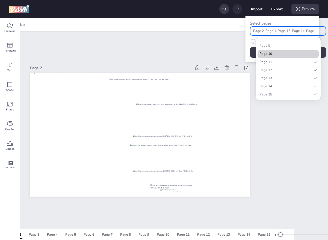
click at [266, 53] on span "Page 10" at bounding box center [285, 54] width 53 height 5
click at [267, 48] on span "Page 9" at bounding box center [285, 45] width 53 height 5
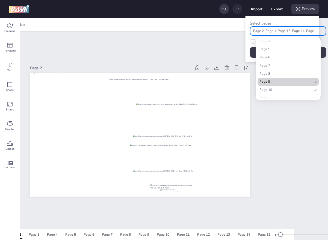
scroll to position [4, 0]
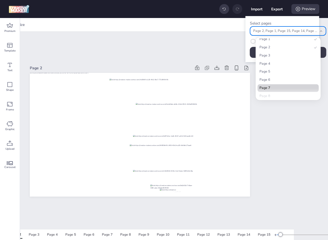
click at [271, 85] on li "Page 7" at bounding box center [287, 88] width 61 height 8
click at [271, 85] on li "Page 8" at bounding box center [287, 88] width 61 height 8
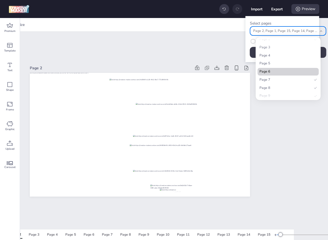
click at [270, 71] on span "Page 6" at bounding box center [285, 71] width 53 height 5
click at [270, 63] on span "Page 5" at bounding box center [285, 63] width 53 height 5
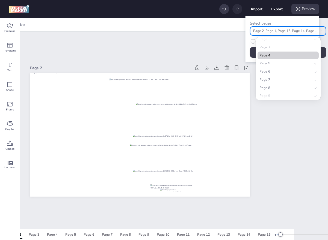
click at [270, 53] on span "Page 4" at bounding box center [285, 55] width 53 height 5
click at [270, 58] on span "Page 3" at bounding box center [285, 59] width 53 height 5
type input "1,0,14,13,12,11,10,9,8,6,7,5,4,3,2"
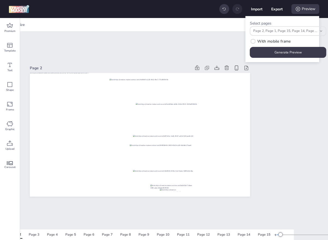
click at [246, 34] on div "Select pages 1,0,14,13,12,11,10,9,8,6,7,5,4,3,2 Page 1 Page 2 Page 3 Page 4 Pag…" at bounding box center [282, 39] width 74 height 46
click at [276, 13] on button "Export" at bounding box center [276, 9] width 11 height 11
select select "html"
select select "all"
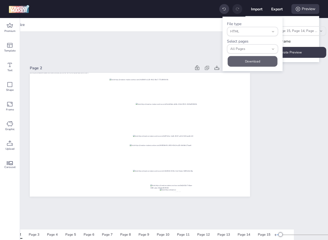
click at [247, 59] on button "Download" at bounding box center [253, 61] width 50 height 11
click at [255, 52] on div "All Pages" at bounding box center [249, 49] width 39 height 8
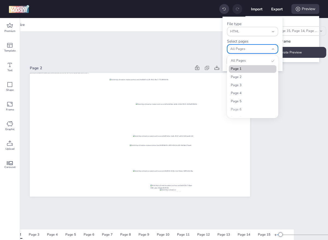
click at [248, 67] on span "Page 1" at bounding box center [250, 69] width 39 height 5
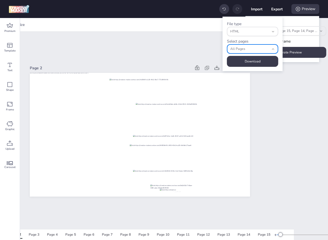
type input "0"
select select "0"
click at [250, 62] on button "Download" at bounding box center [252, 61] width 51 height 11
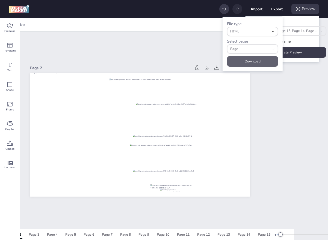
click at [252, 60] on button "Download" at bounding box center [252, 61] width 51 height 11
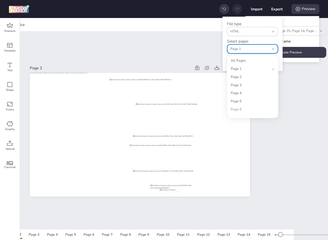
click at [256, 45] on div "Page 1" at bounding box center [249, 49] width 39 height 8
click at [243, 74] on li "Page 2" at bounding box center [252, 77] width 47 height 8
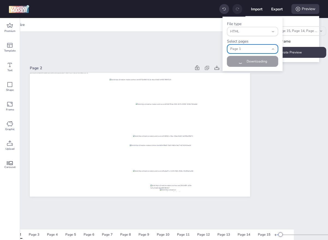
type input "1"
select select "1"
click at [247, 61] on button "Download" at bounding box center [252, 61] width 51 height 11
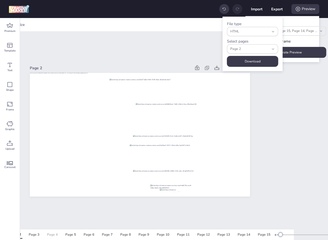
click at [56, 232] on div "Page 4" at bounding box center [52, 234] width 11 height 5
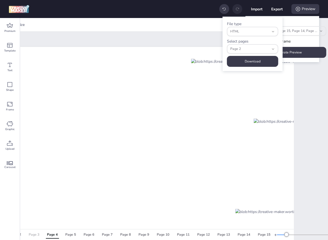
click at [26, 234] on button "Page 3" at bounding box center [34, 235] width 16 height 8
click at [66, 235] on div "Page 1 Page 2 Page 3 Page 4 Page 5 Page 6 Page 7 Page 8 Page 9 Page 10 Page 11 …" at bounding box center [131, 235] width 286 height 10
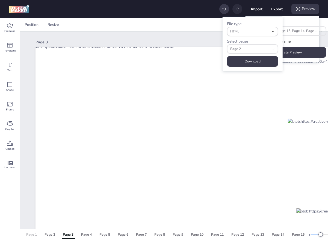
click at [34, 232] on button "Page 1" at bounding box center [31, 235] width 16 height 8
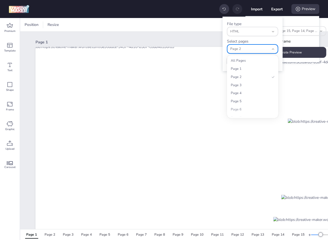
click at [241, 48] on span "Page 2" at bounding box center [249, 49] width 39 height 5
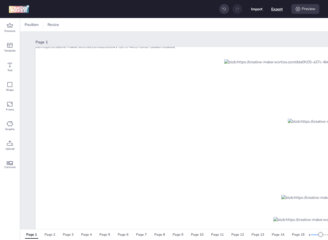
click at [271, 9] on button "Export" at bounding box center [276, 8] width 11 height 11
select select "html"
select select "1"
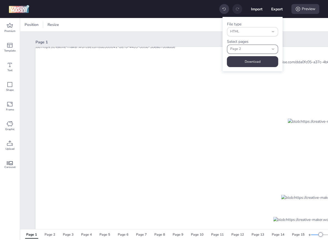
click at [247, 49] on span "Page 2" at bounding box center [249, 49] width 39 height 5
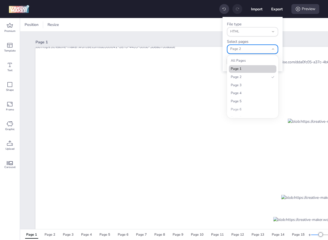
click at [242, 68] on span "Page 1" at bounding box center [250, 69] width 39 height 5
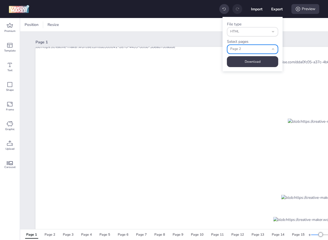
type input "0"
select select "0"
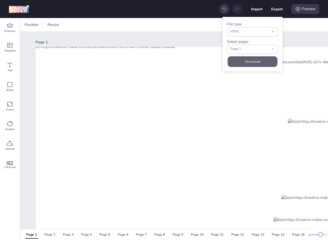
click at [248, 62] on button "Download" at bounding box center [253, 61] width 50 height 11
click at [243, 49] on span "Page 1" at bounding box center [249, 49] width 39 height 5
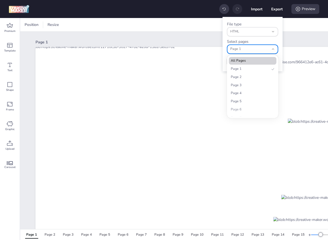
click at [241, 61] on span "All Pages" at bounding box center [250, 60] width 39 height 5
type input "all"
select select "all"
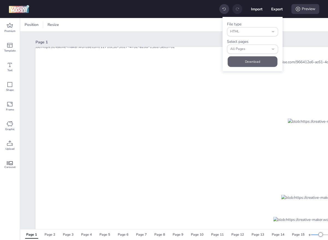
click at [244, 62] on button "Download" at bounding box center [253, 61] width 50 height 11
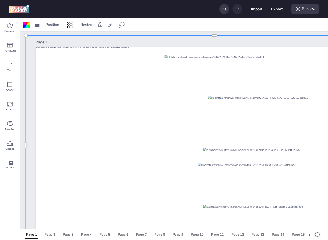
click at [174, 125] on div at bounding box center [214, 145] width 377 height 220
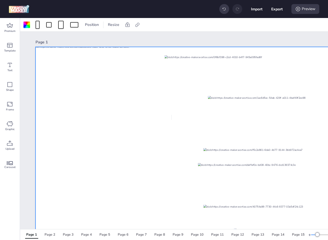
click at [170, 116] on div at bounding box center [214, 147] width 358 height 201
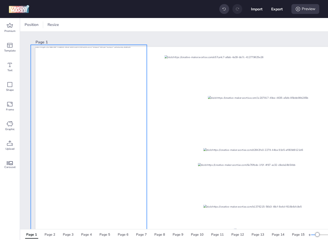
scroll to position [34, 0]
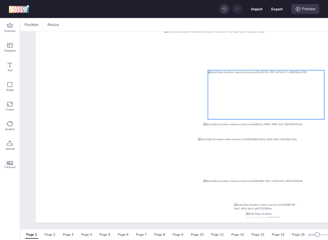
click at [225, 102] on div at bounding box center [266, 94] width 116 height 49
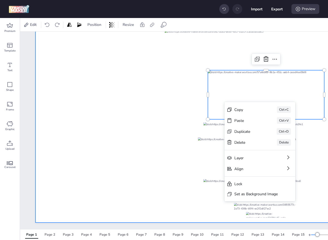
click at [186, 93] on div at bounding box center [214, 121] width 358 height 201
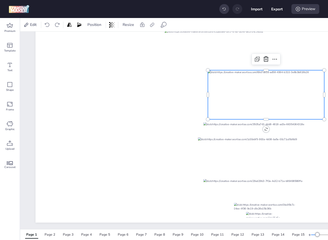
click at [216, 87] on div at bounding box center [266, 94] width 116 height 49
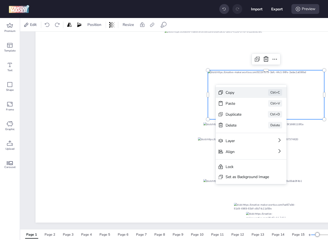
click at [226, 93] on div "Copy" at bounding box center [238, 93] width 27 height 6
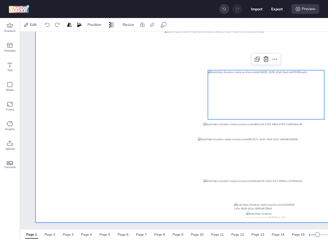
click at [162, 93] on div at bounding box center [214, 121] width 358 height 201
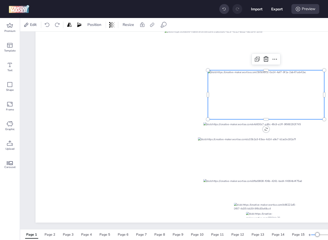
click at [214, 89] on div at bounding box center [266, 94] width 116 height 49
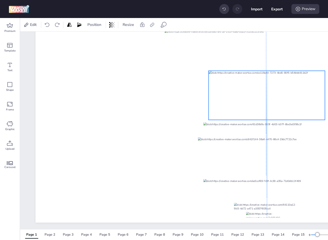
drag, startPoint x: 231, startPoint y: 81, endPoint x: 185, endPoint y: 91, distance: 47.9
click at [208, 91] on div at bounding box center [266, 95] width 116 height 49
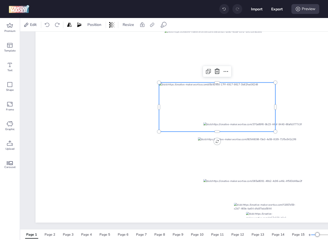
click at [225, 11] on div at bounding box center [224, 9] width 10 height 10
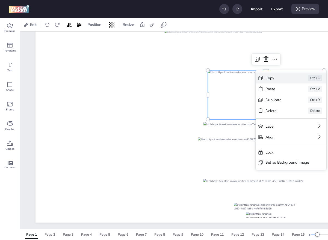
click at [272, 76] on div "Copy" at bounding box center [278, 78] width 27 height 6
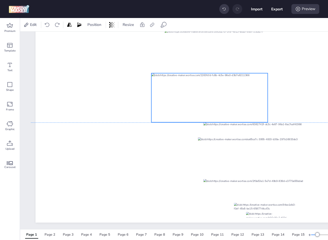
drag, startPoint x: 224, startPoint y: 79, endPoint x: 167, endPoint y: 82, distance: 57.1
click at [167, 82] on div at bounding box center [209, 97] width 116 height 49
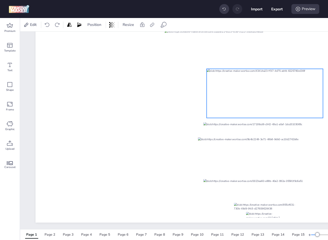
drag, startPoint x: 212, startPoint y: 86, endPoint x: 268, endPoint y: 82, distance: 56.4
click at [268, 82] on div at bounding box center [265, 93] width 116 height 49
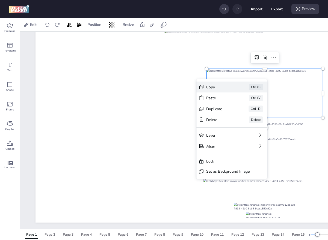
click at [237, 87] on div "Copy Ctrl+C" at bounding box center [231, 87] width 71 height 11
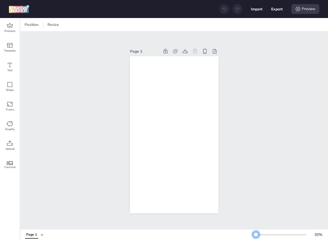
drag, startPoint x: 261, startPoint y: 234, endPoint x: 256, endPoint y: 234, distance: 4.9
click at [256, 234] on div at bounding box center [279, 235] width 52 height 4
